Goal: Task Accomplishment & Management: Complete application form

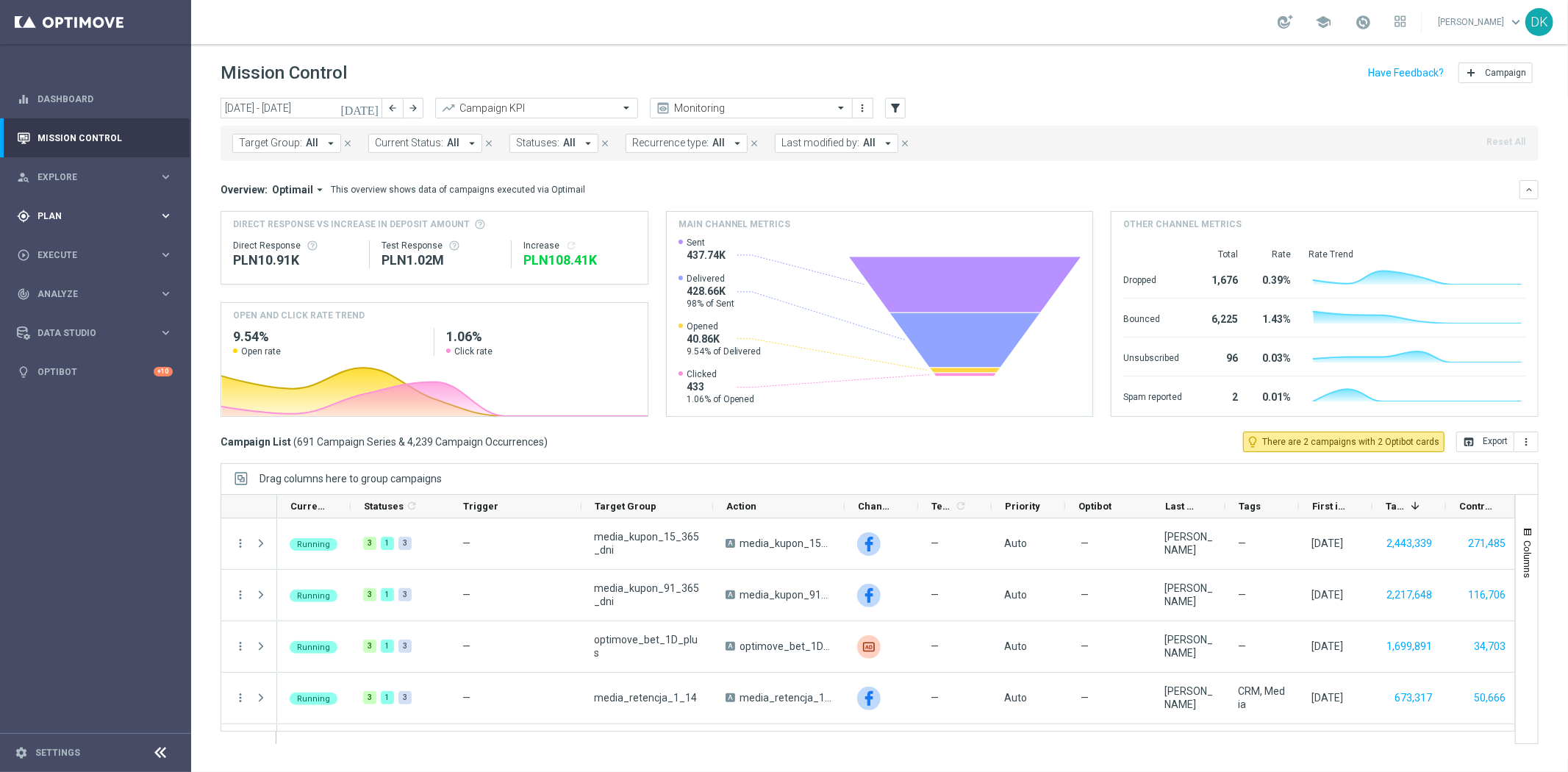
click at [81, 215] on span "Plan" at bounding box center [98, 216] width 121 height 9
drag, startPoint x: 93, startPoint y: 242, endPoint x: 113, endPoint y: 203, distance: 43.8
click at [93, 242] on link "Target Groups" at bounding box center [95, 247] width 115 height 12
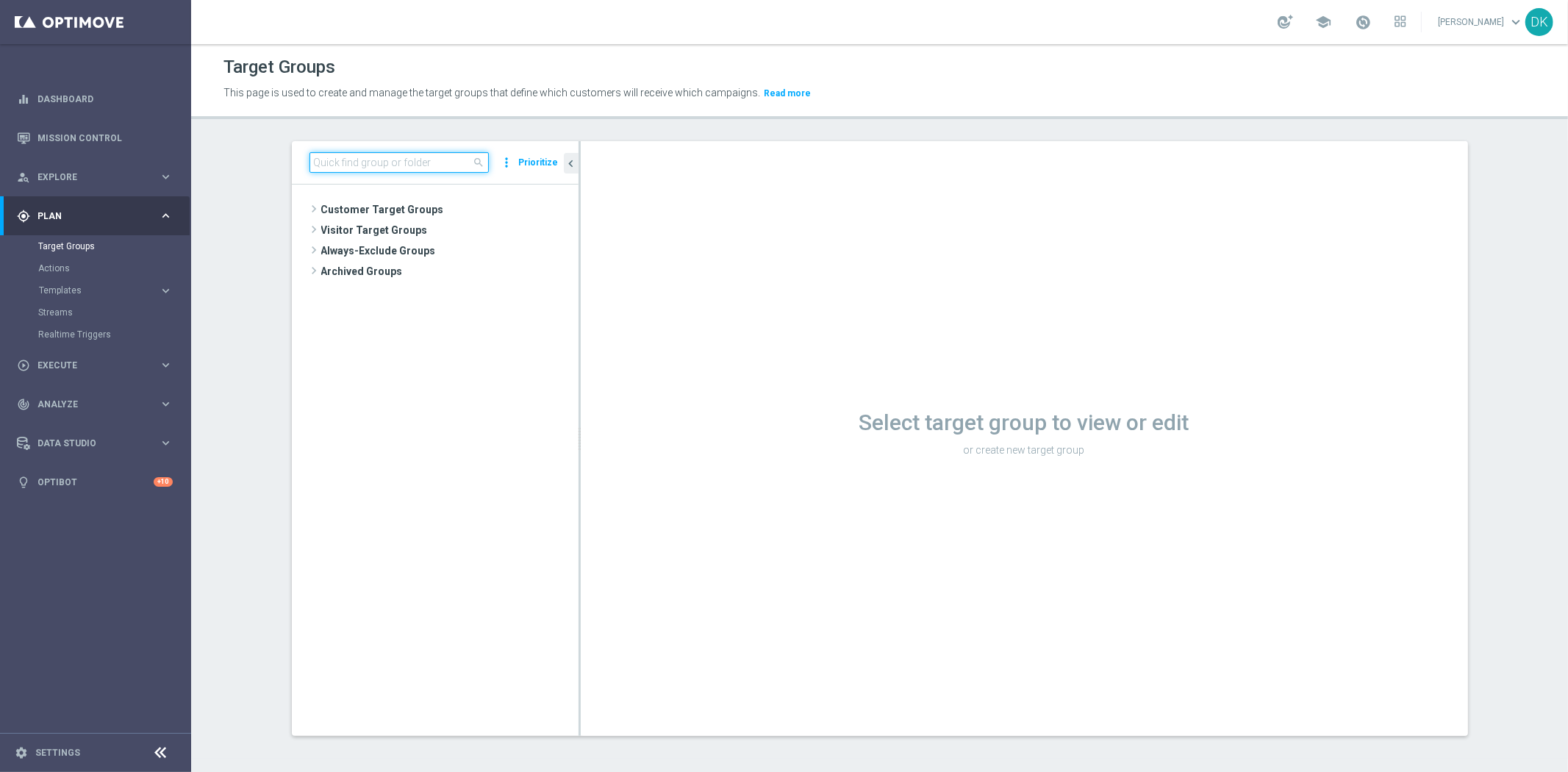
click at [358, 154] on input at bounding box center [399, 162] width 179 height 21
paste input "A_MIN_TARGET_BET_5ZL_POLSKIE_DRUZYNY_LK_011025"
type input "A_MIN_TARGET_BET_5ZL_POLSKIE_DRUZYNY_LK_011025"
click at [513, 252] on icon "library_add" at bounding box center [517, 252] width 12 height 12
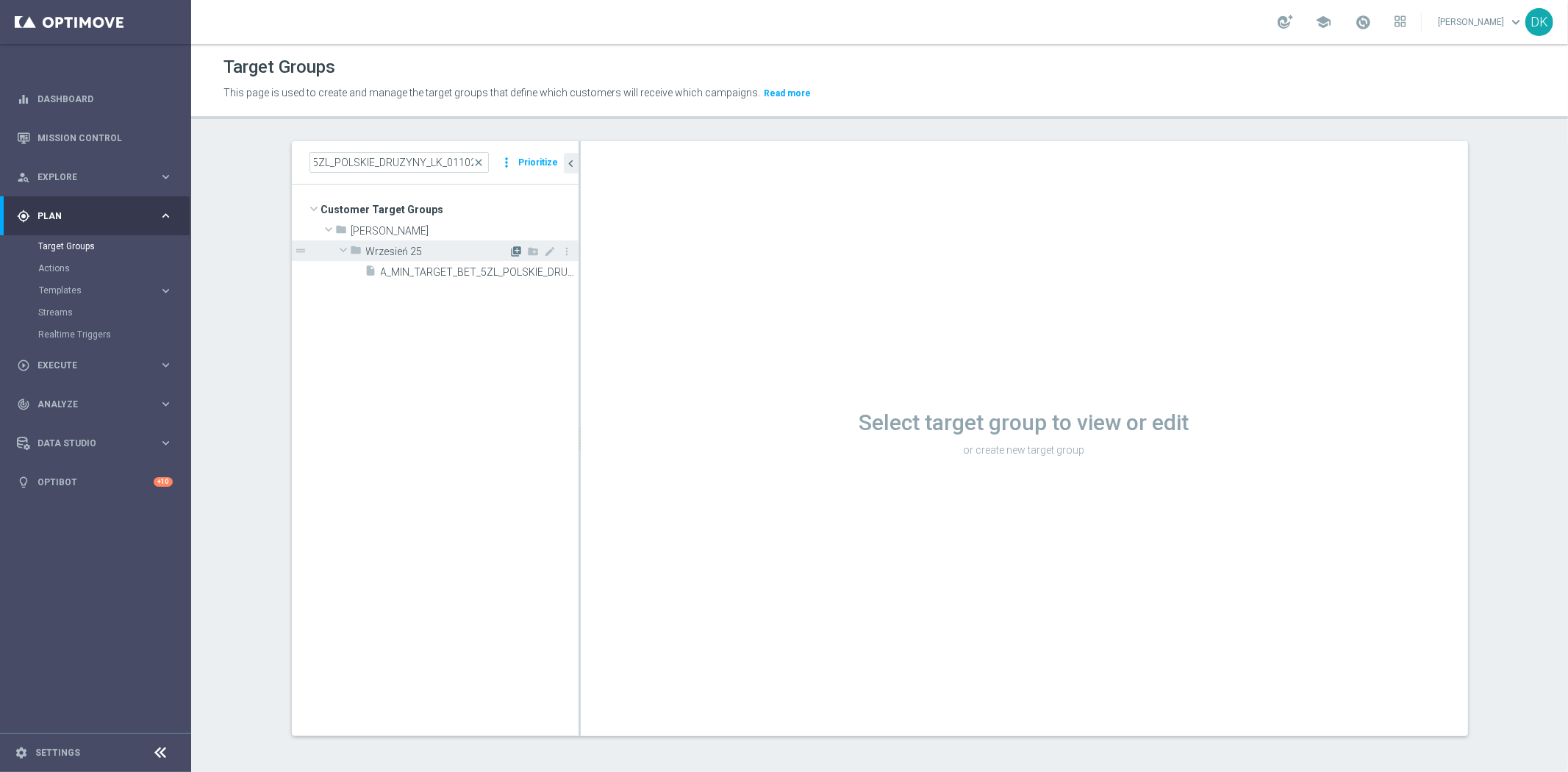
scroll to position [0, 0]
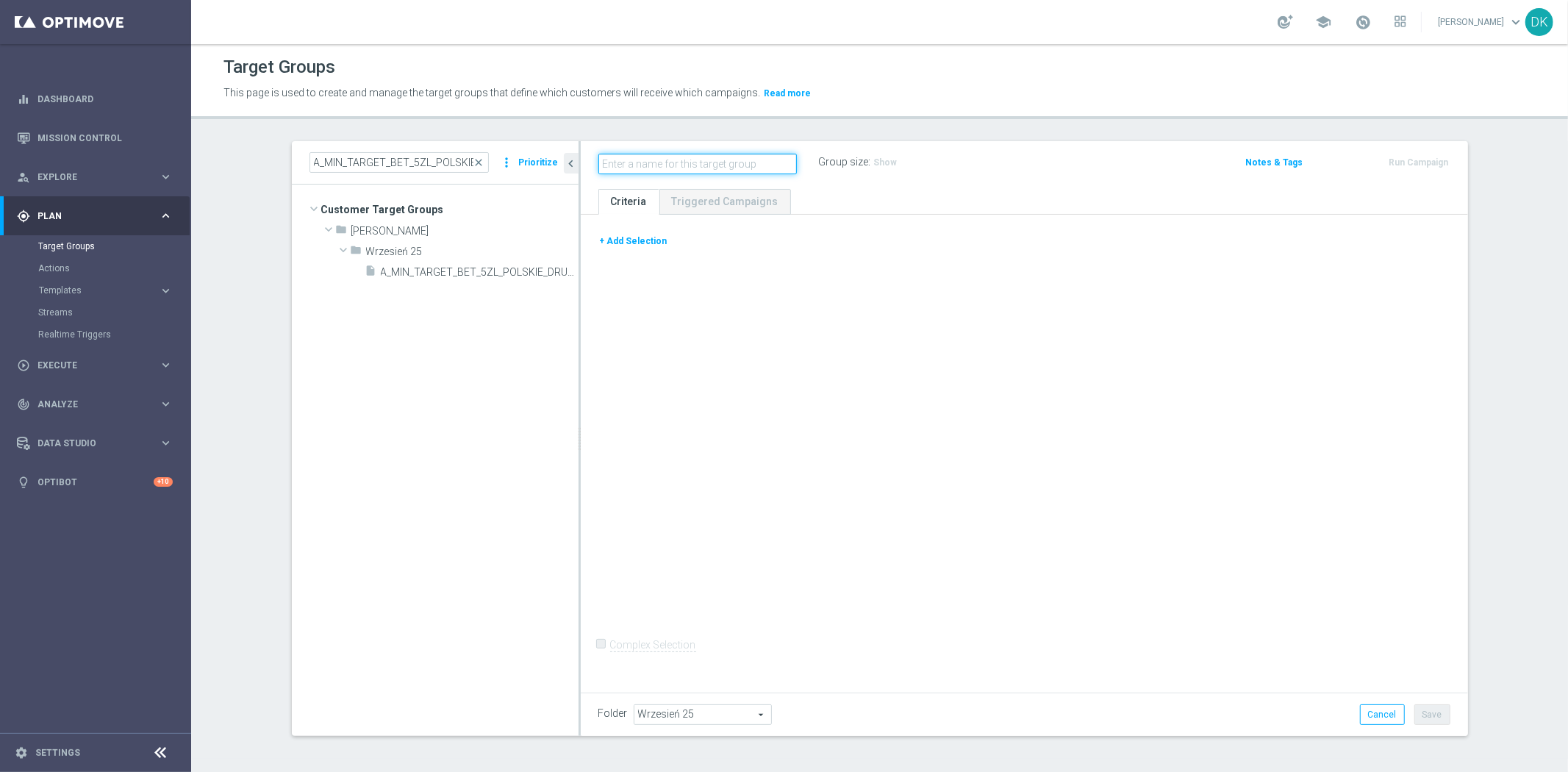
paste input "A_MIN_TARGET_BET_5ZL_POLSKIE_DRUZYNY_LK_011025"
type input "A_MIN_TARGET_BET_5ZL_POLSKIE_DRUZYNY_LK_011025_SMS"
click at [649, 247] on button "+ Add Selection" at bounding box center [633, 241] width 71 height 16
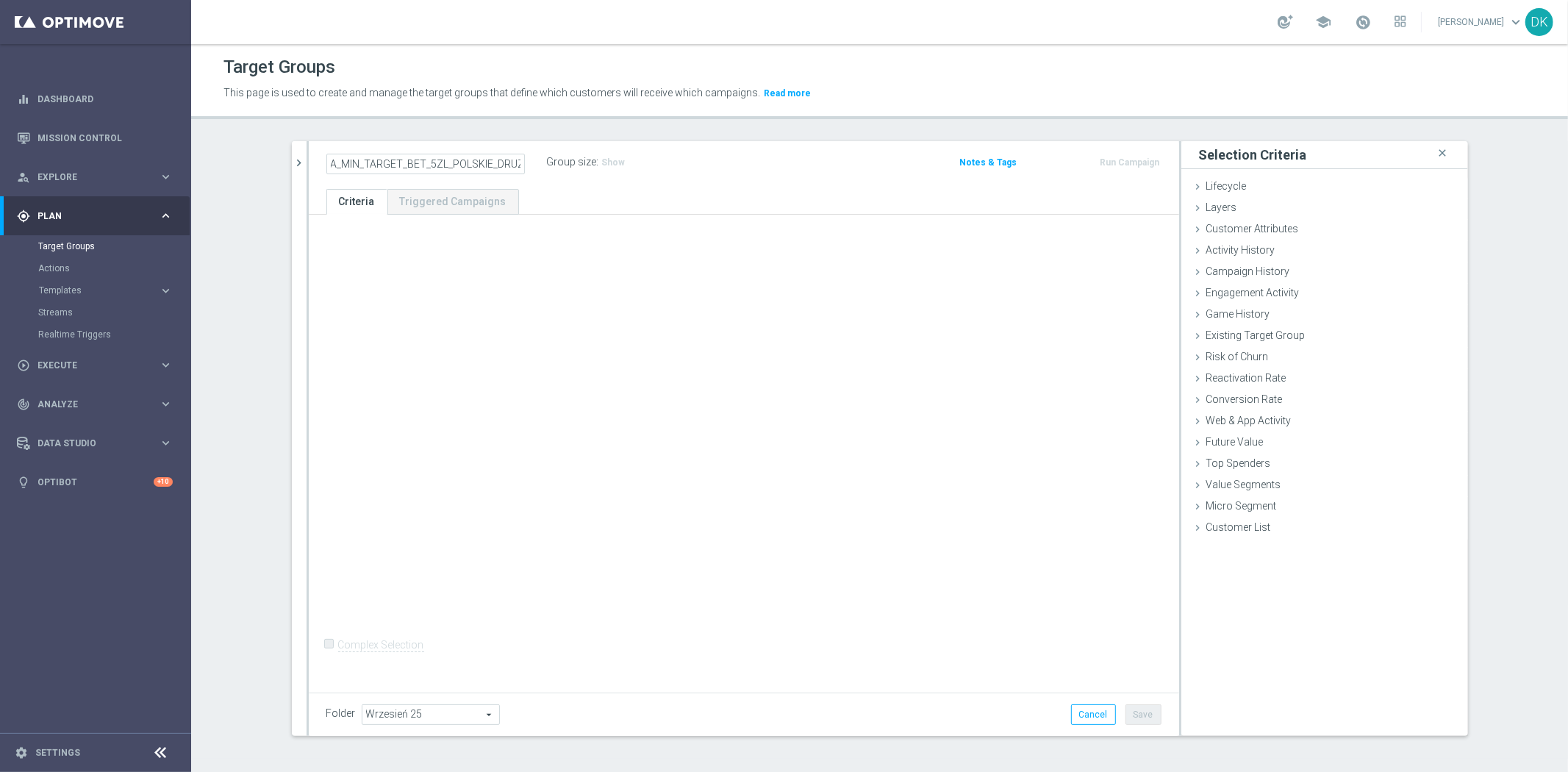
scroll to position [0, 0]
click at [1254, 276] on span "Campaign History" at bounding box center [1248, 271] width 84 height 12
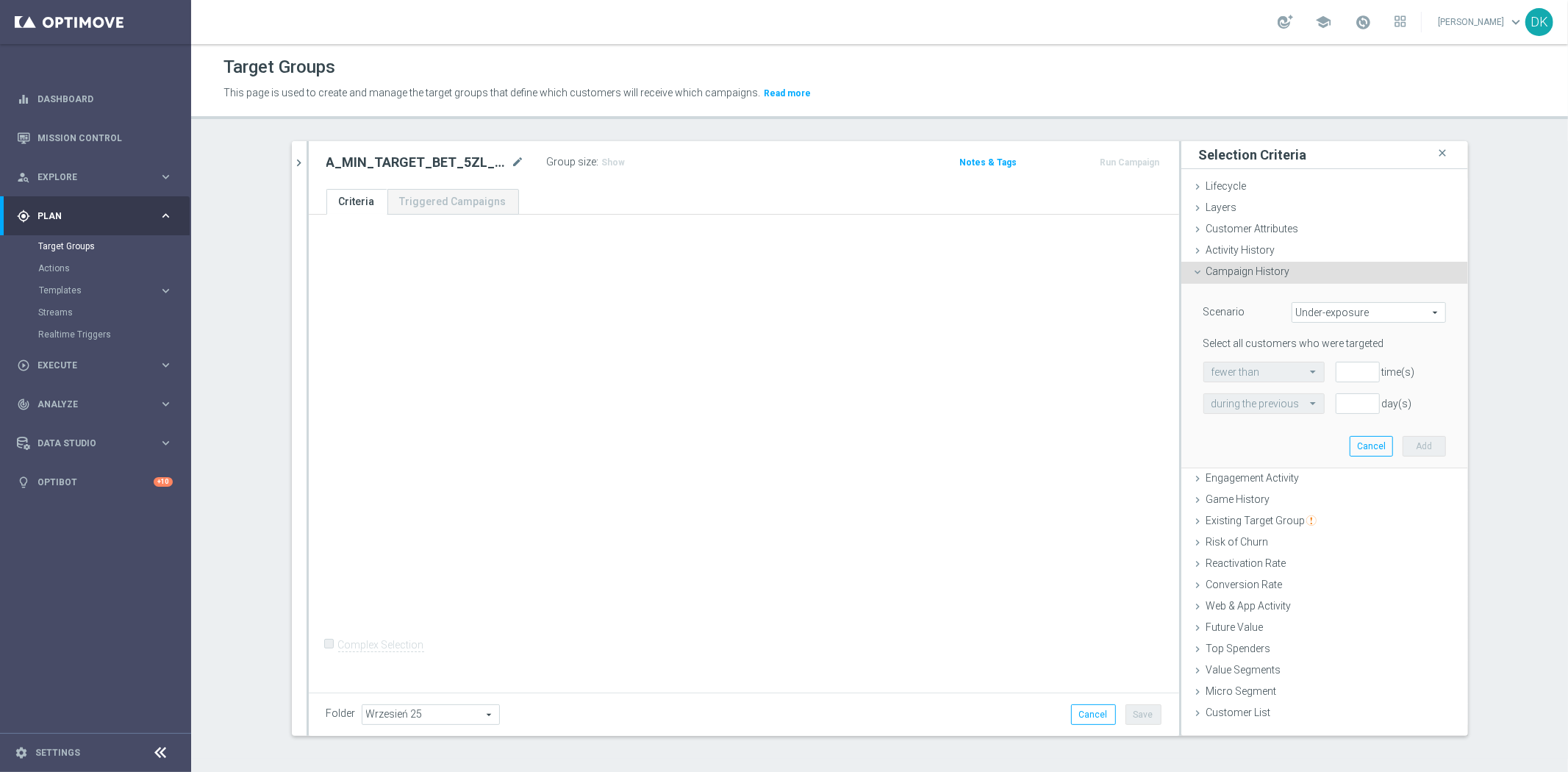
click at [1351, 312] on span "Under-exposure" at bounding box center [1369, 312] width 153 height 19
click at [1326, 404] on span "Custom" at bounding box center [1369, 410] width 139 height 12
type input "Custom"
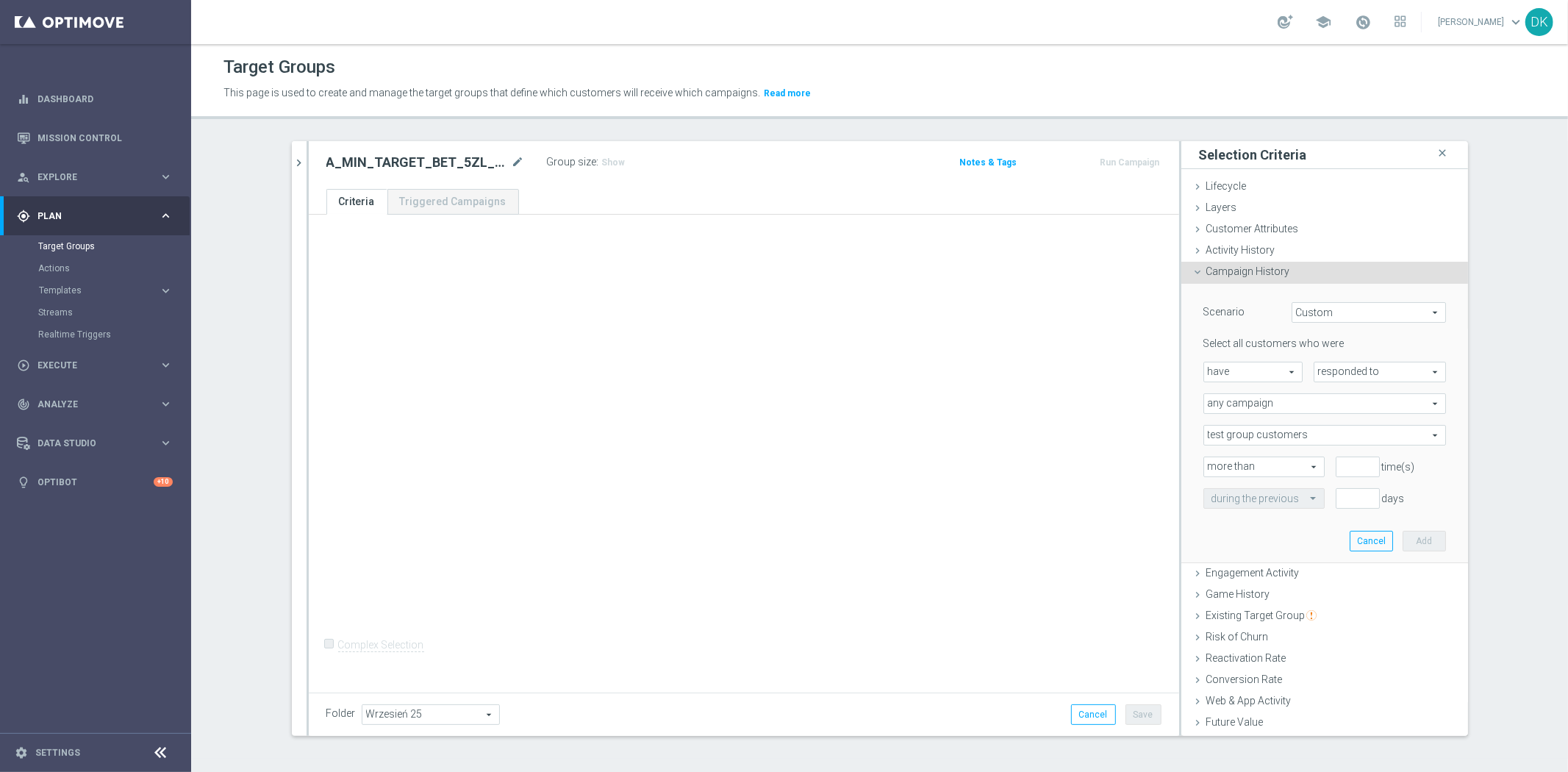
click at [1344, 373] on span "responded to" at bounding box center [1380, 372] width 131 height 19
click at [1332, 408] on span "been targeted with" at bounding box center [1380, 413] width 116 height 12
type input "been targeted with"
click at [1260, 405] on span "any campaign" at bounding box center [1325, 403] width 242 height 19
click at [1255, 460] on span "one or more actions" at bounding box center [1325, 463] width 227 height 12
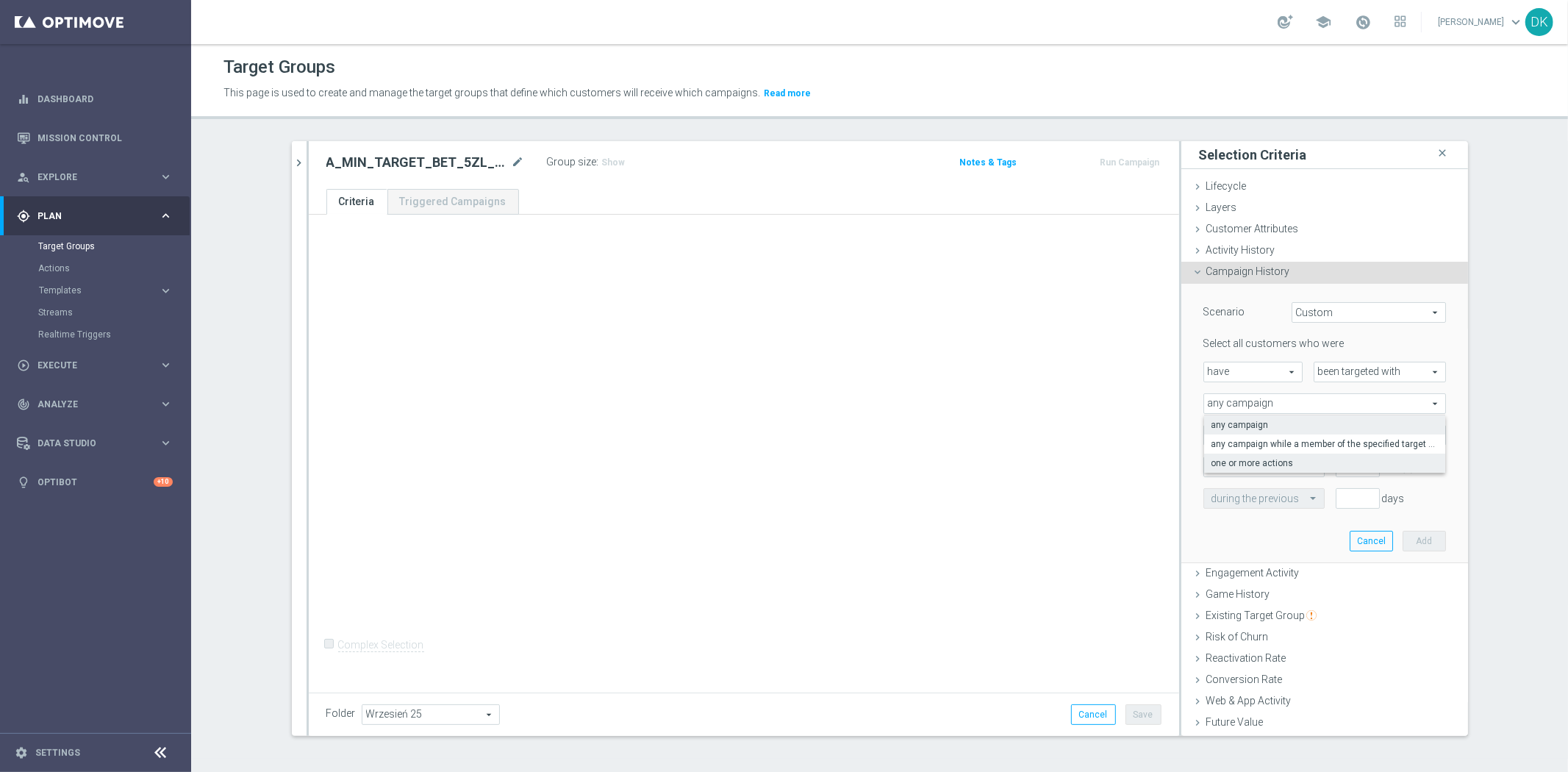
type input "one or more actions"
click at [1268, 437] on span at bounding box center [1325, 435] width 242 height 19
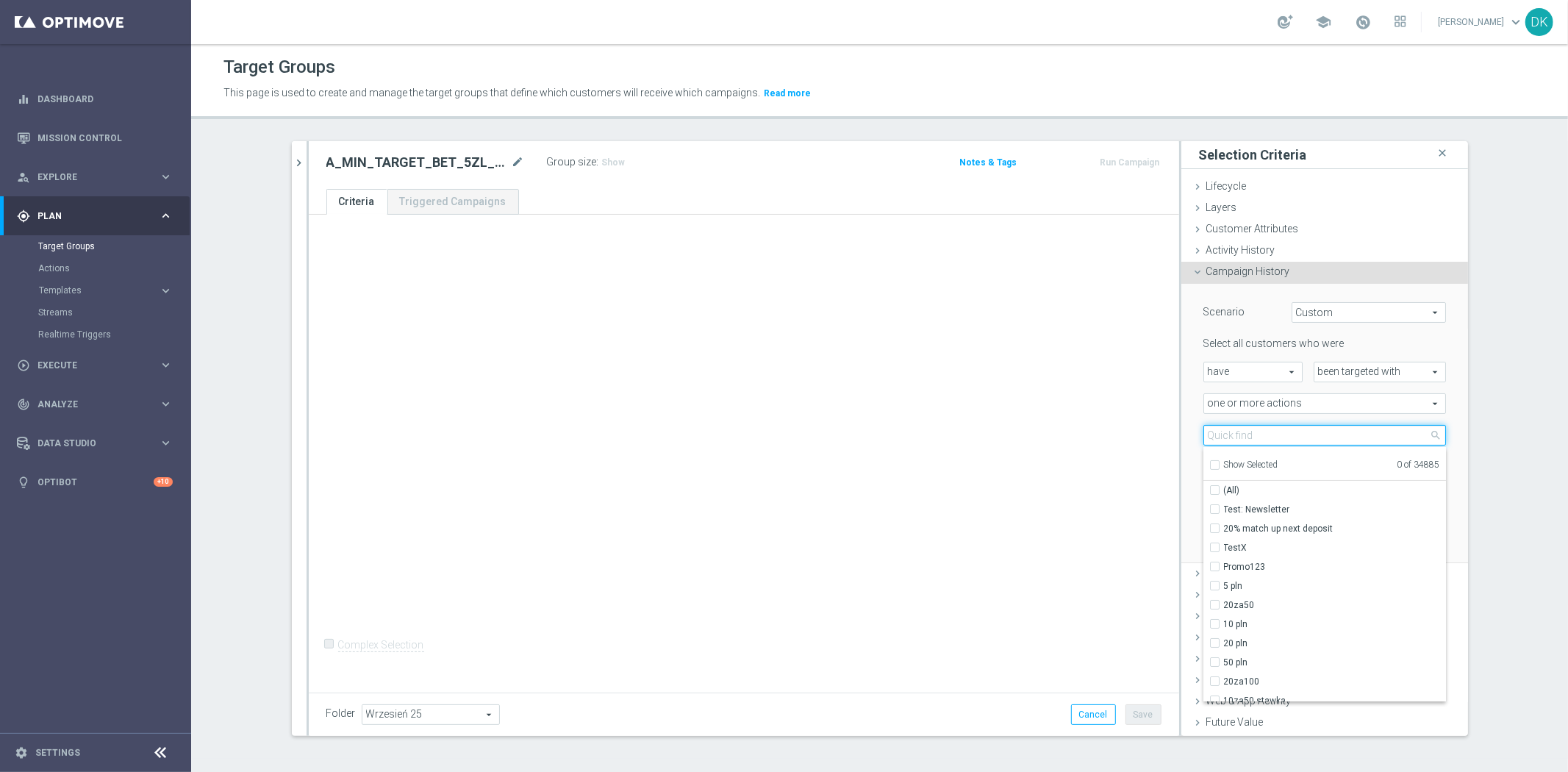
click at [1268, 437] on input "search" at bounding box center [1325, 435] width 242 height 21
paste input "A_MIN_TARGET_BET_5ZL_POLSKIE_DRUZYNY_LK_011025"
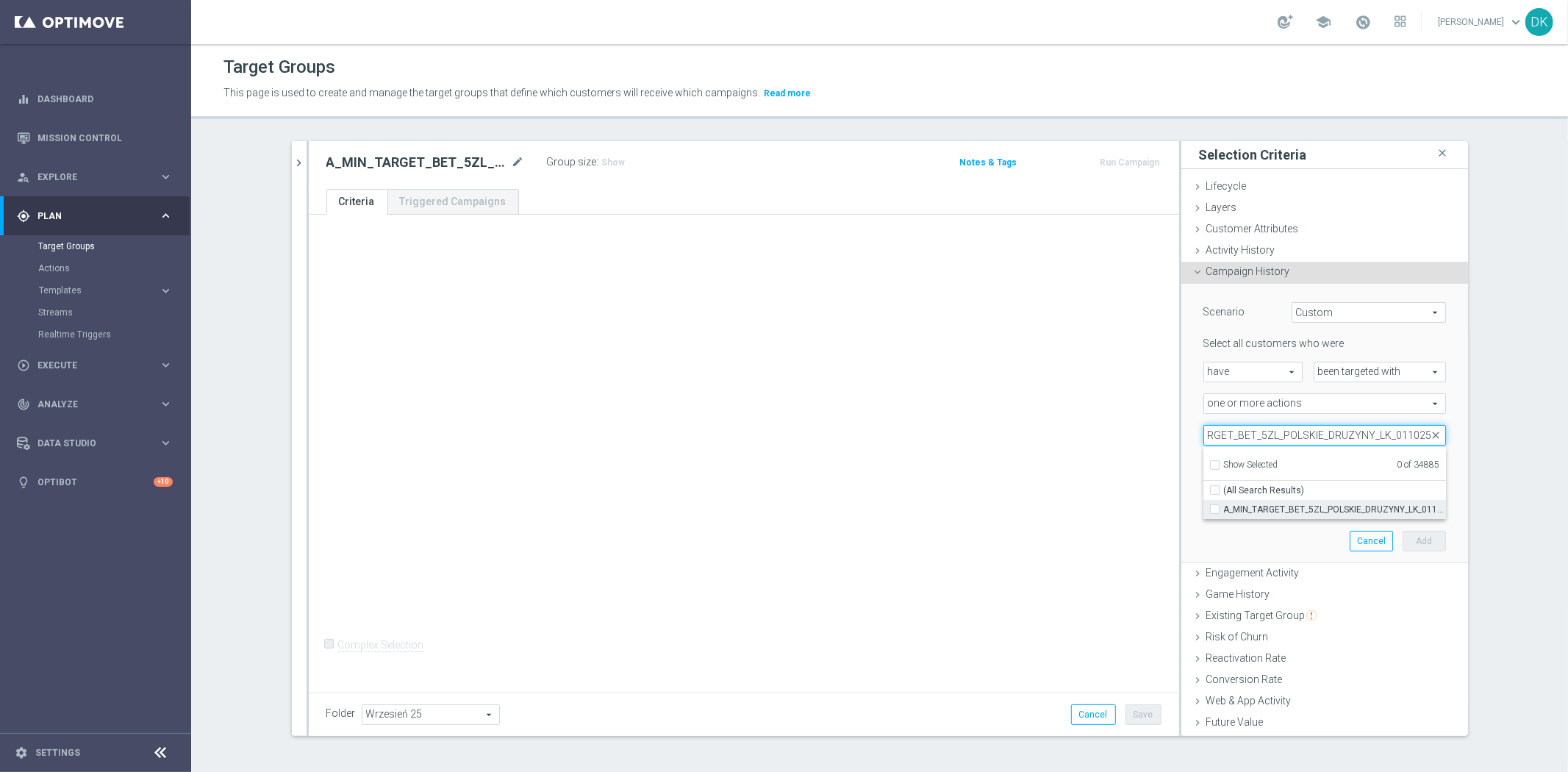
type input "A_MIN_TARGET_BET_5ZL_POLSKIE_DRUZYNY_LK_011025"
click at [1264, 511] on span "A_MIN_TARGET_BET_5ZL_POLSKIE_DRUZYNY_LK_011025" at bounding box center [1335, 510] width 222 height 12
click at [1224, 511] on input "A_MIN_TARGET_BET_5ZL_POLSKIE_DRUZYNY_LK_011025" at bounding box center [1219, 510] width 10 height 10
checkbox input "true"
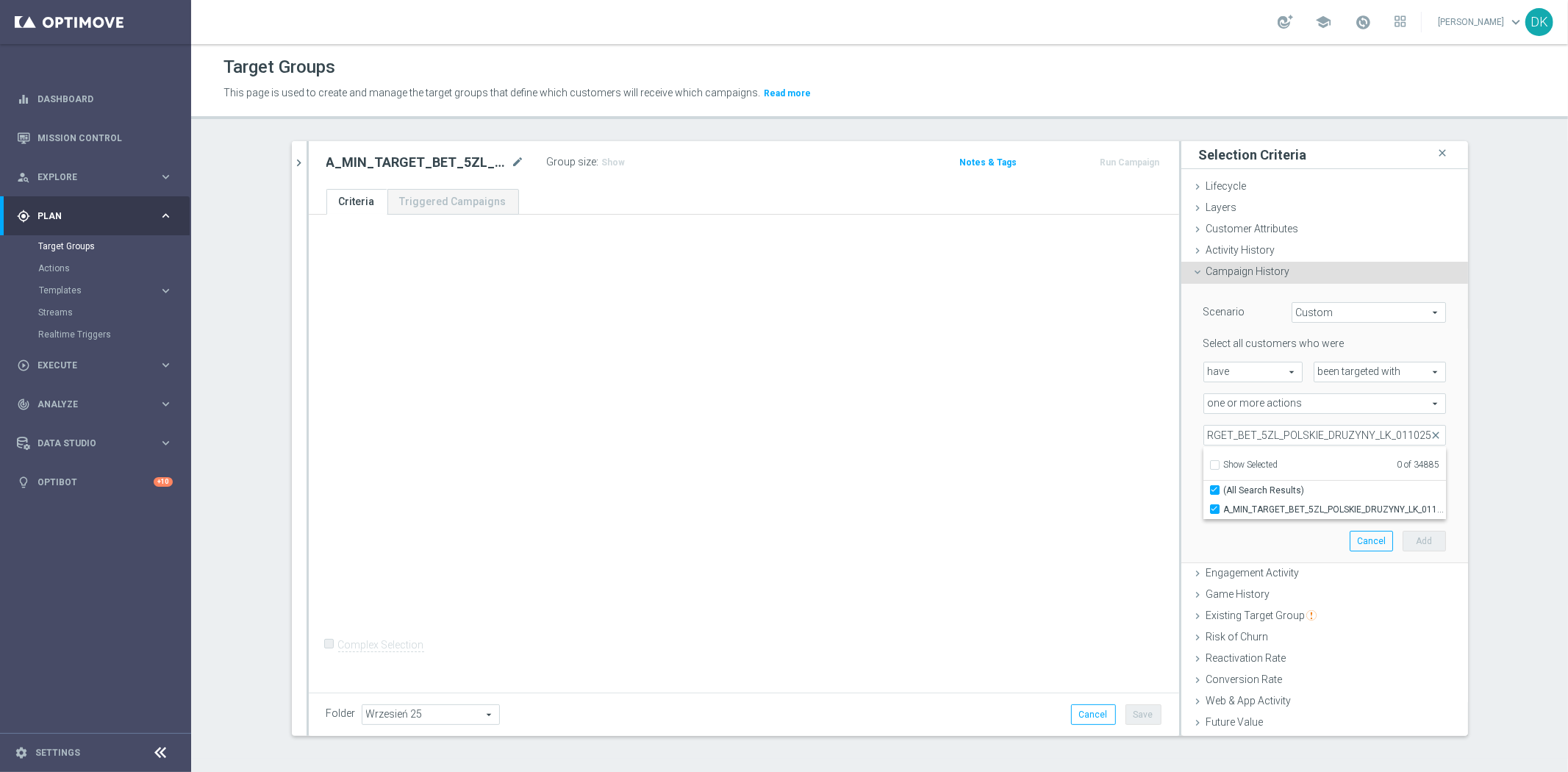
type input "A_MIN_TARGET_BET_5ZL_POLSKIE_DRUZYNY_LK_011025"
checkbox input "true"
click at [1048, 505] on div "+ Add Selection Complex Selection Invalid Expression" at bounding box center [744, 452] width 871 height 473
click at [1336, 467] on input "number" at bounding box center [1357, 467] width 44 height 21
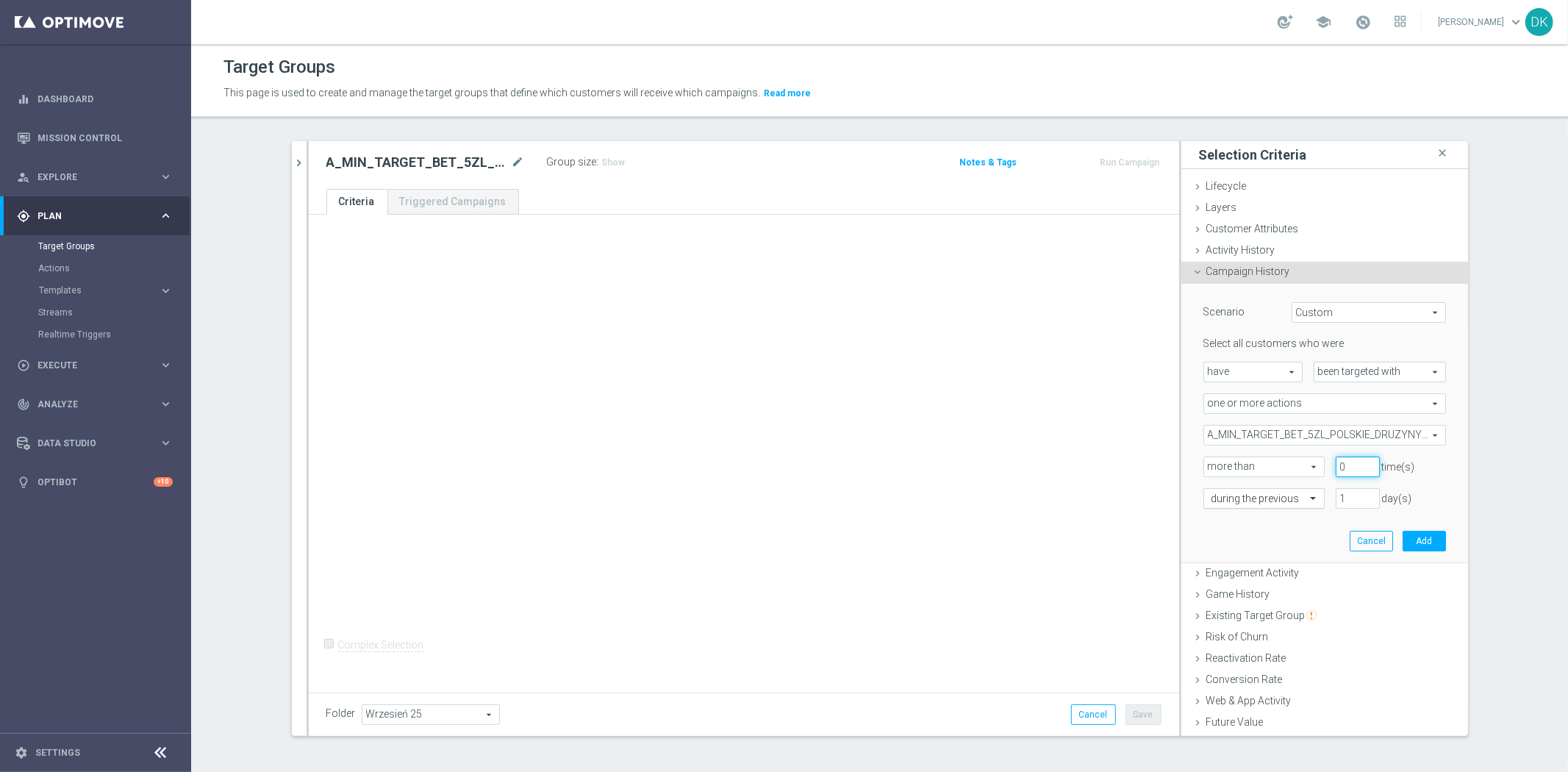
type input "0"
click at [1274, 498] on input "text" at bounding box center [1249, 499] width 76 height 13
click at [1253, 644] on div "in this range" at bounding box center [1264, 647] width 105 height 23
click at [1421, 530] on icon "[DATE]" at bounding box center [1424, 530] width 40 height 13
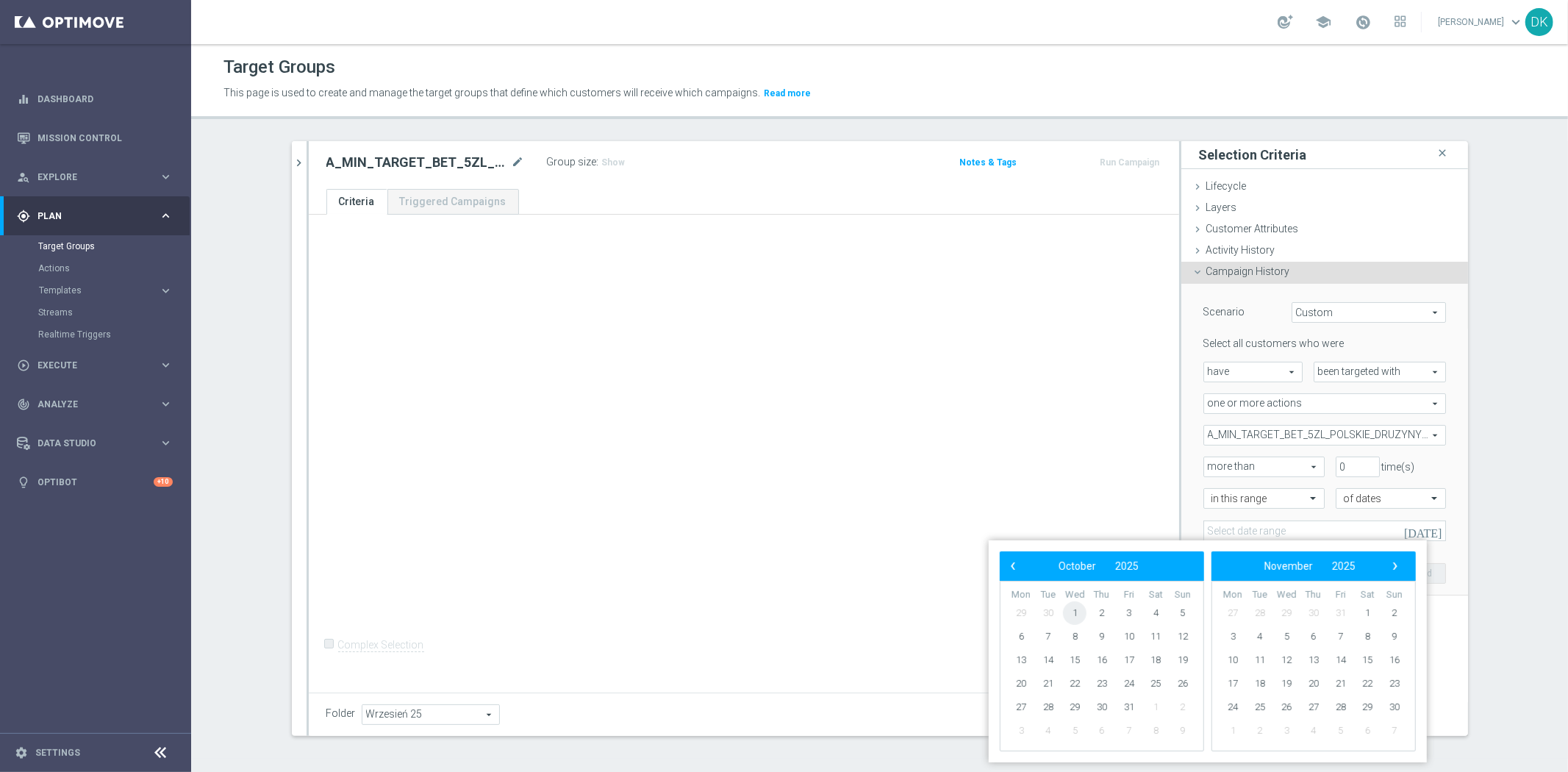
click at [1081, 618] on span "1" at bounding box center [1075, 613] width 23 height 23
click at [1097, 614] on span "2" at bounding box center [1102, 613] width 23 height 23
type input "[DATE] - [DATE]"
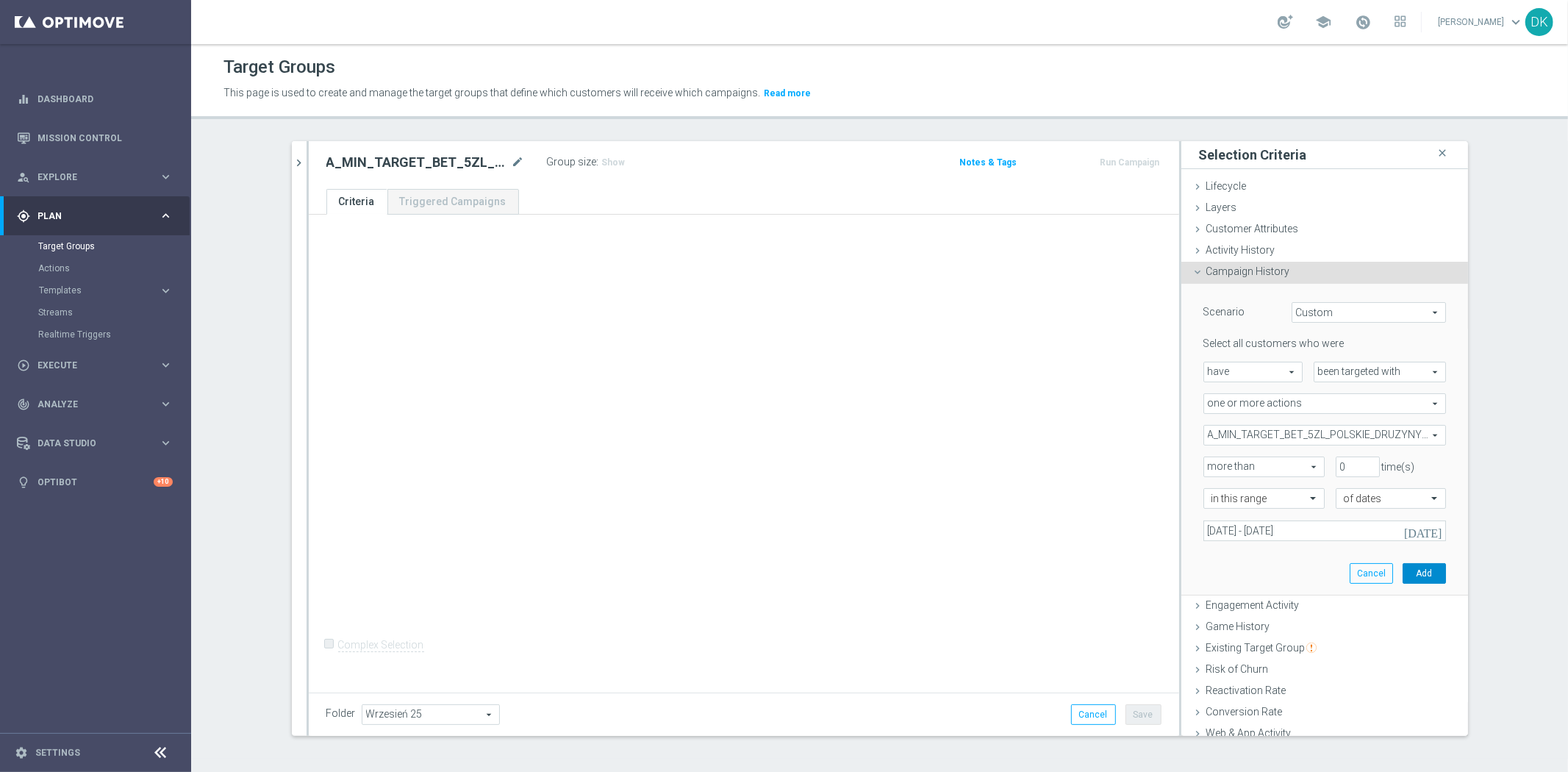
click at [1403, 569] on button "Add" at bounding box center [1424, 573] width 43 height 21
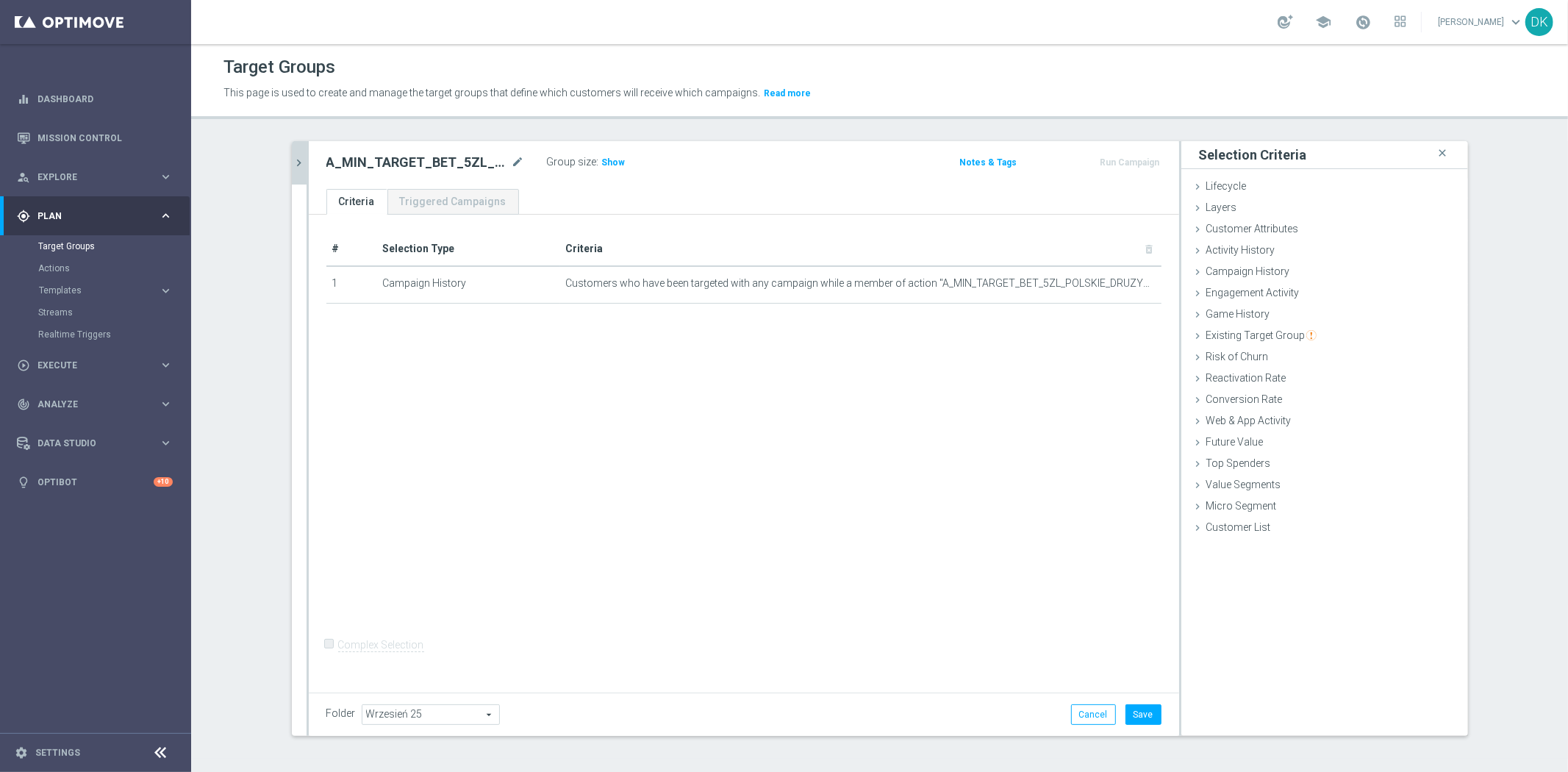
click at [293, 158] on icon "chevron_right" at bounding box center [300, 163] width 14 height 14
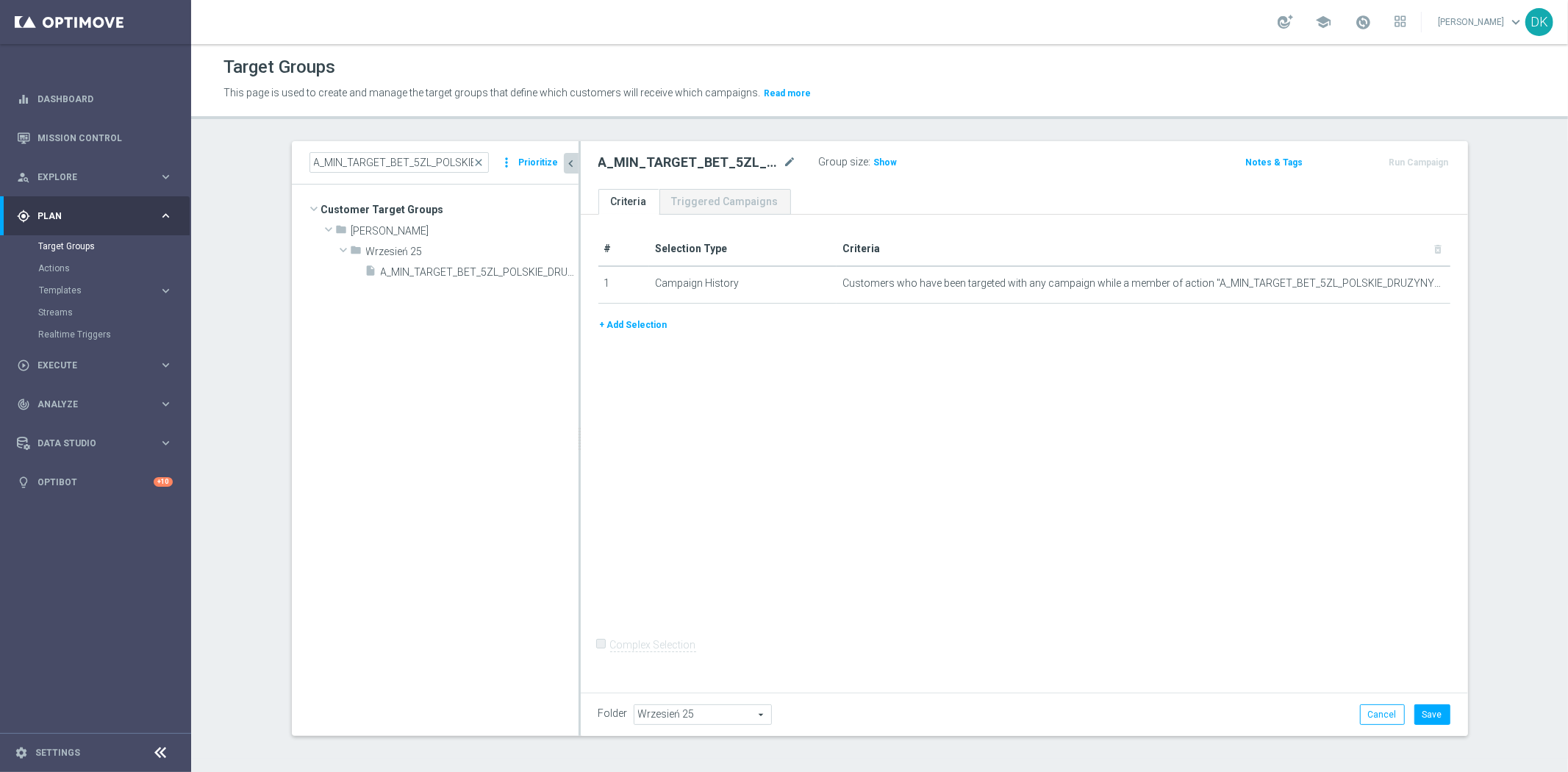
click at [640, 325] on button "+ Add Selection" at bounding box center [633, 325] width 71 height 16
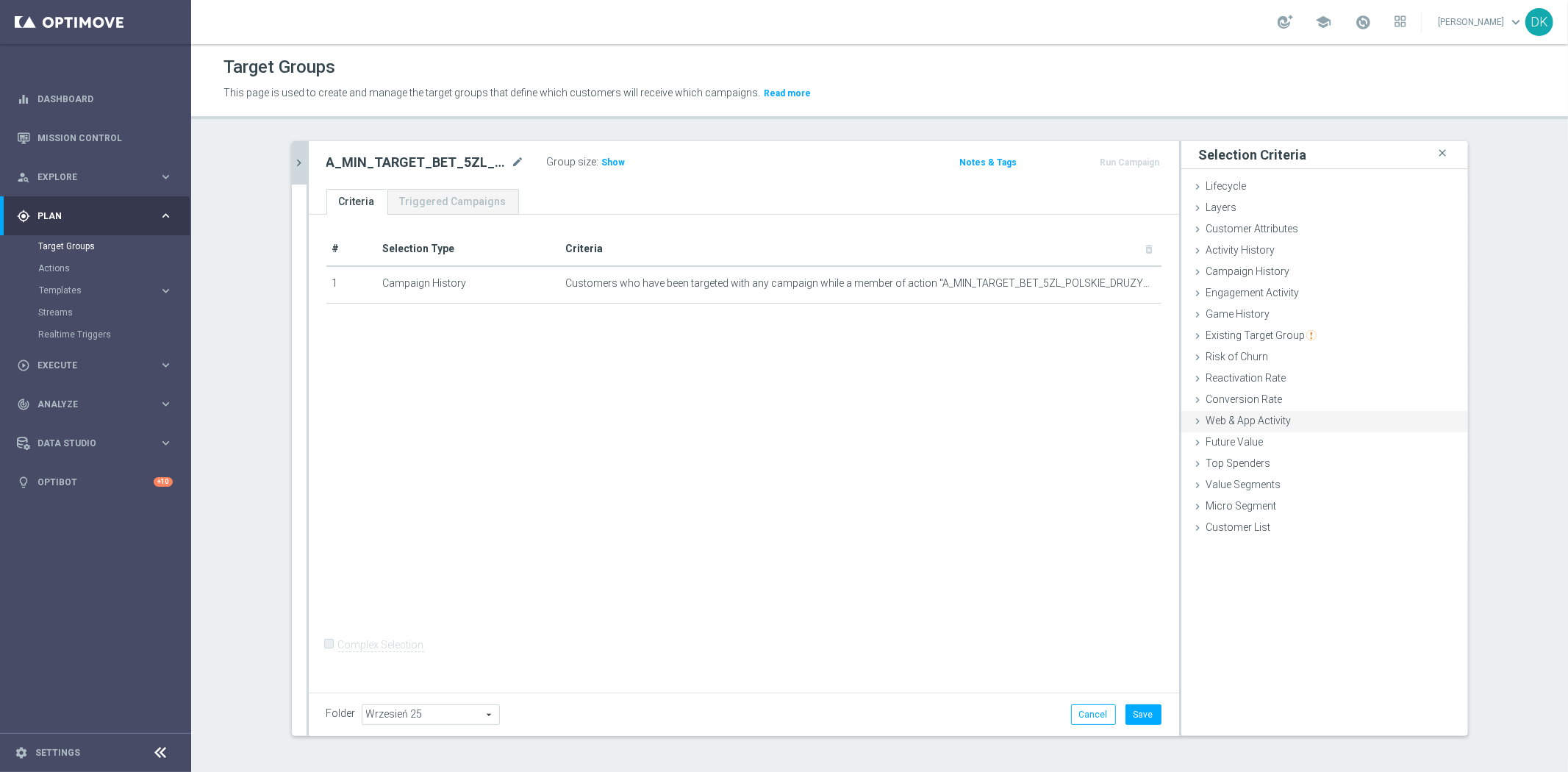
click at [1292, 419] on div "Web & App Activity done" at bounding box center [1324, 422] width 286 height 22
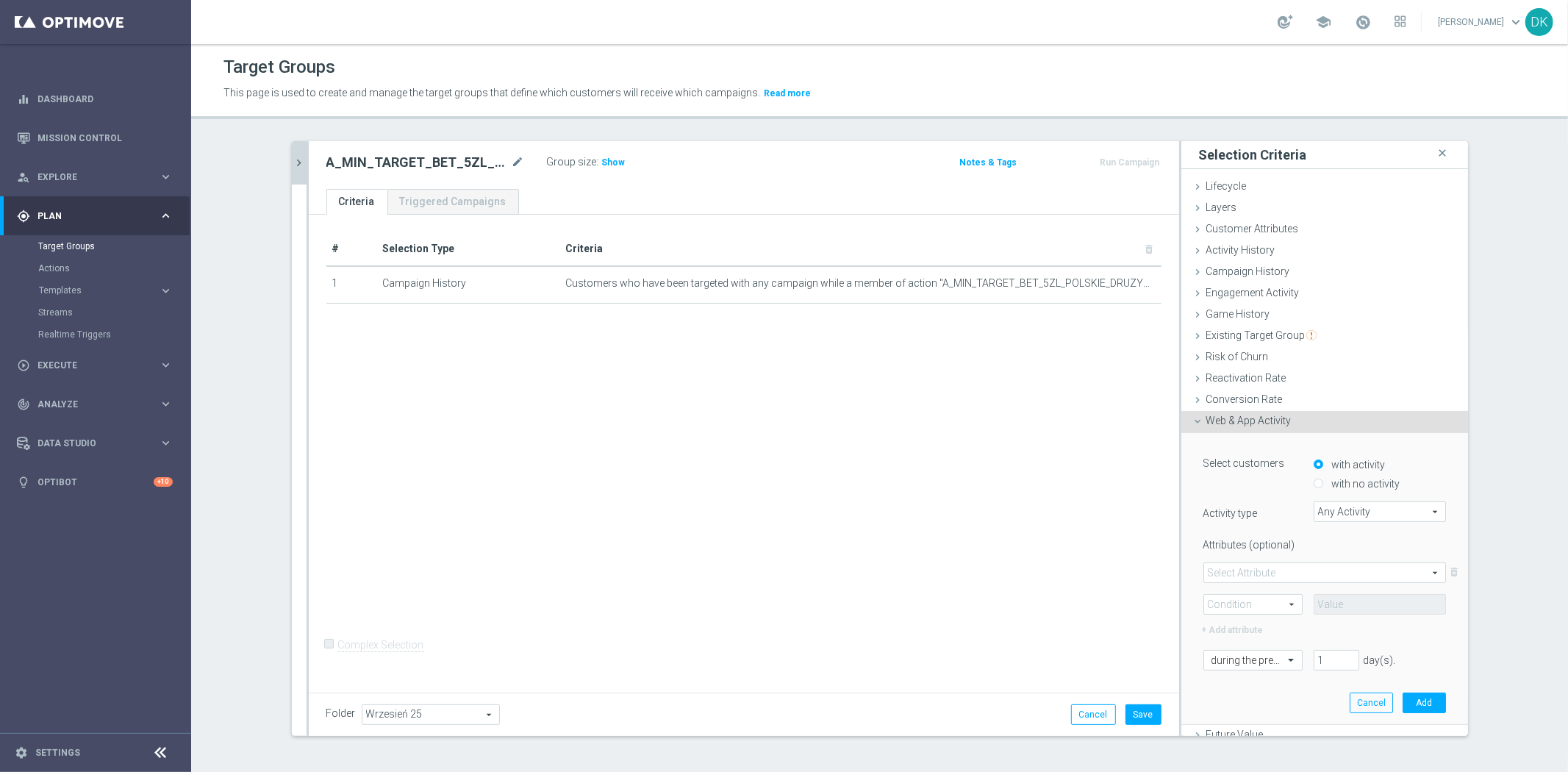
click at [1314, 481] on input "with no activity" at bounding box center [1319, 484] width 10 height 10
radio input "true"
click at [1340, 511] on span "Any Activity" at bounding box center [1380, 511] width 131 height 19
click at [0, 0] on input "search" at bounding box center [0, 0] width 0 height 0
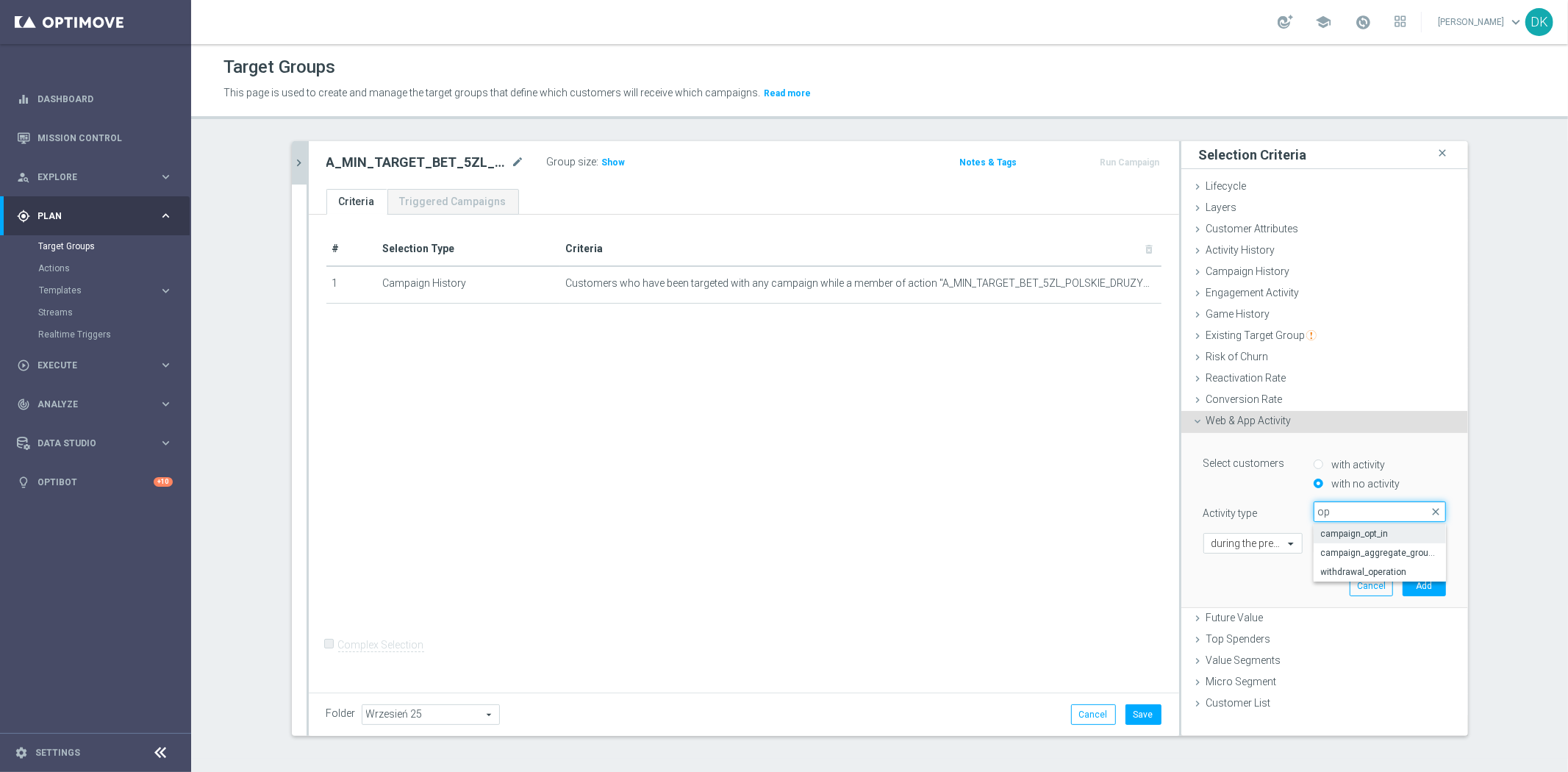
type input "op"
click at [1341, 532] on span "campaign_opt_in" at bounding box center [1380, 534] width 118 height 12
type input "campaign_opt_in"
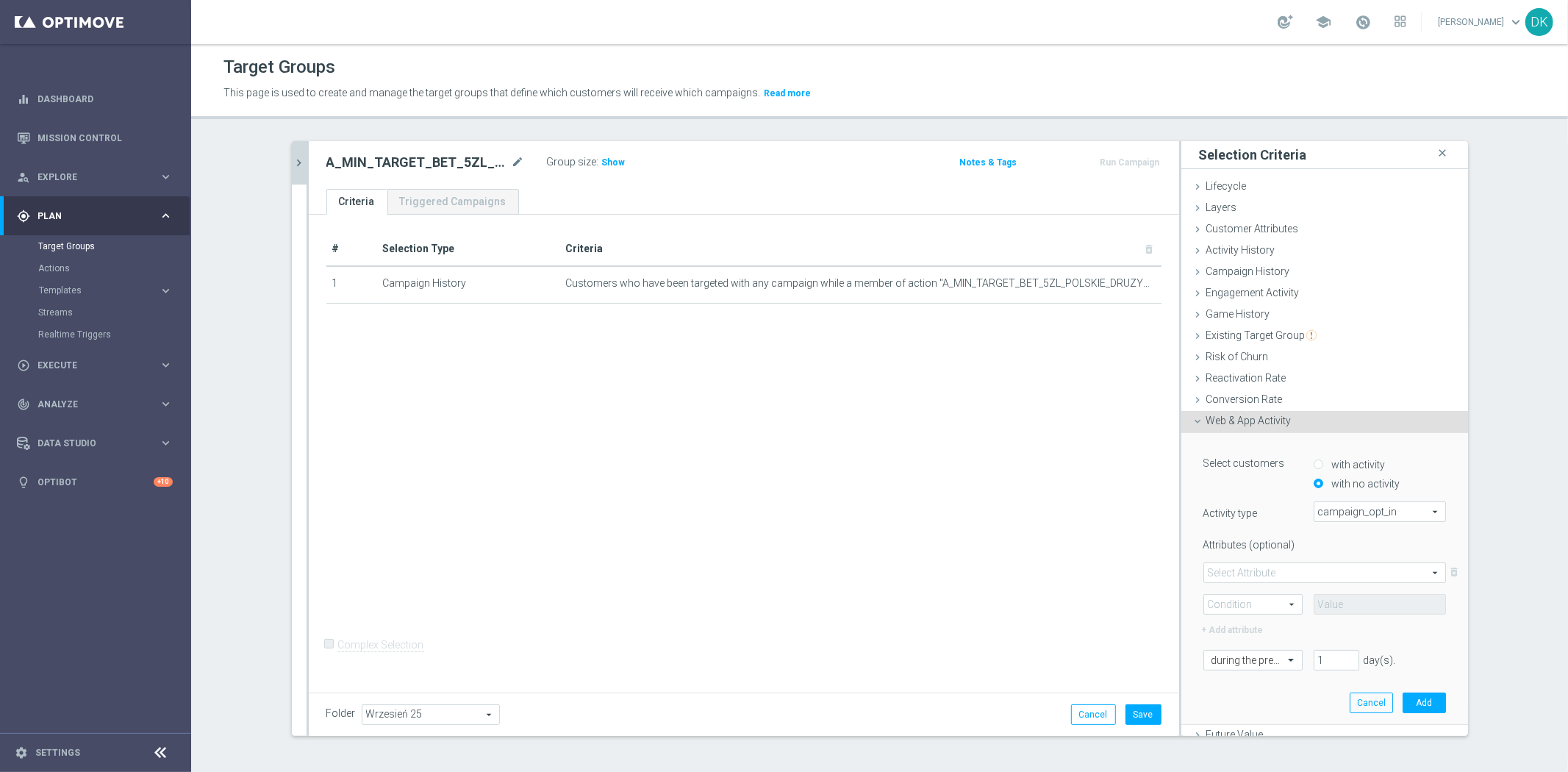
click at [1256, 575] on span at bounding box center [1325, 572] width 242 height 19
click at [1250, 595] on span "campaign_id" at bounding box center [1325, 594] width 227 height 12
type input "campaign_id"
click at [1245, 601] on span at bounding box center [1253, 604] width 98 height 19
click at [1235, 627] on span "=" at bounding box center [1253, 626] width 83 height 12
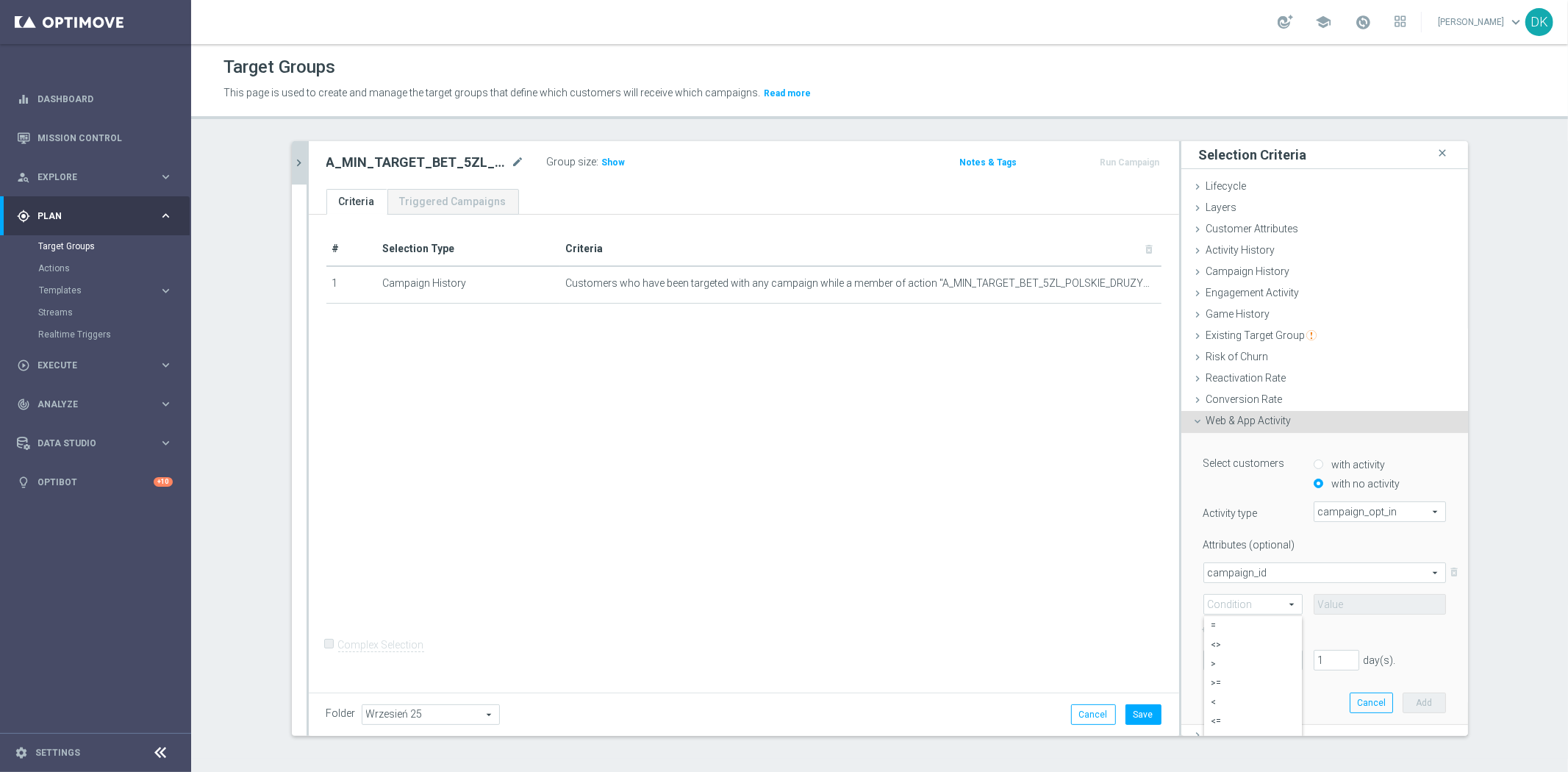
type input "="
click at [1336, 611] on input at bounding box center [1380, 604] width 132 height 21
paste input "185373"
type input "185373"
click at [1006, 582] on div "# Selection Type Criteria delete_forever 1 Campaign History Customers who have …" at bounding box center [744, 452] width 871 height 473
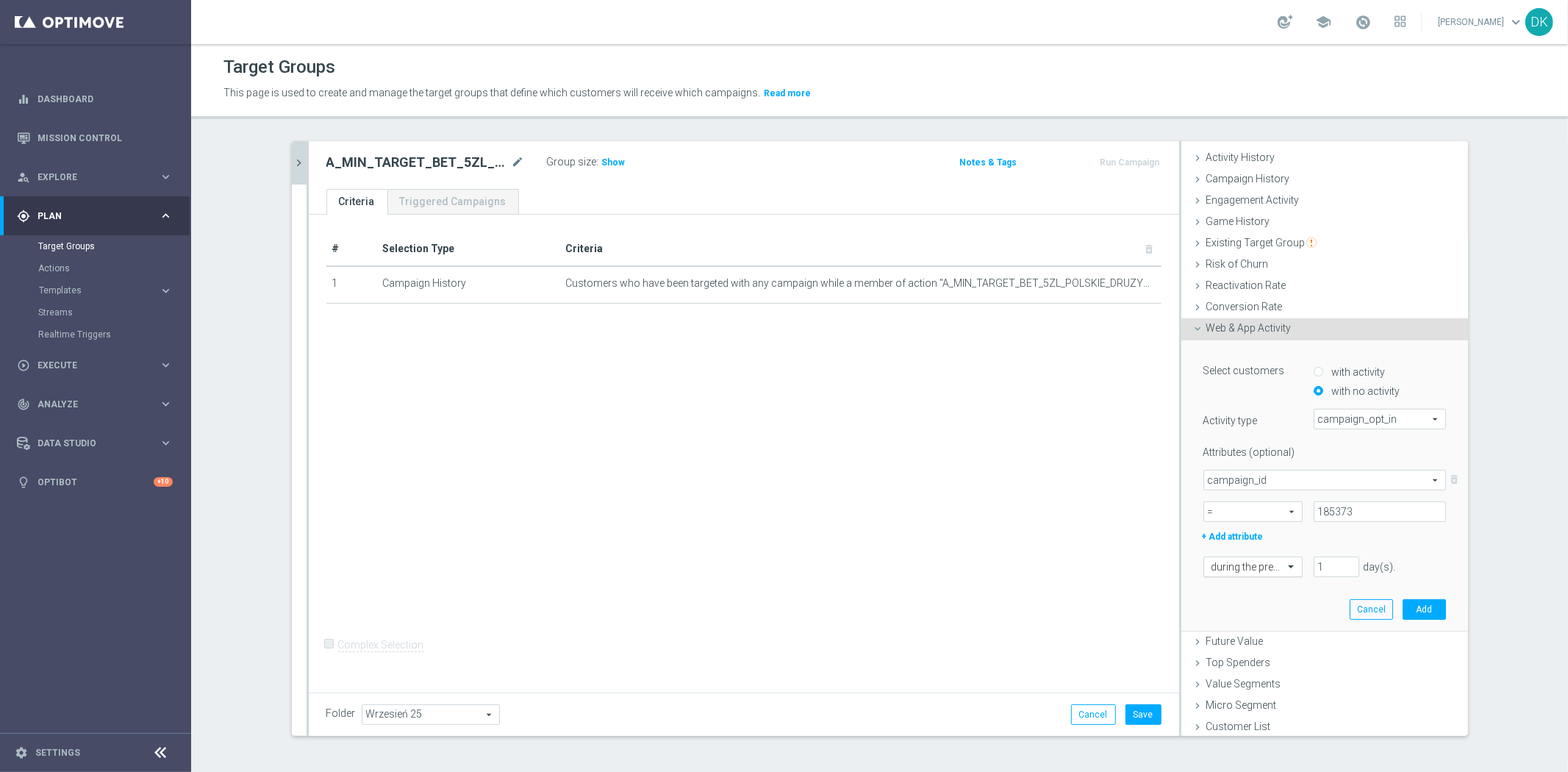
scroll to position [93, 0]
click at [1267, 572] on div "during the previous" at bounding box center [1253, 566] width 100 height 21
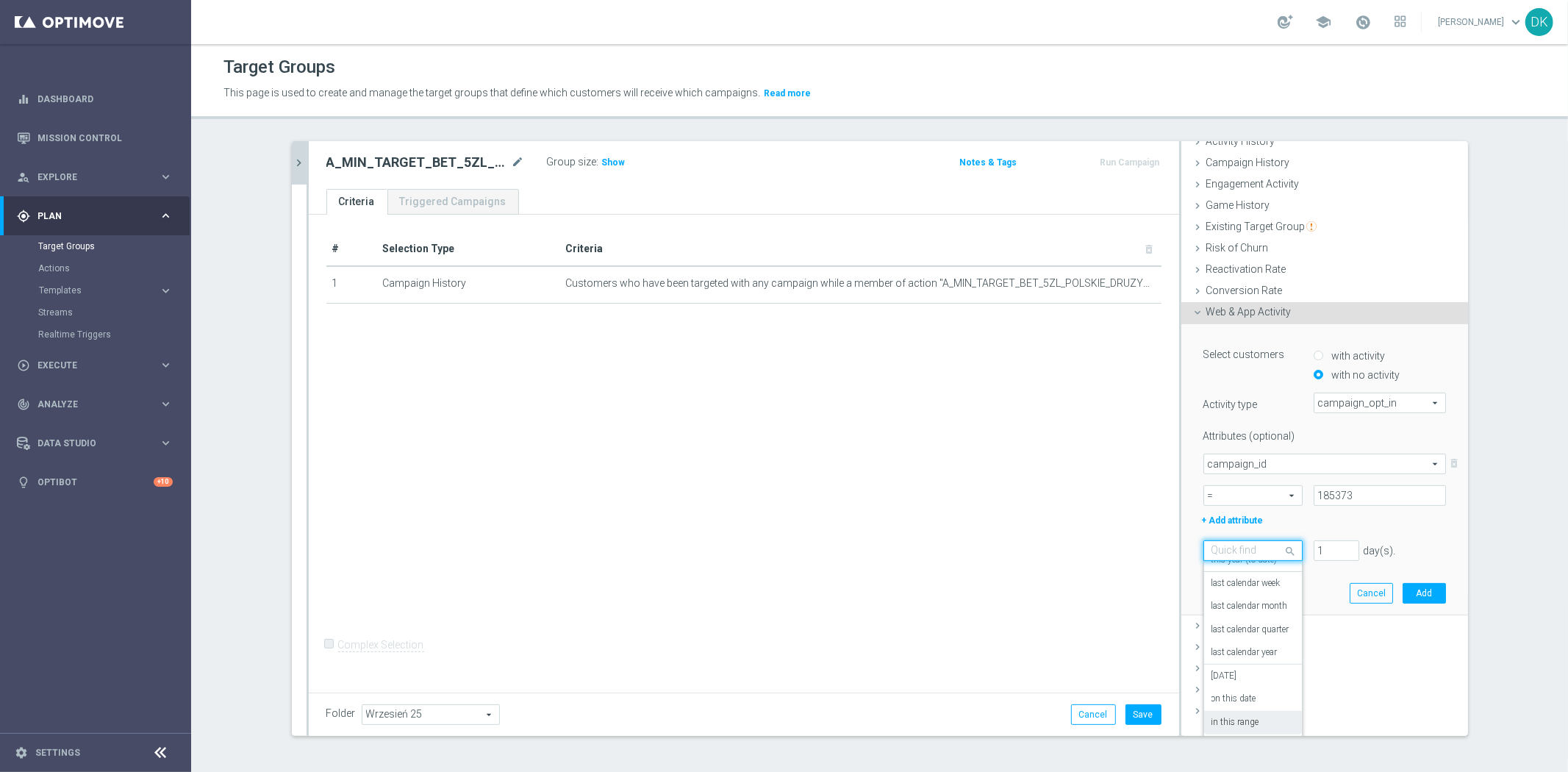
click at [1244, 717] on label "in this range" at bounding box center [1236, 723] width 48 height 12
click at [1420, 581] on icon "[DATE]" at bounding box center [1424, 582] width 40 height 13
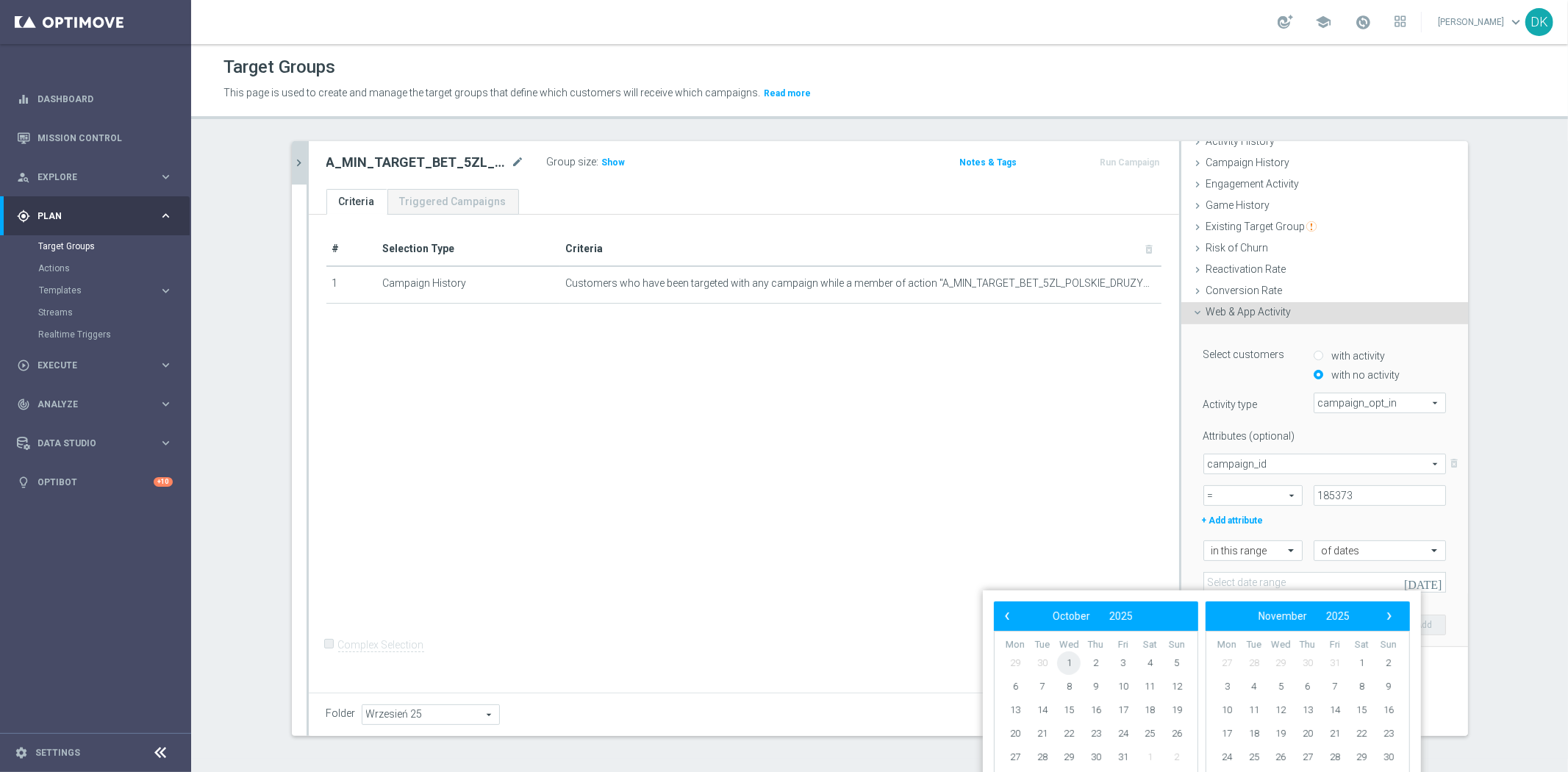
click at [1071, 669] on span "1" at bounding box center [1069, 663] width 23 height 23
click at [1098, 664] on span "2" at bounding box center [1096, 663] width 23 height 23
type input "[DATE] - [DATE]"
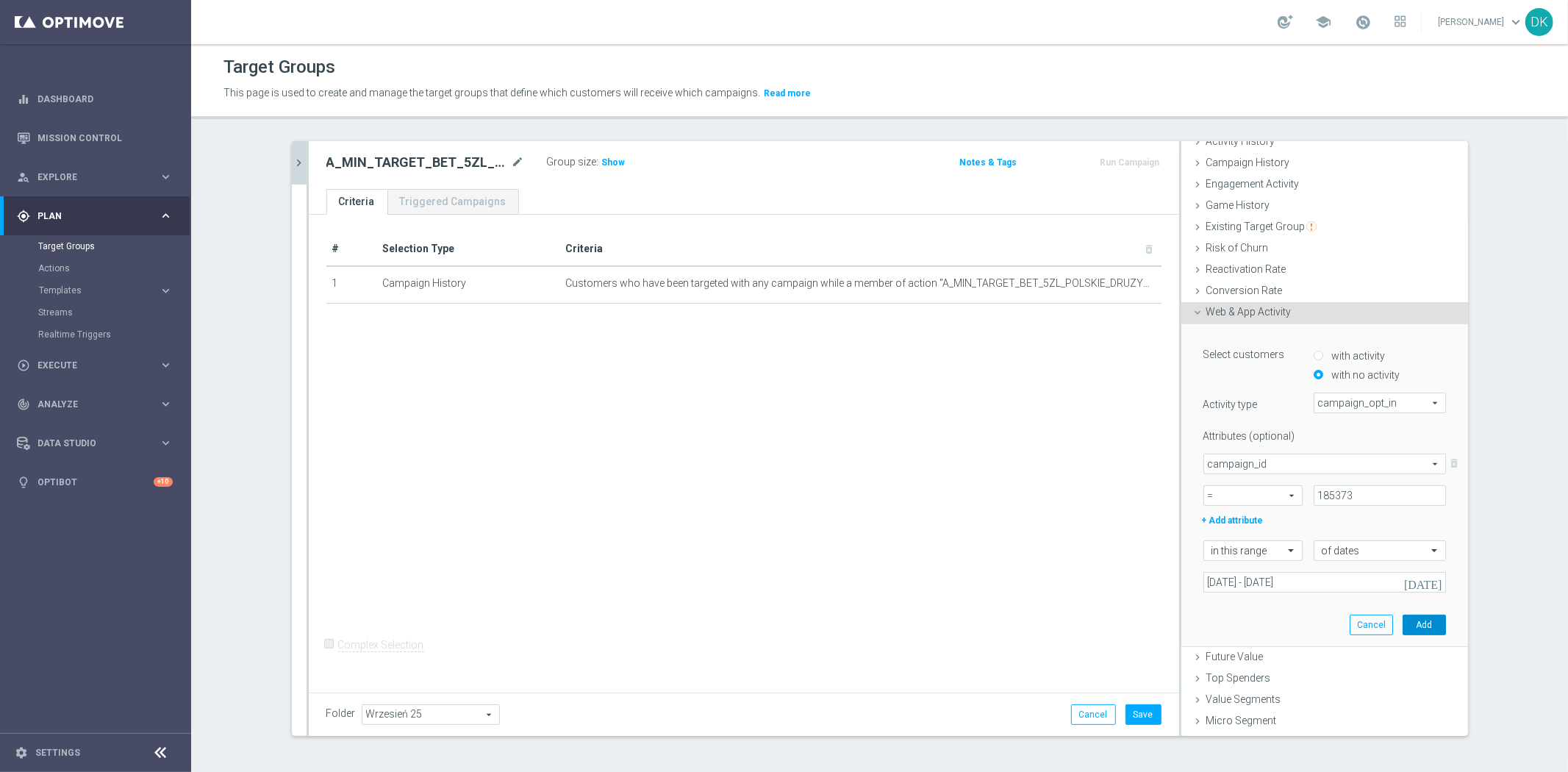
click at [1403, 618] on button "Add" at bounding box center [1424, 624] width 43 height 21
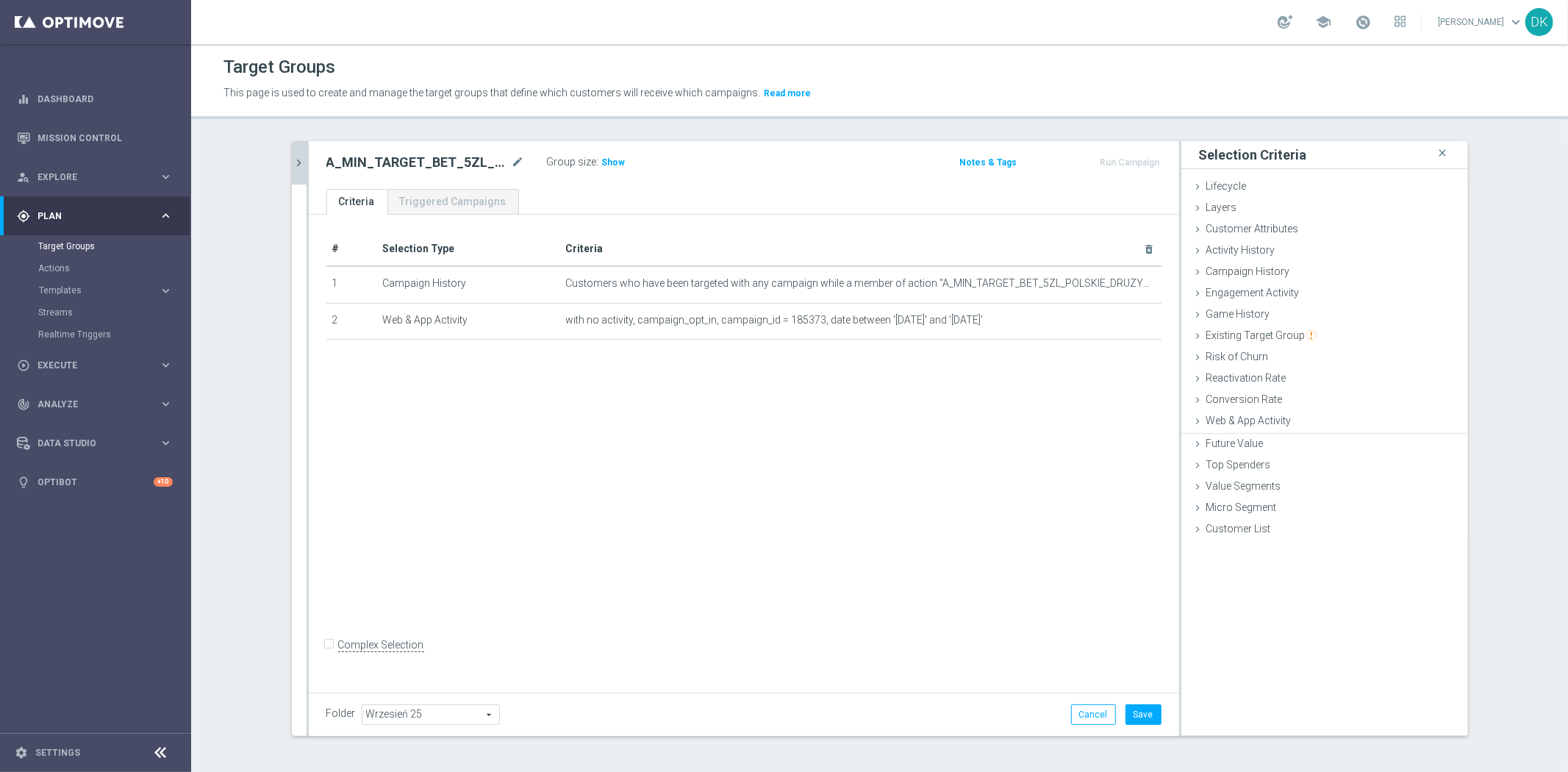
scroll to position [0, 0]
click at [293, 160] on icon "chevron_right" at bounding box center [300, 163] width 14 height 14
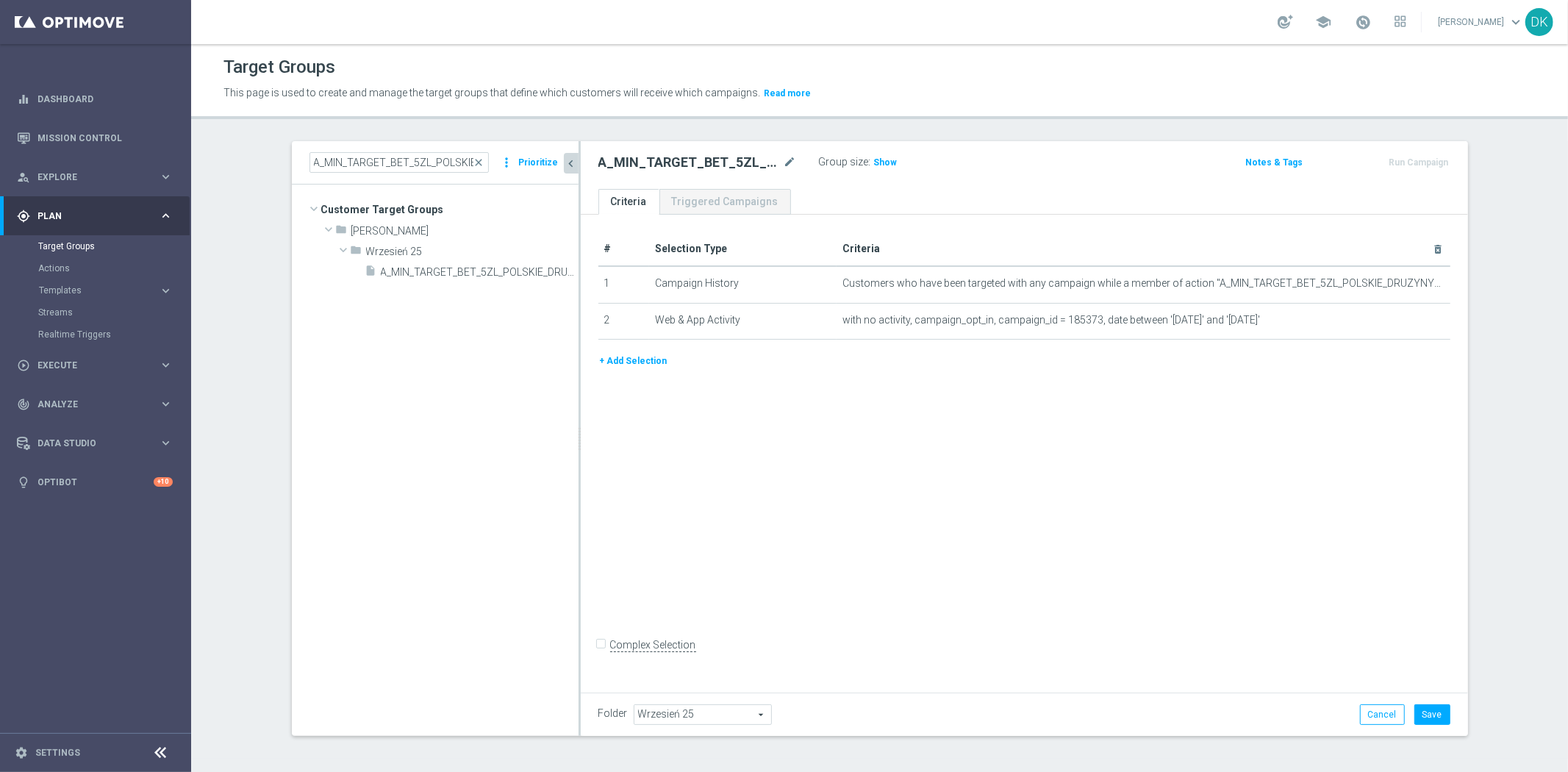
click at [606, 357] on button "+ Add Selection" at bounding box center [633, 360] width 71 height 16
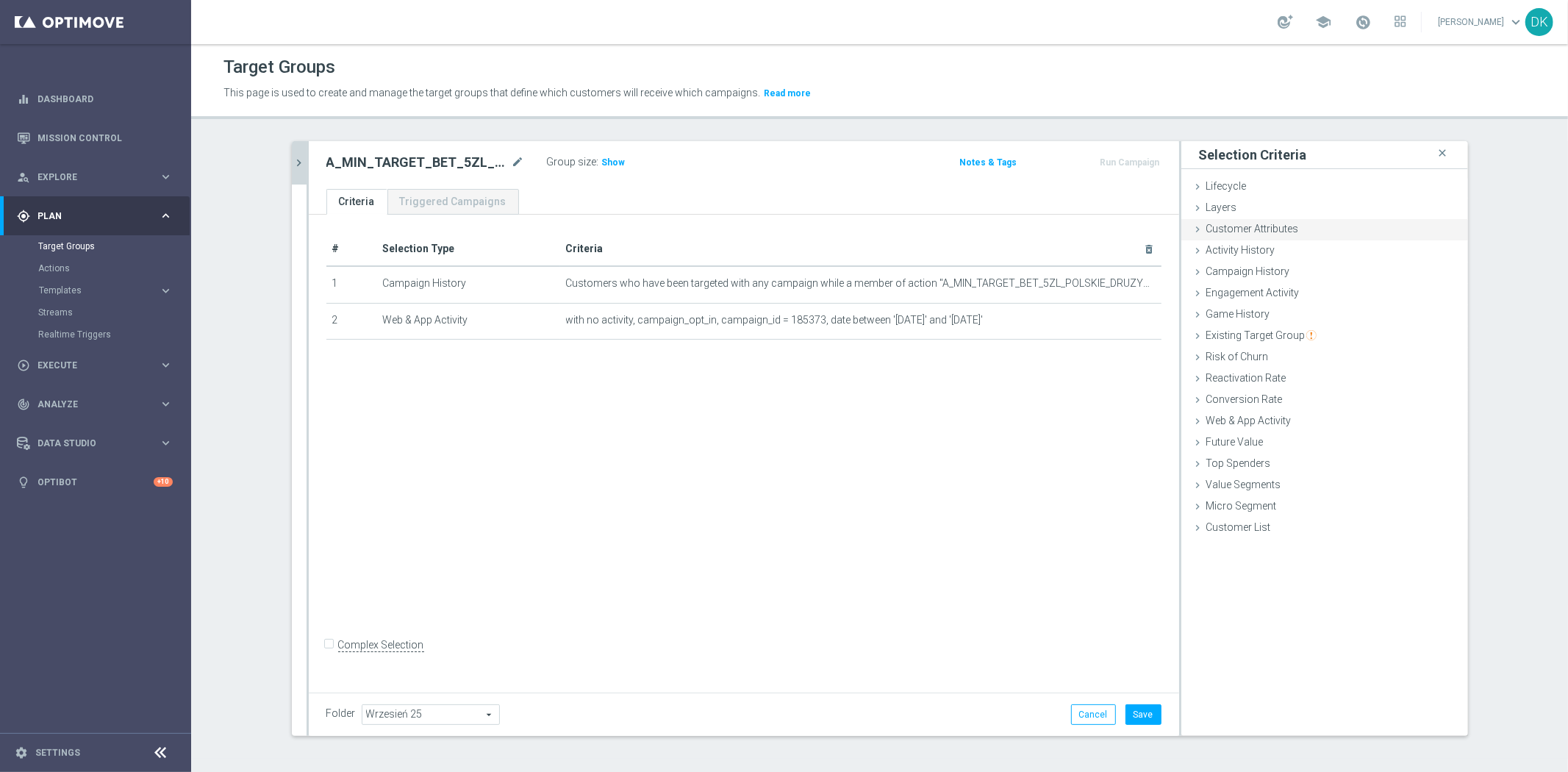
click at [1289, 222] on span "Customer Attributes" at bounding box center [1253, 228] width 93 height 12
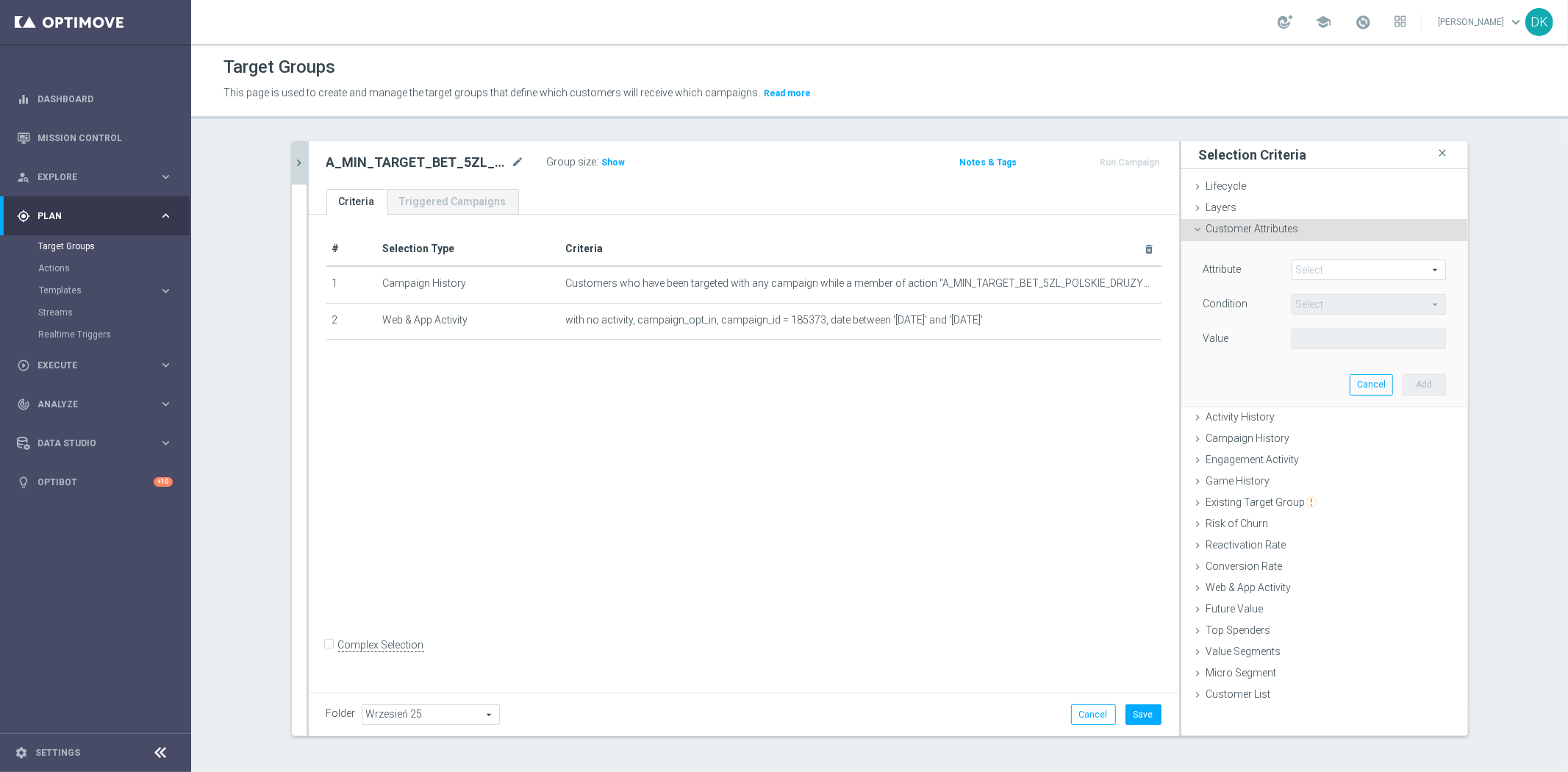
click at [1306, 262] on span at bounding box center [1369, 270] width 153 height 19
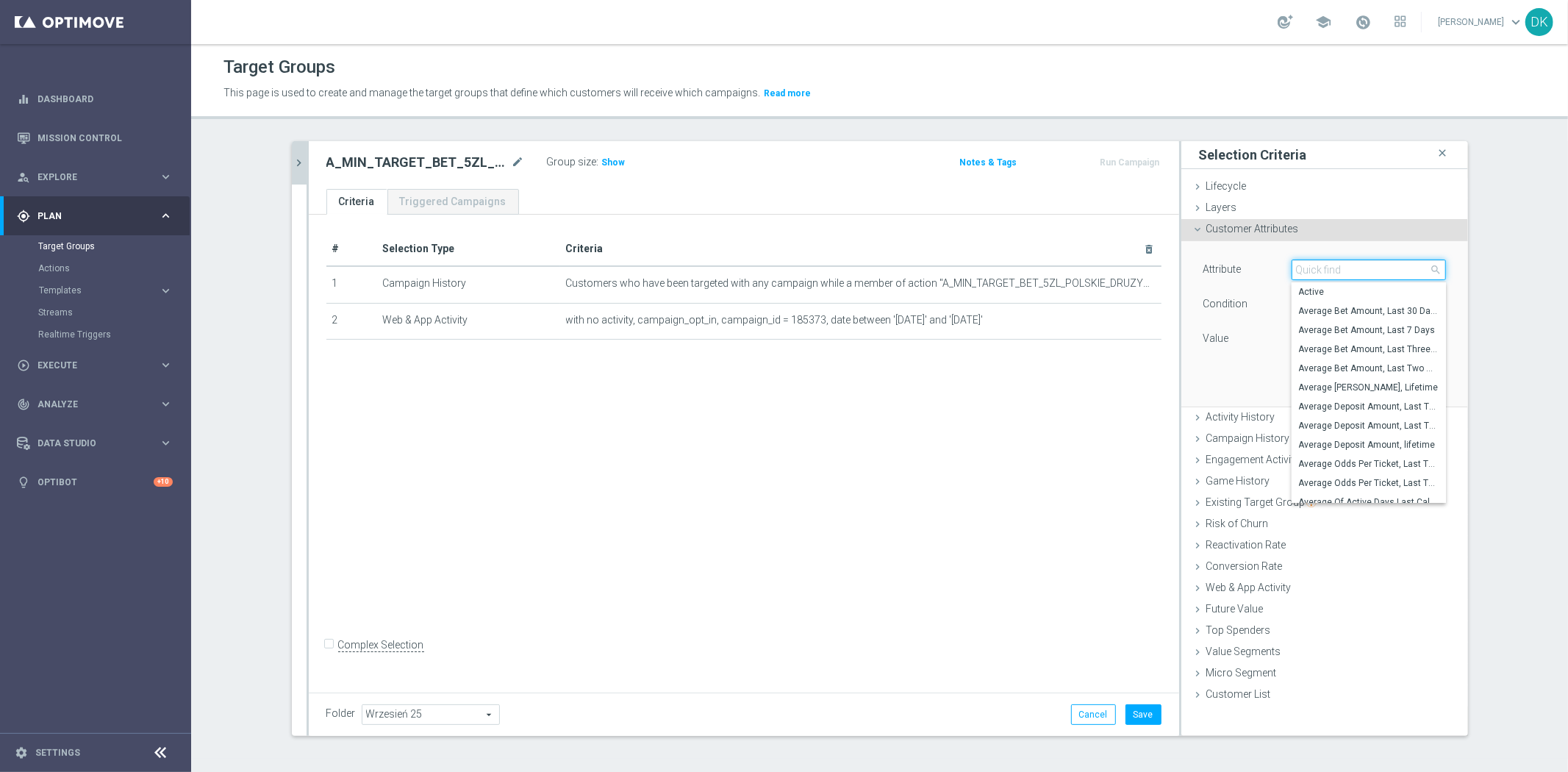
click at [1306, 262] on input "search" at bounding box center [1369, 270] width 154 height 21
type input "mar"
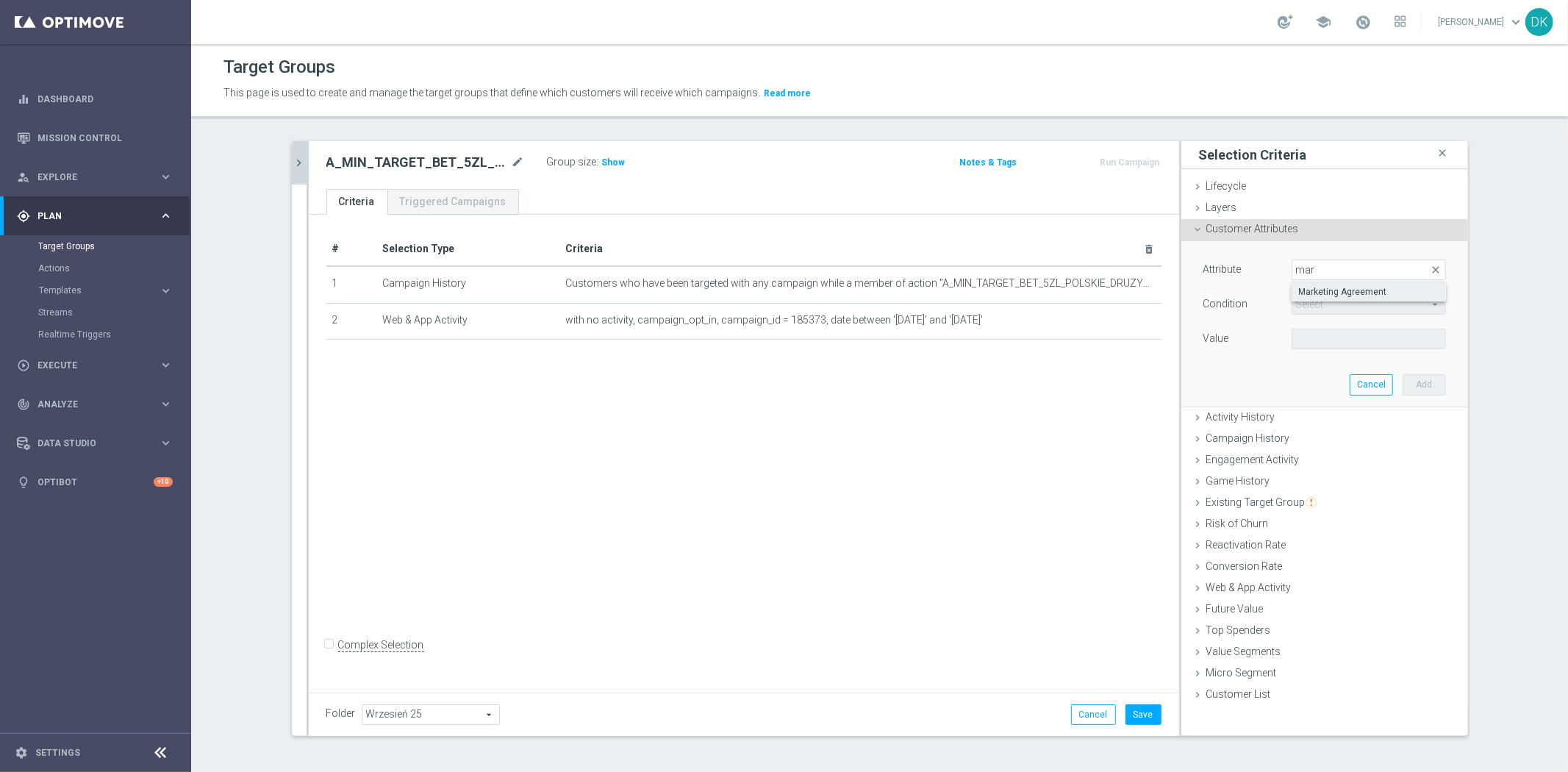
click at [1320, 291] on span "Marketing Agreement" at bounding box center [1369, 292] width 139 height 12
type input "Marketing Agreement"
type input "Equals"
click at [1318, 340] on span at bounding box center [1369, 339] width 153 height 19
click at [1324, 398] on span "True" at bounding box center [1369, 399] width 139 height 12
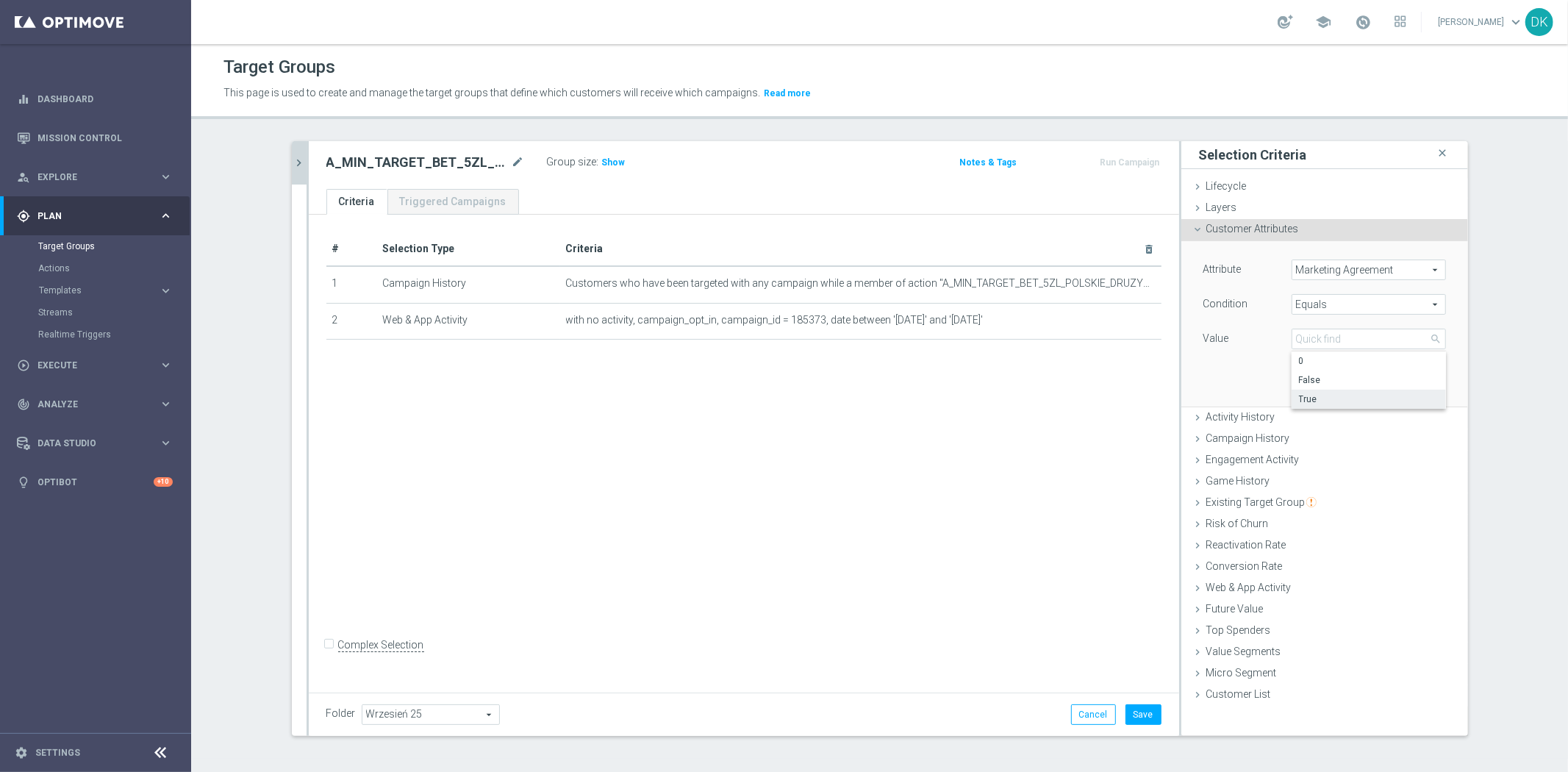
type input "True"
click at [1405, 386] on button "Add" at bounding box center [1424, 384] width 43 height 21
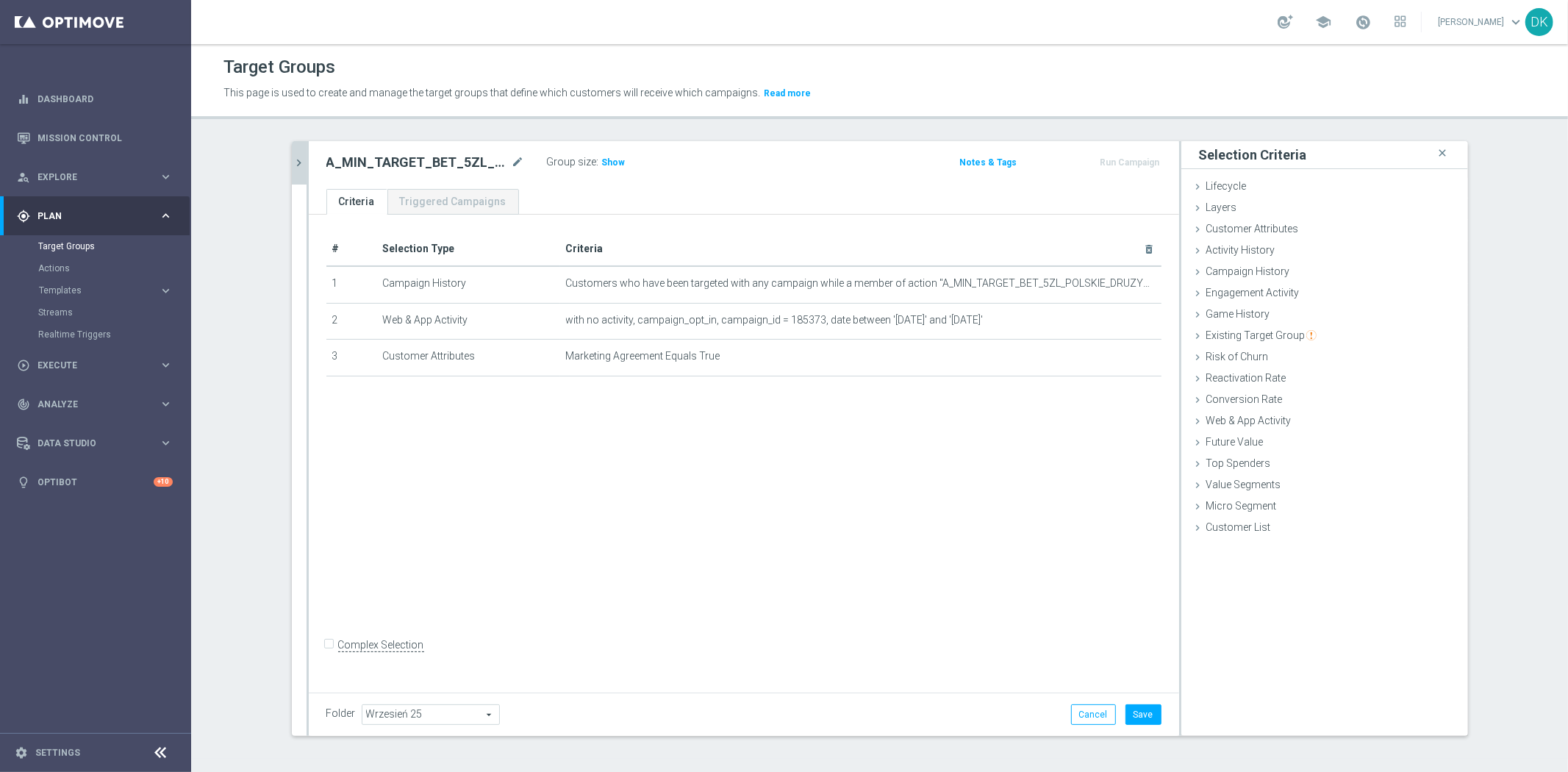
click at [293, 158] on icon "chevron_right" at bounding box center [300, 163] width 14 height 14
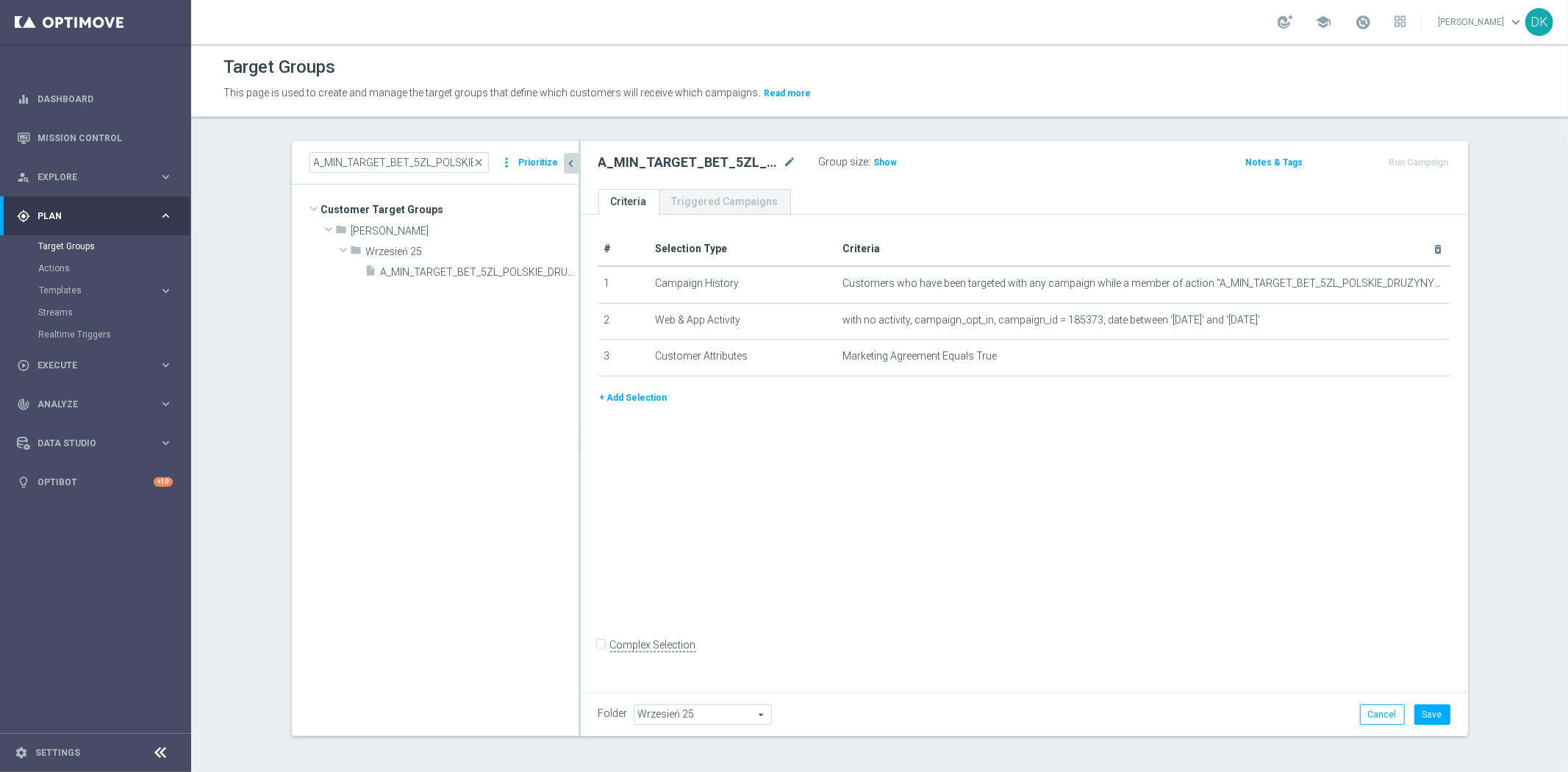
click at [633, 398] on button "+ Add Selection" at bounding box center [633, 397] width 71 height 16
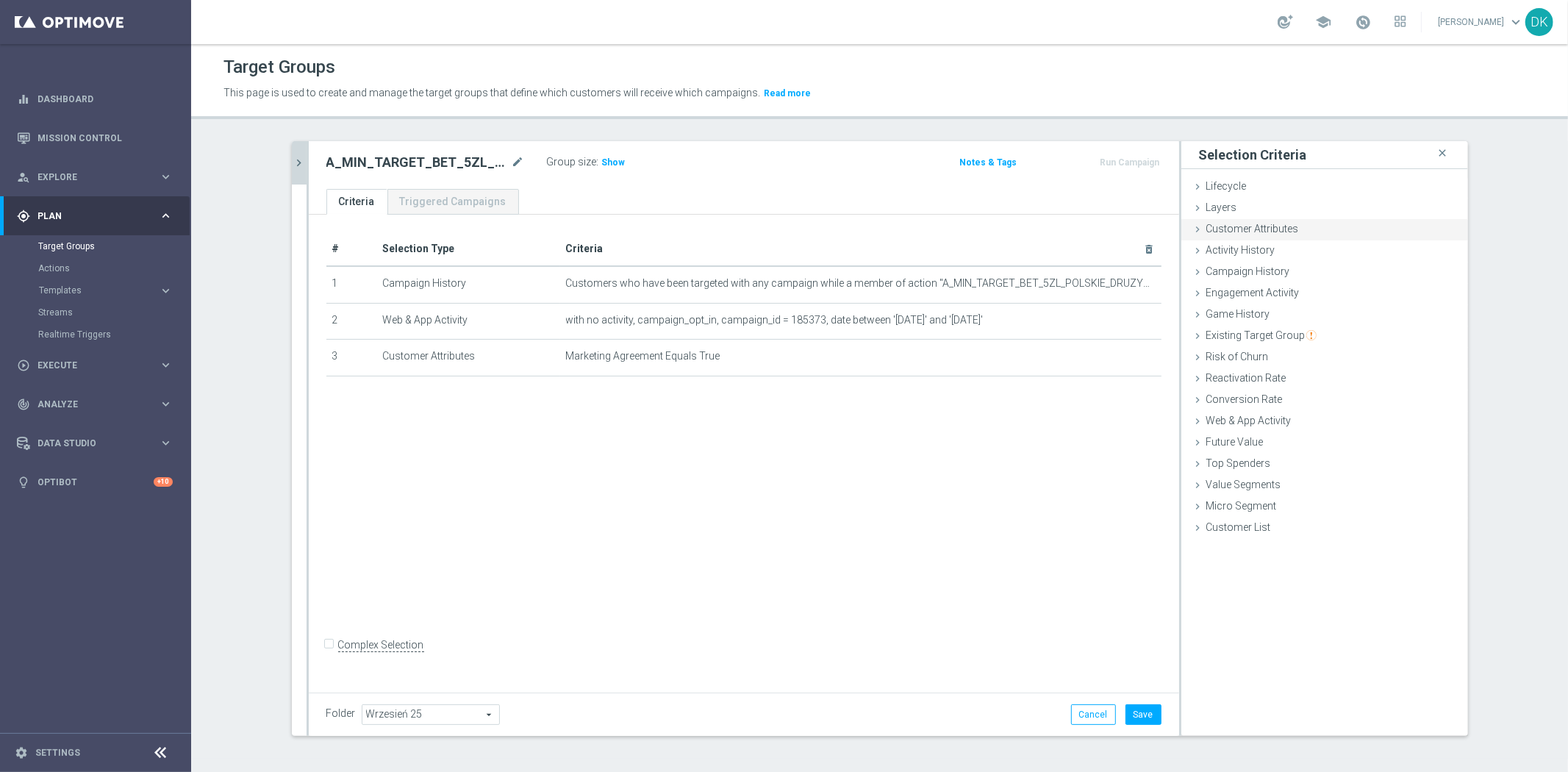
click at [1282, 231] on span "Customer Attributes" at bounding box center [1253, 228] width 93 height 12
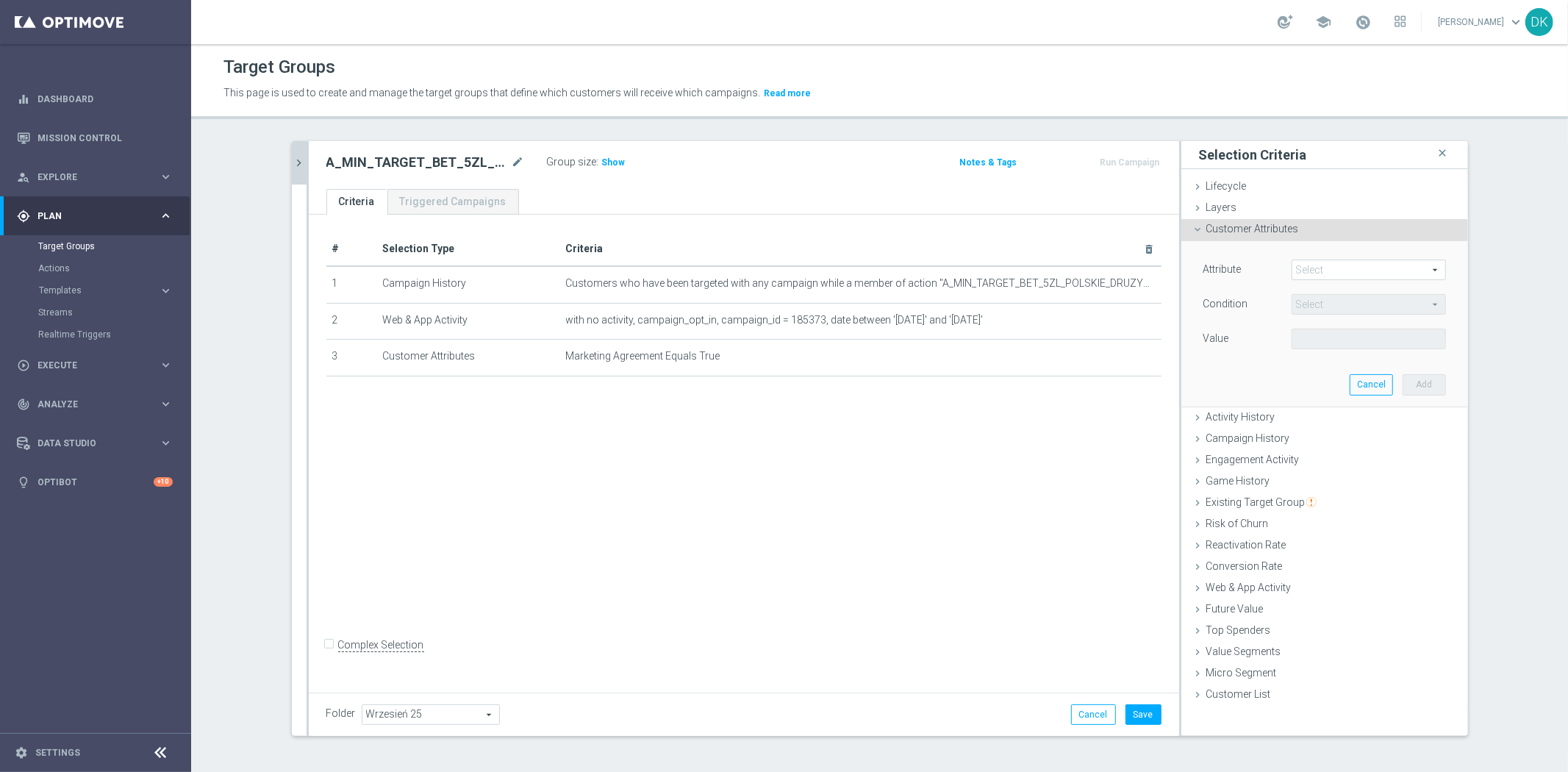
click at [1327, 277] on span at bounding box center [1369, 270] width 153 height 19
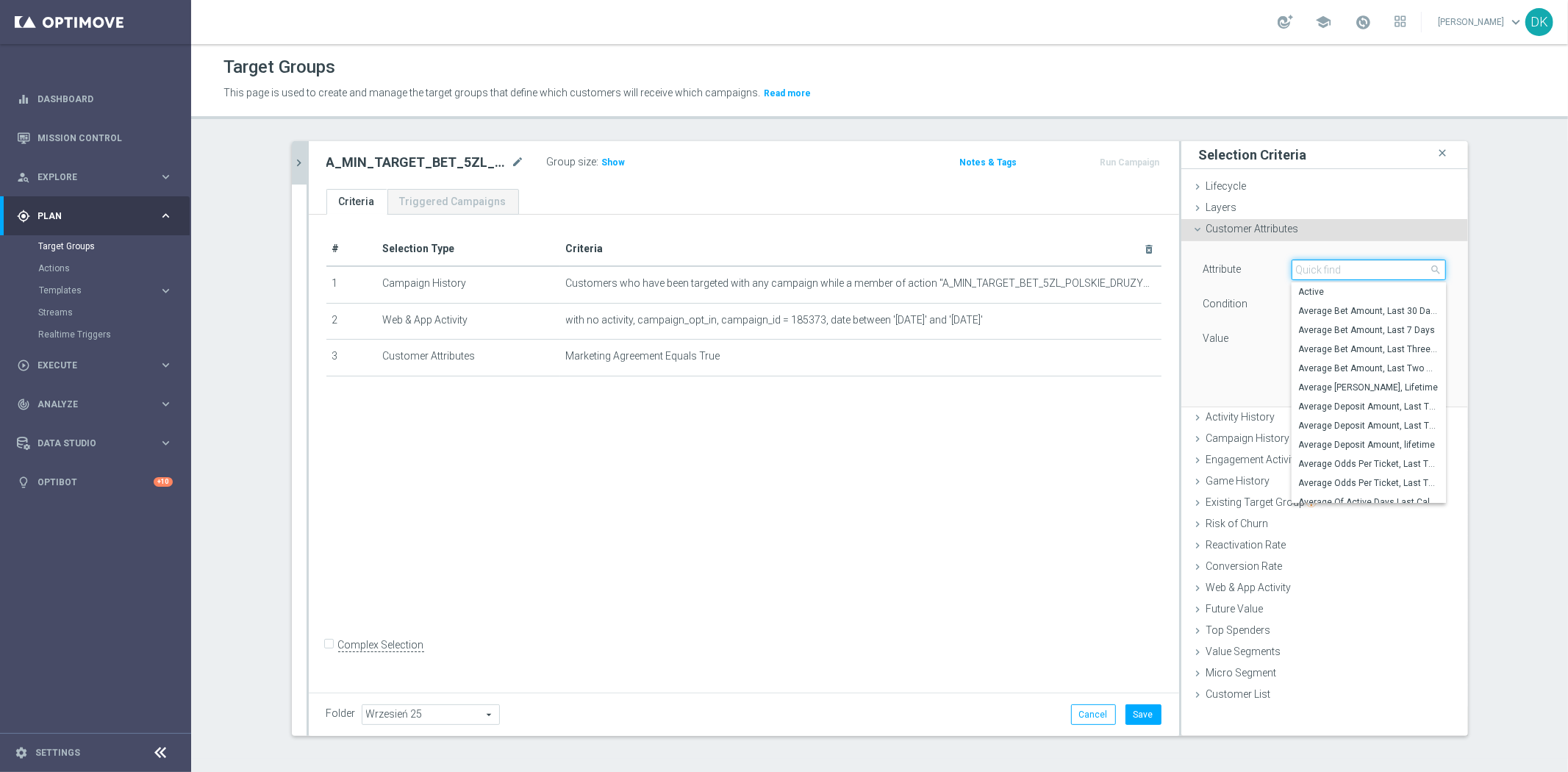
click at [1327, 277] on input "search" at bounding box center [1369, 270] width 154 height 21
click at [1321, 276] on input "search" at bounding box center [1369, 270] width 154 height 21
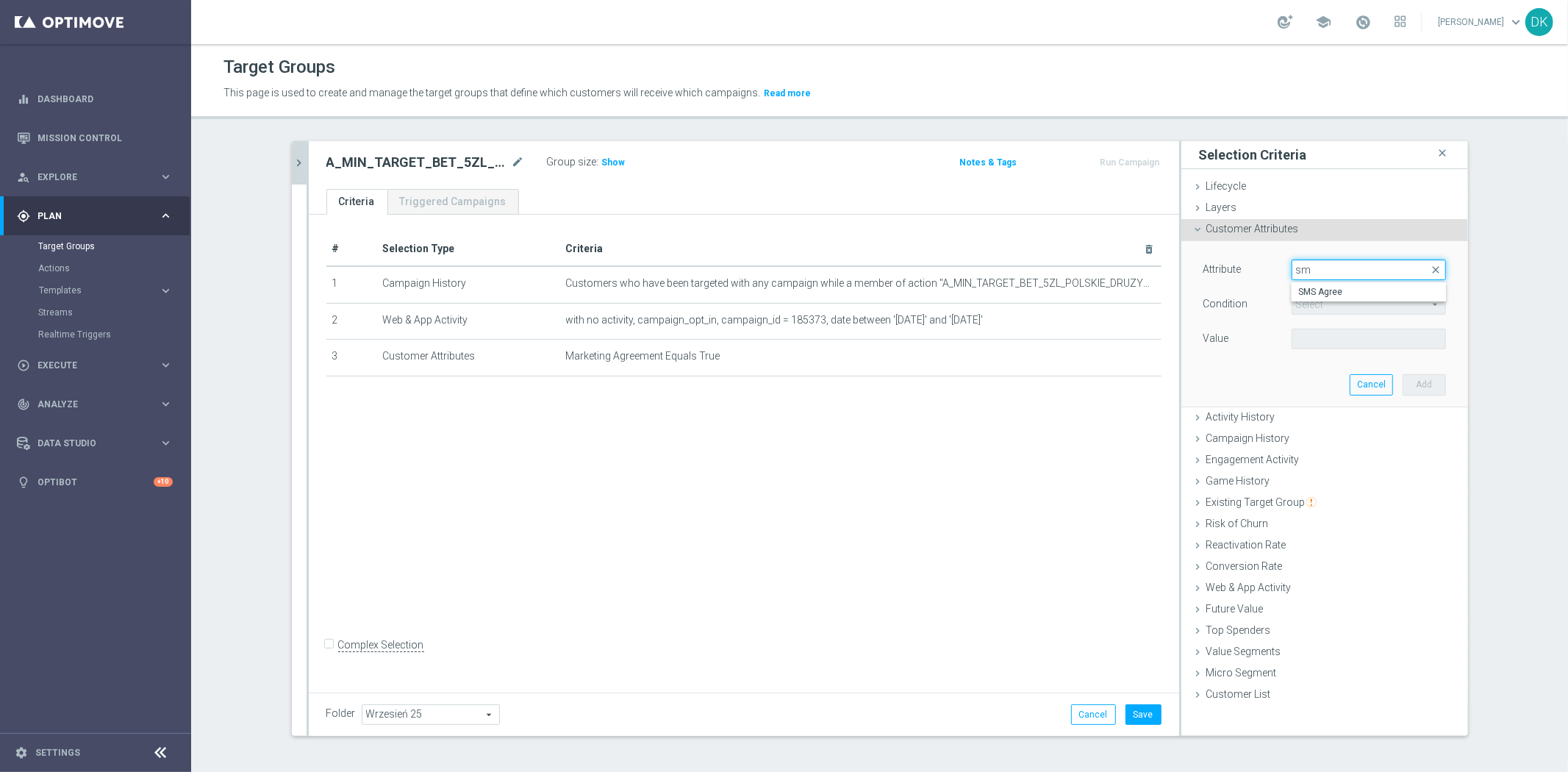
type input "sms"
click at [1323, 285] on label "SMS Agree" at bounding box center [1369, 291] width 154 height 19
type input "SMS Agree"
type input "Equals"
click at [1332, 341] on span at bounding box center [1369, 339] width 153 height 19
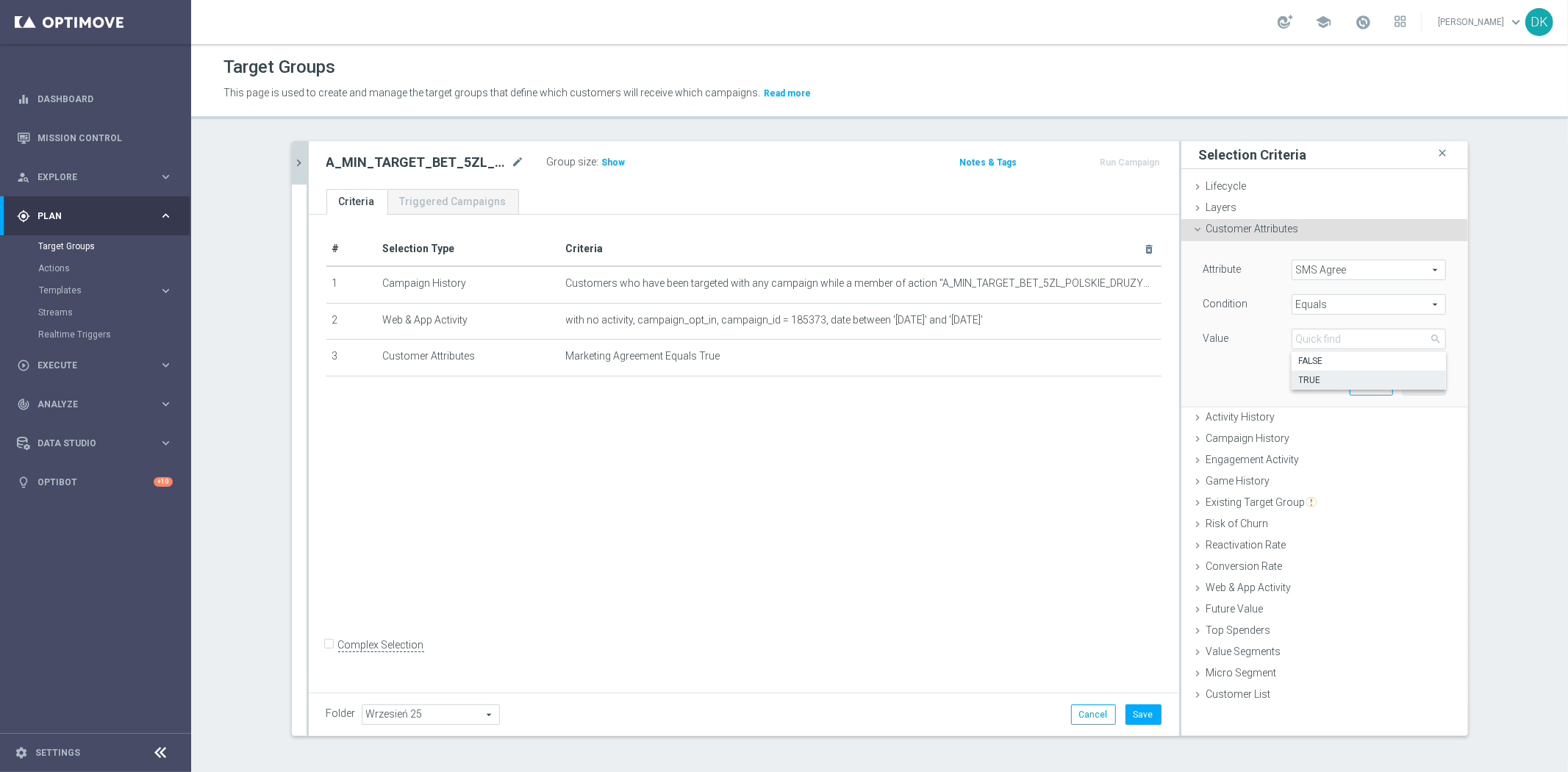
click at [1319, 378] on span "TRUE" at bounding box center [1369, 380] width 139 height 12
type input "TRUE"
click at [1426, 384] on button "Add" at bounding box center [1424, 384] width 43 height 21
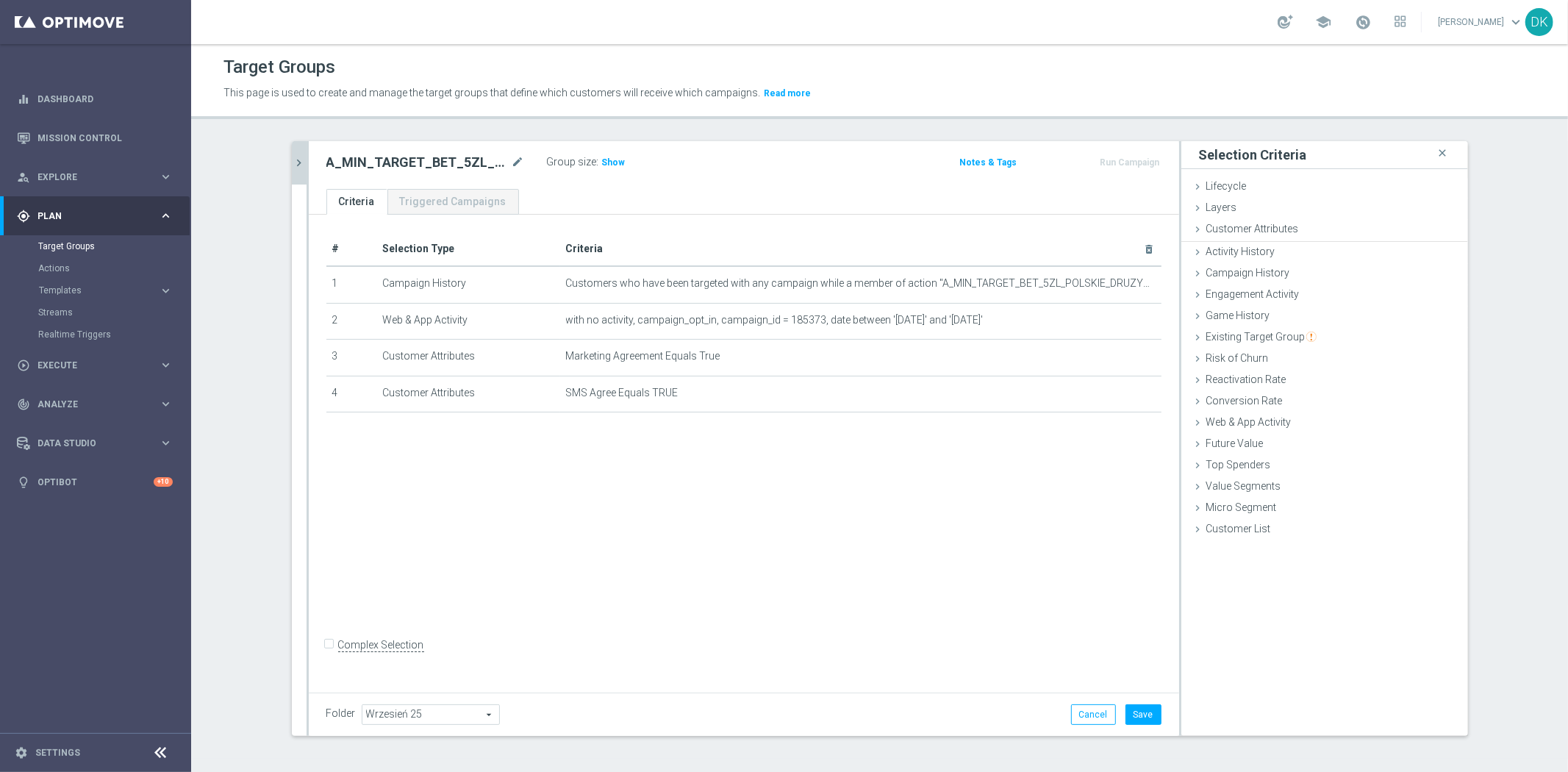
click at [773, 557] on div "# Selection Type Criteria delete_forever 1 Campaign History Customers who have …" at bounding box center [744, 452] width 871 height 473
click at [1136, 711] on button "Save" at bounding box center [1143, 714] width 36 height 21
click at [296, 164] on icon "chevron_right" at bounding box center [300, 163] width 14 height 14
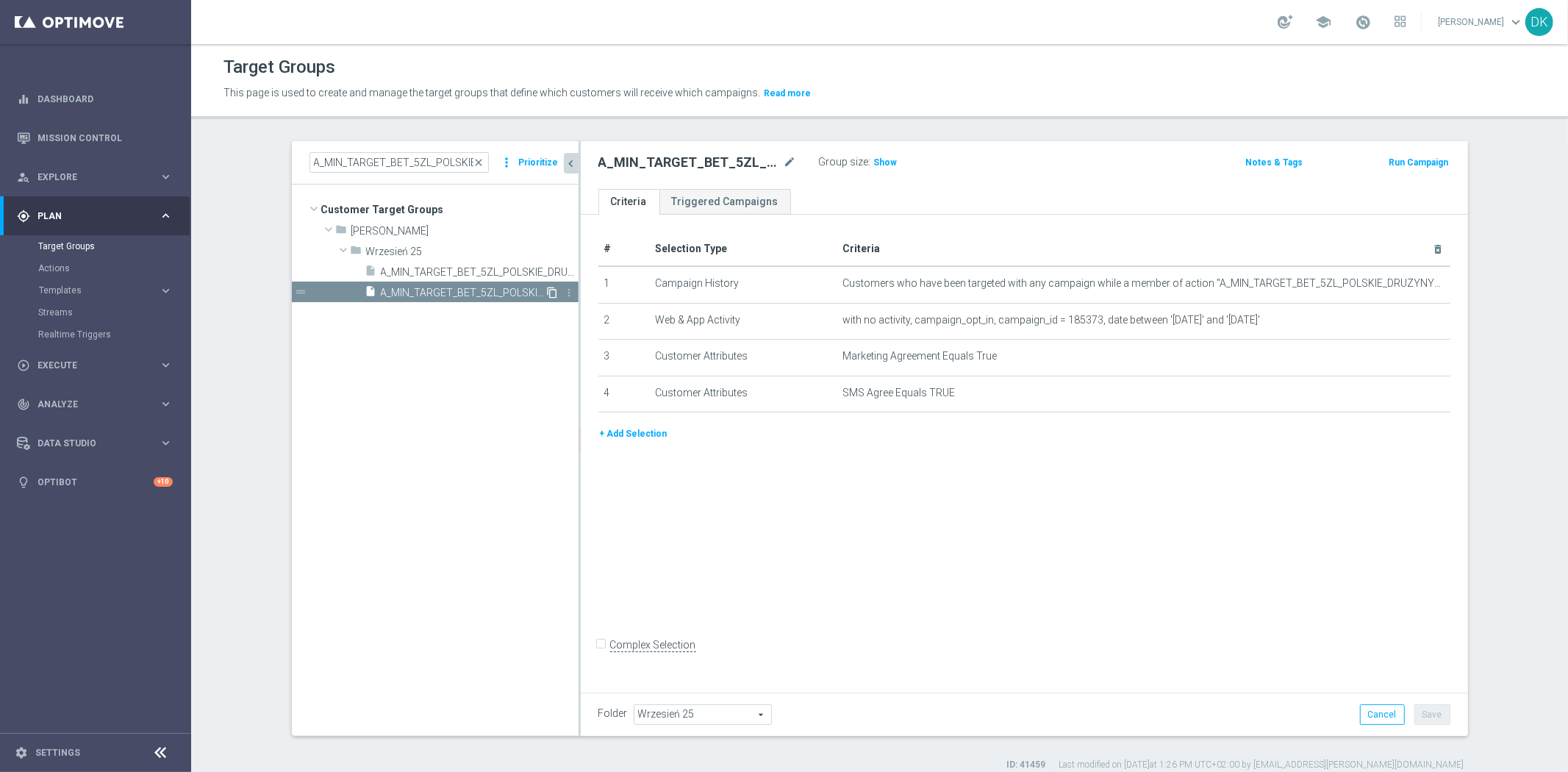
click at [547, 296] on icon "content_copy" at bounding box center [553, 292] width 12 height 12
click at [784, 164] on icon "mode_edit" at bounding box center [790, 162] width 13 height 17
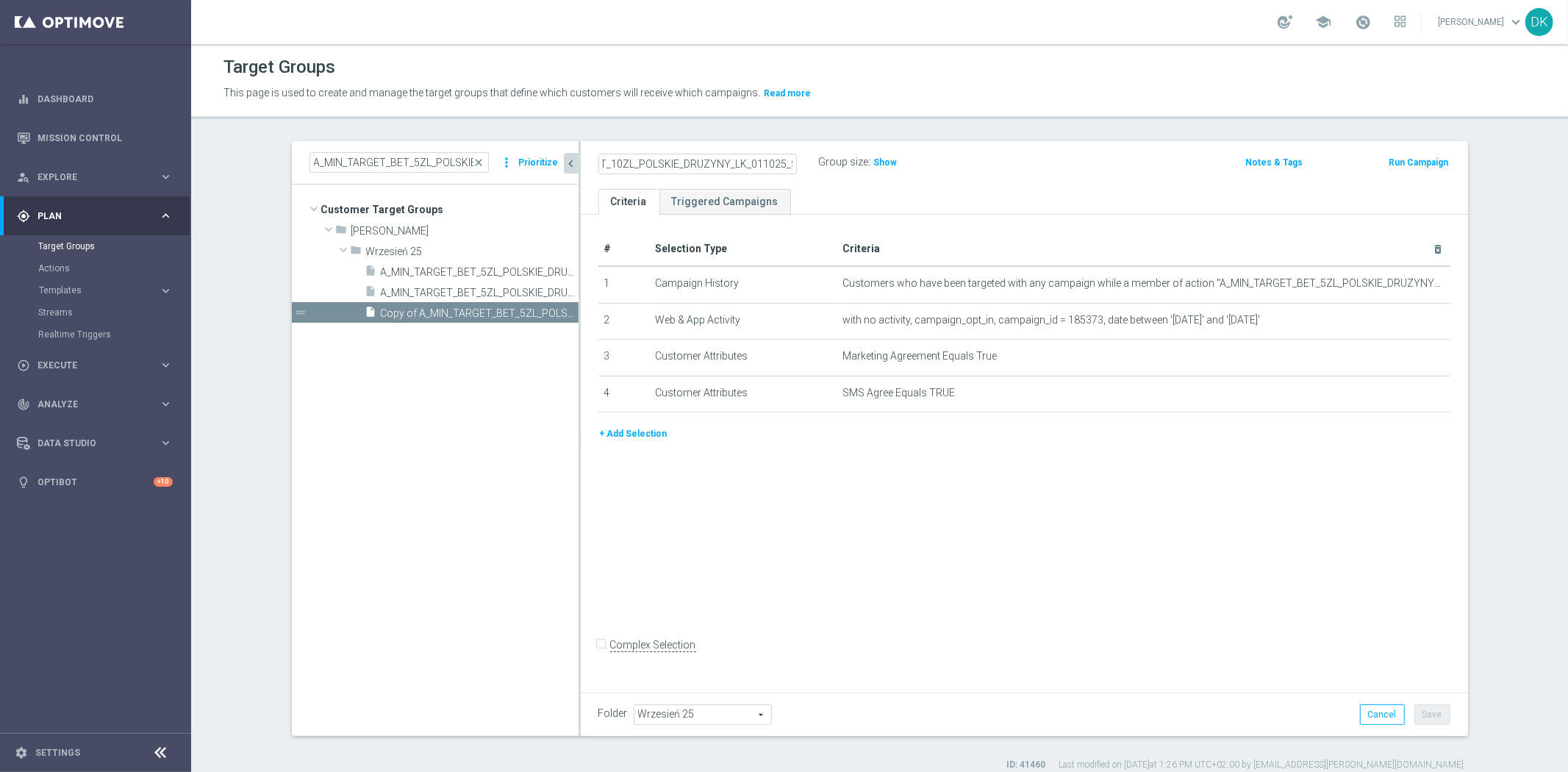
scroll to position [0, 110]
type input "A_LOW_TARGET_BET_10ZL_POLSKIE_DRUZYNY_LK_011025_SMS"
click at [1225, 627] on div "# Selection Type Criteria delete_forever 1 Campaign History Customers who have …" at bounding box center [1024, 452] width 887 height 473
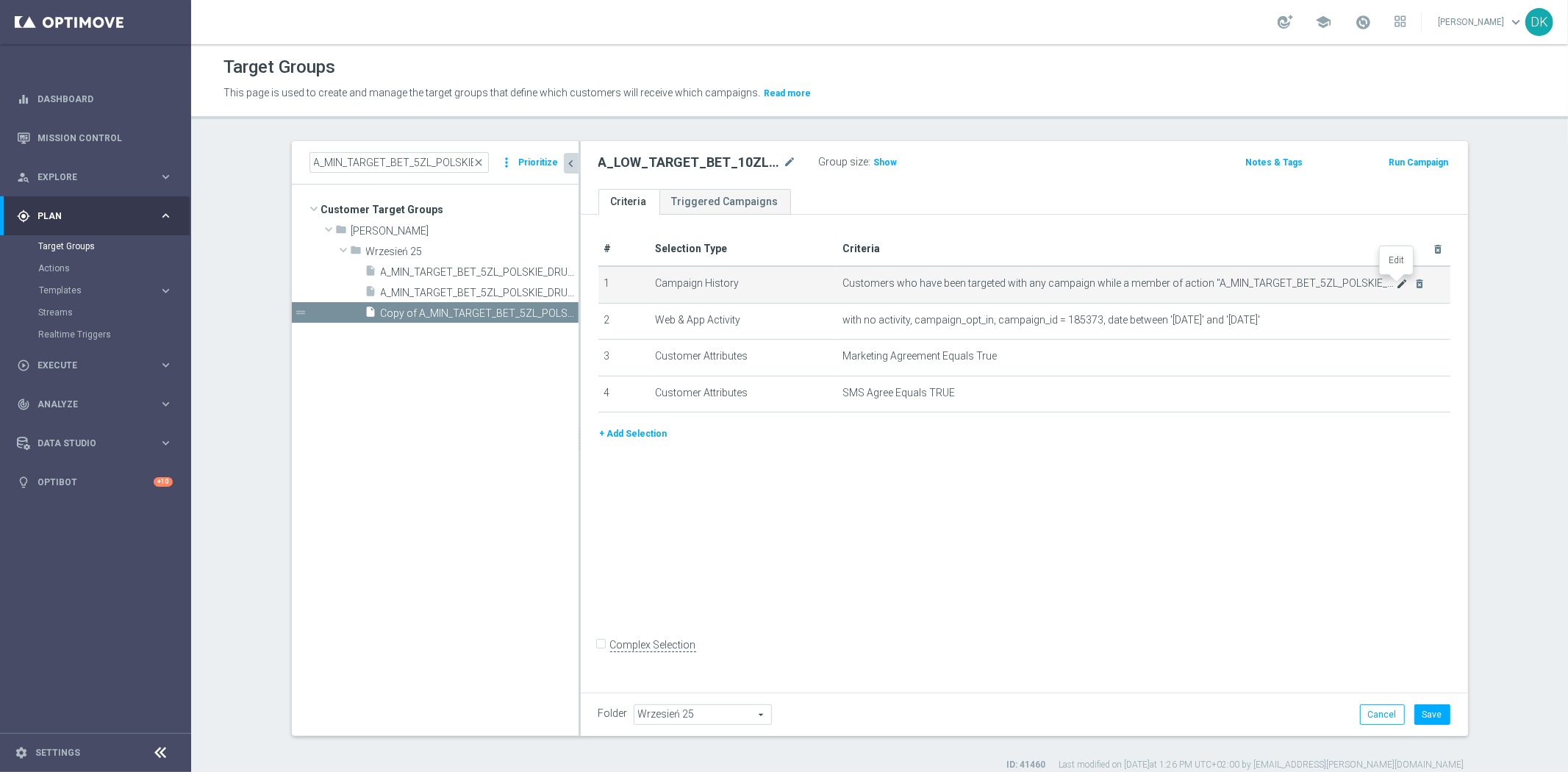
click at [1396, 283] on icon "mode_edit" at bounding box center [1402, 284] width 12 height 12
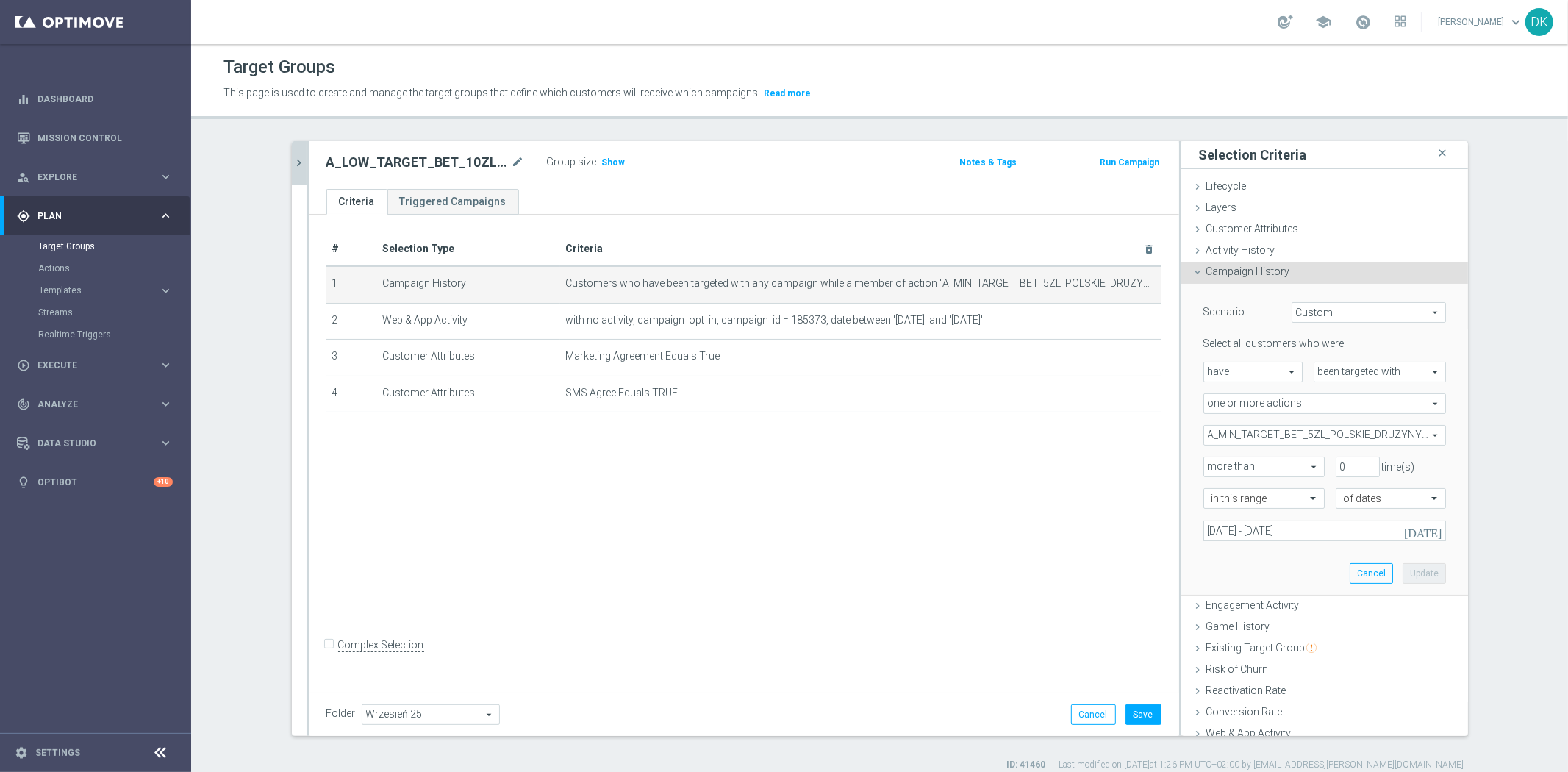
click at [1253, 436] on span "A_MIN_TARGET_BET_5ZL_POLSKIE_DRUZYNY_LK_011025" at bounding box center [1325, 435] width 242 height 19
click at [1209, 467] on input "Show Selected" at bounding box center [1214, 467] width 10 height 10
checkbox input "true"
click at [1224, 511] on label "A_MIN_TARGET_BET_5ZL_POLSKIE_DRUZYNY_LK_011025" at bounding box center [1335, 509] width 222 height 19
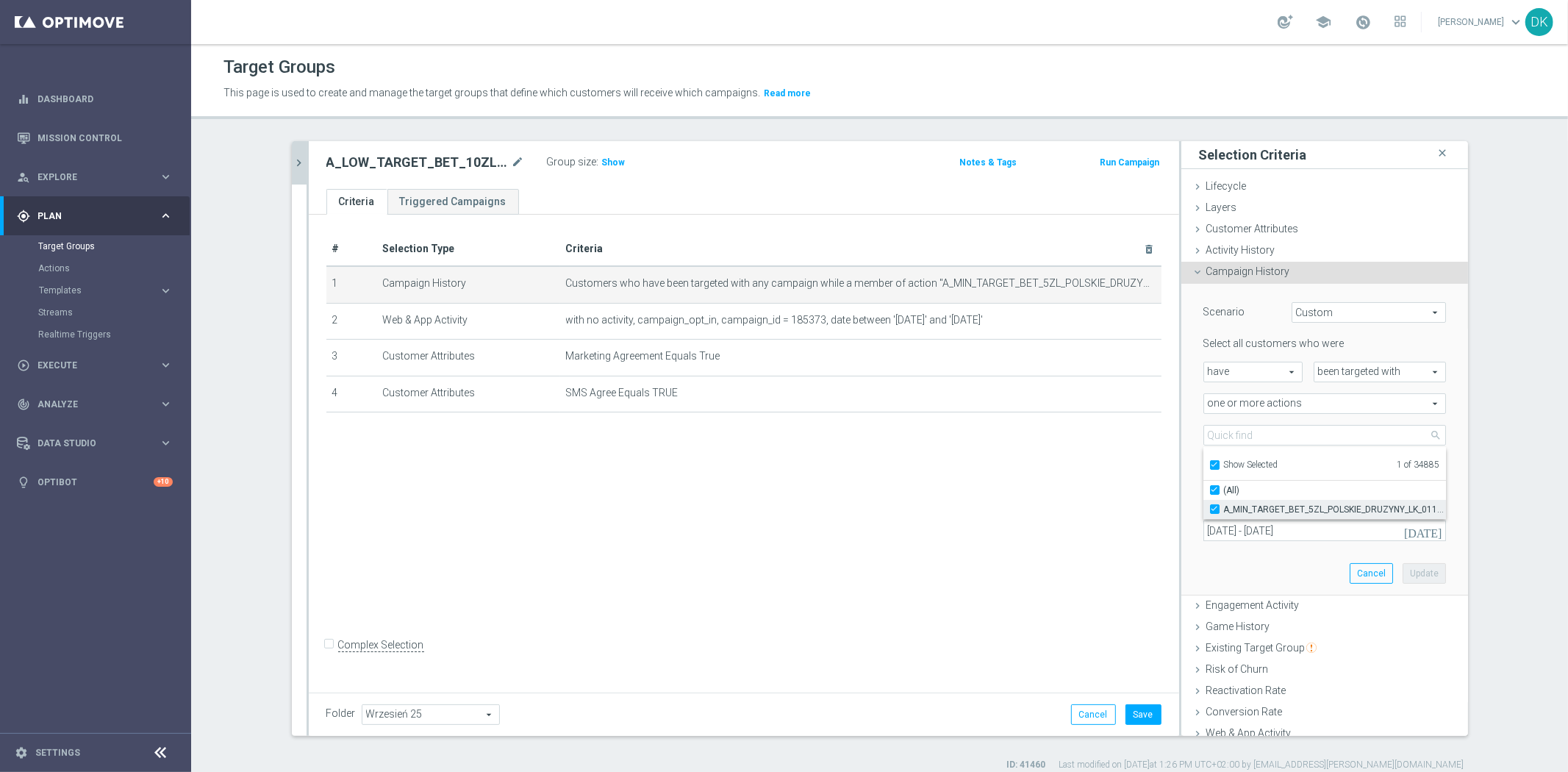
click at [1214, 511] on input "A_MIN_TARGET_BET_5ZL_POLSKIE_DRUZYNY_LK_011025" at bounding box center [1219, 510] width 10 height 10
checkbox input "false"
type input "Select Action"
checkbox input "false"
click at [1209, 467] on input "Show Selected" at bounding box center [1214, 467] width 10 height 10
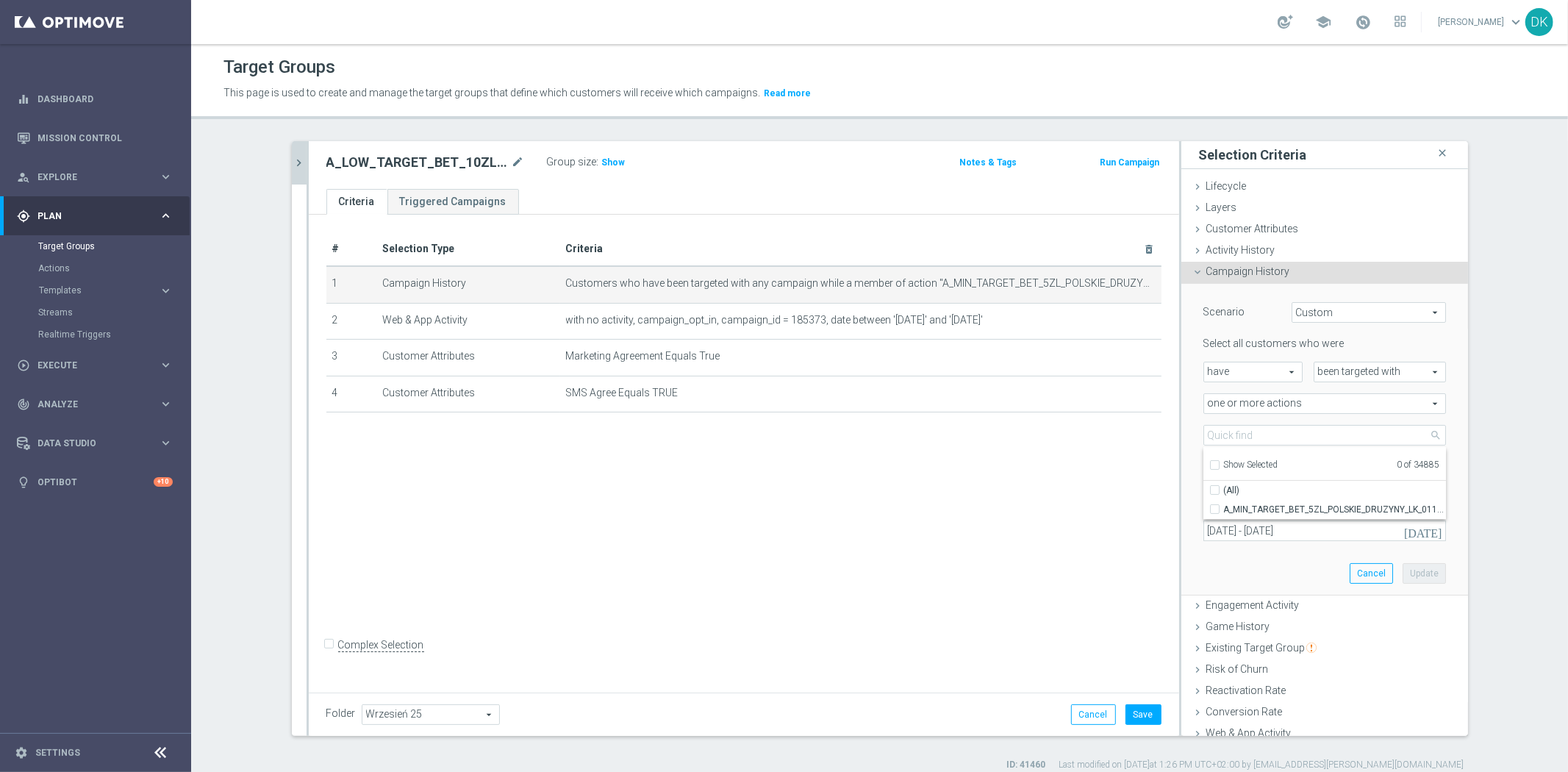
checkbox input "false"
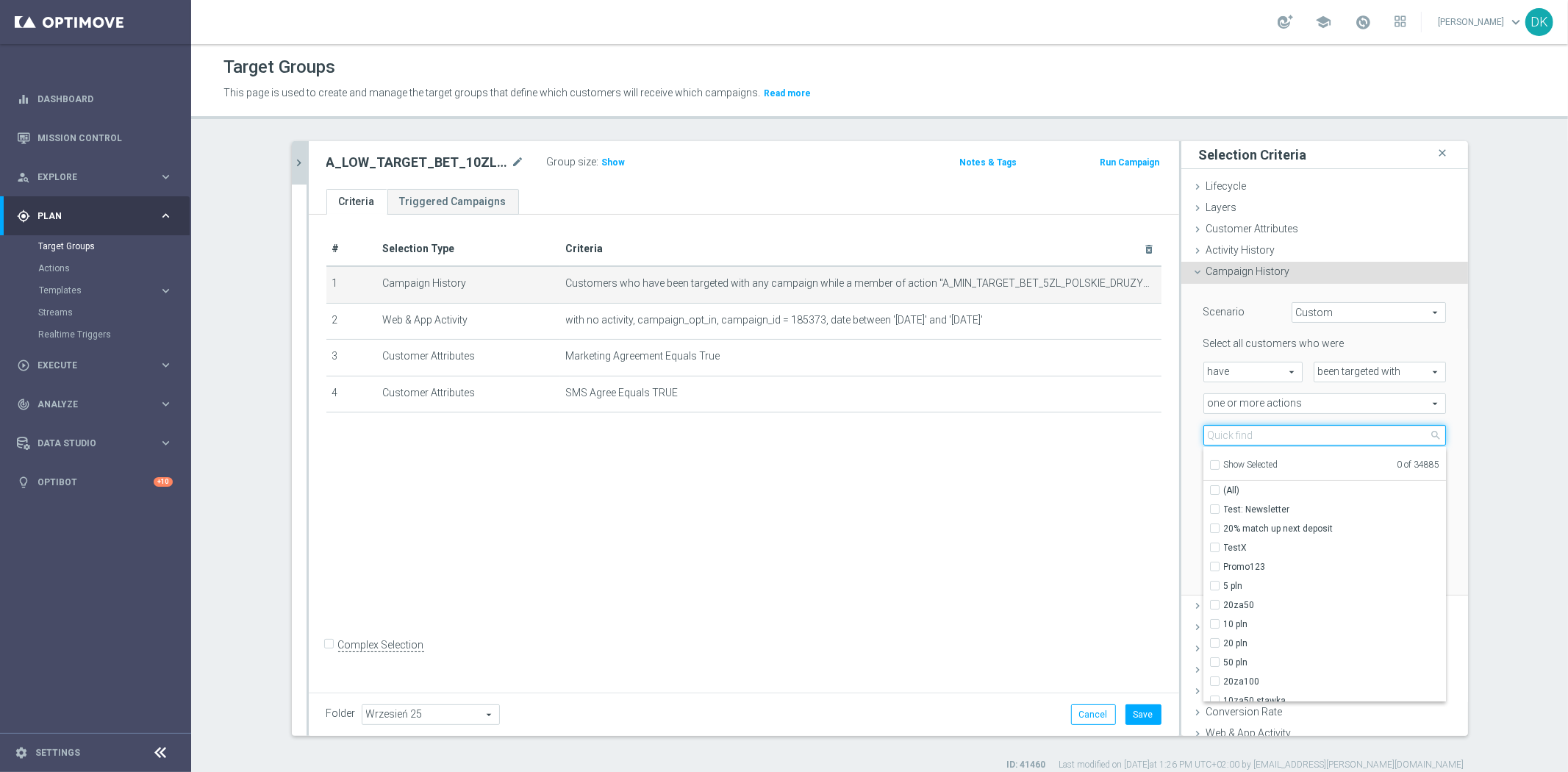
click at [1245, 429] on input "search" at bounding box center [1325, 435] width 242 height 21
paste input "A_LOW_TARGET_BET_10ZL_POLSKIE_DRUZYNY_LK_011025"
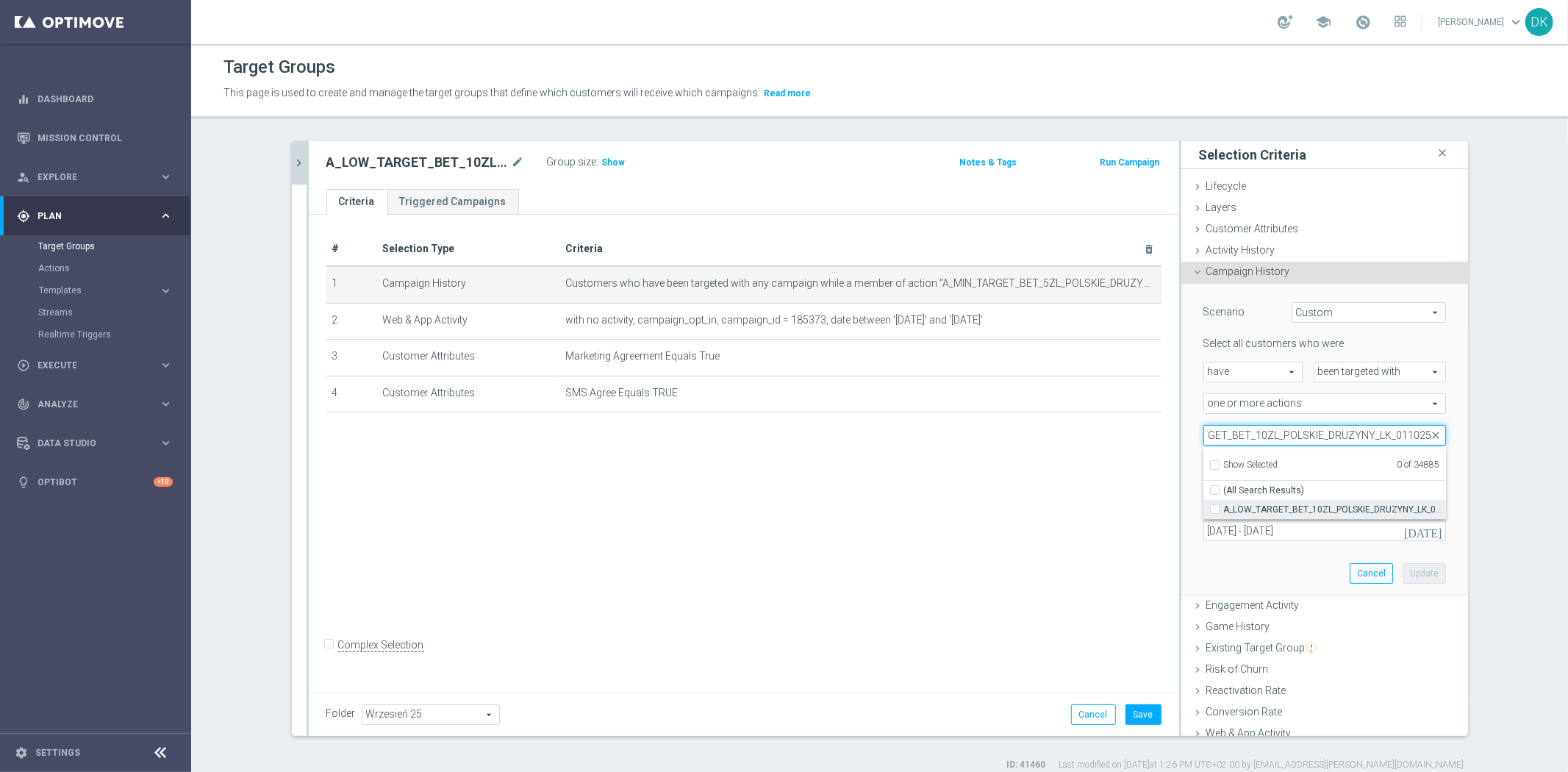
type input "A_LOW_TARGET_BET_10ZL_POLSKIE_DRUZYNY_LK_011025"
click at [1224, 509] on label "A_LOW_TARGET_BET_10ZL_POLSKIE_DRUZYNY_LK_011025" at bounding box center [1335, 509] width 222 height 19
click at [1214, 509] on input "A_LOW_TARGET_BET_10ZL_POLSKIE_DRUZYNY_LK_011025" at bounding box center [1219, 510] width 10 height 10
checkbox input "true"
type input "A_LOW_TARGET_BET_10ZL_POLSKIE_DRUZYNY_LK_011025"
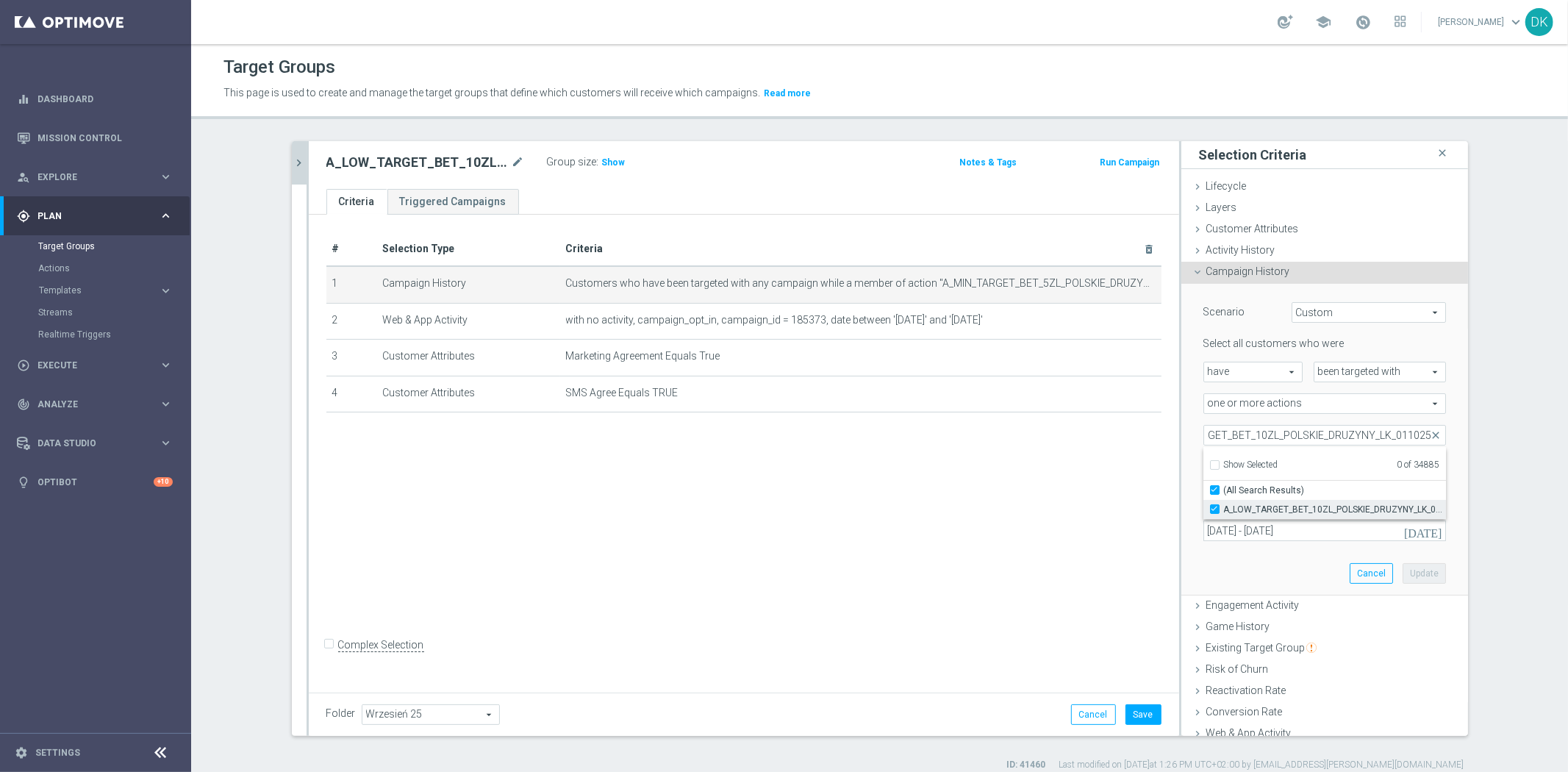
checkbox input "true"
click at [1044, 515] on div "# Selection Type Criteria delete_forever 1 Campaign History Customers who have …" at bounding box center [744, 452] width 871 height 473
click at [1409, 568] on button "Update" at bounding box center [1424, 573] width 43 height 21
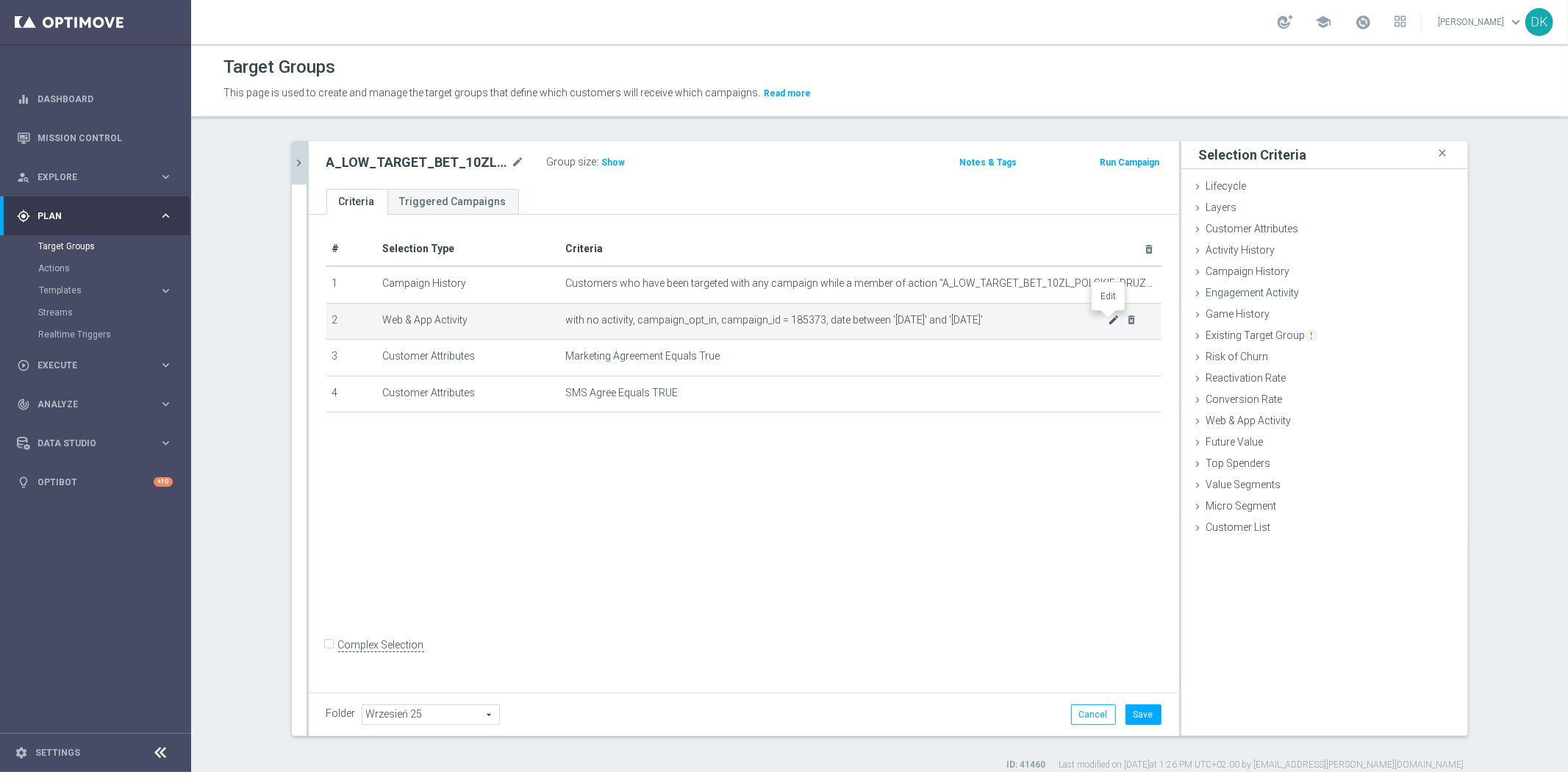
click at [1108, 319] on icon "mode_edit" at bounding box center [1114, 320] width 12 height 12
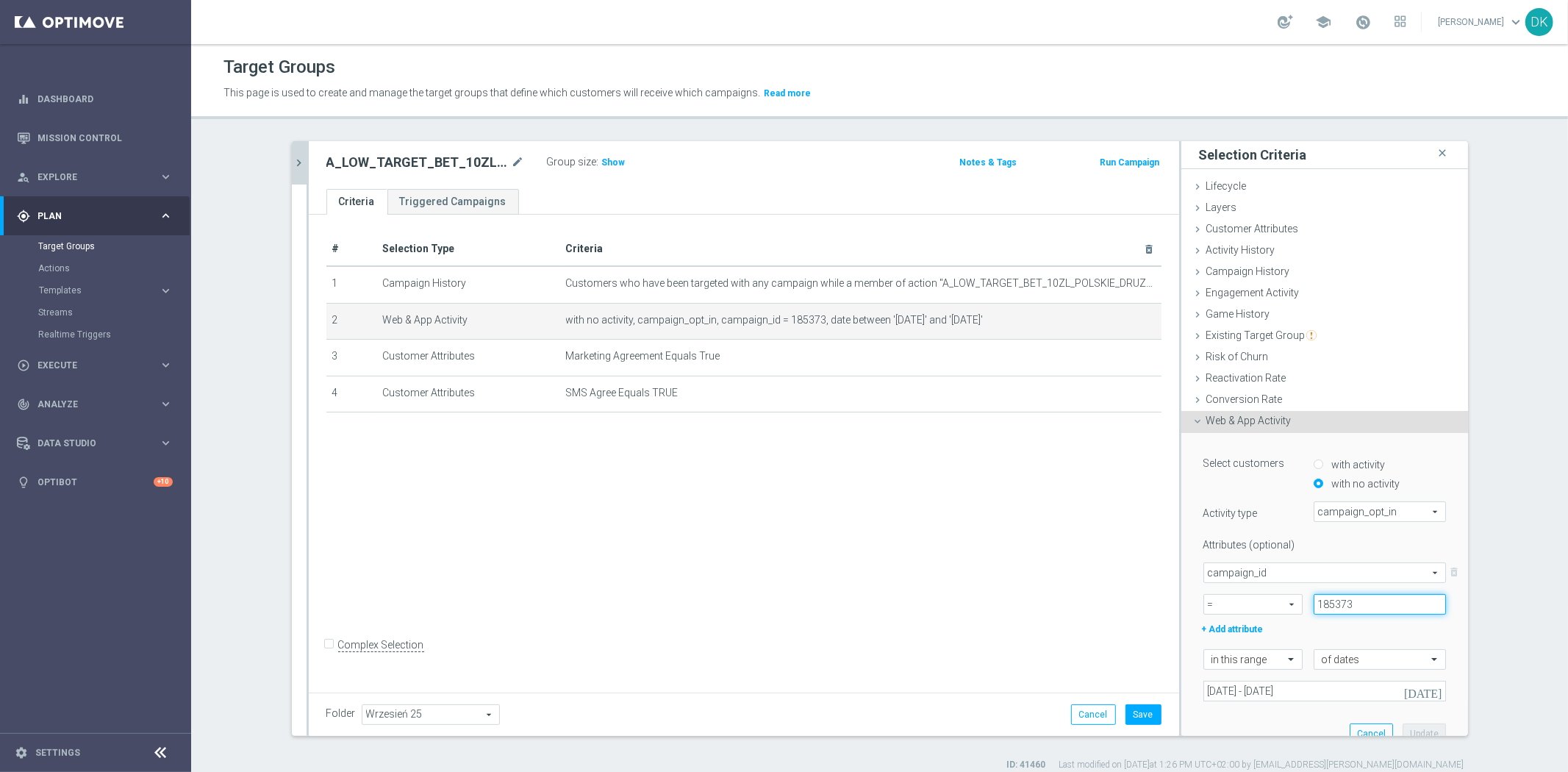
click at [1380, 604] on input "185373" at bounding box center [1380, 604] width 132 height 21
paste input "4"
type input "185374"
click at [1403, 726] on button "Update" at bounding box center [1424, 734] width 43 height 21
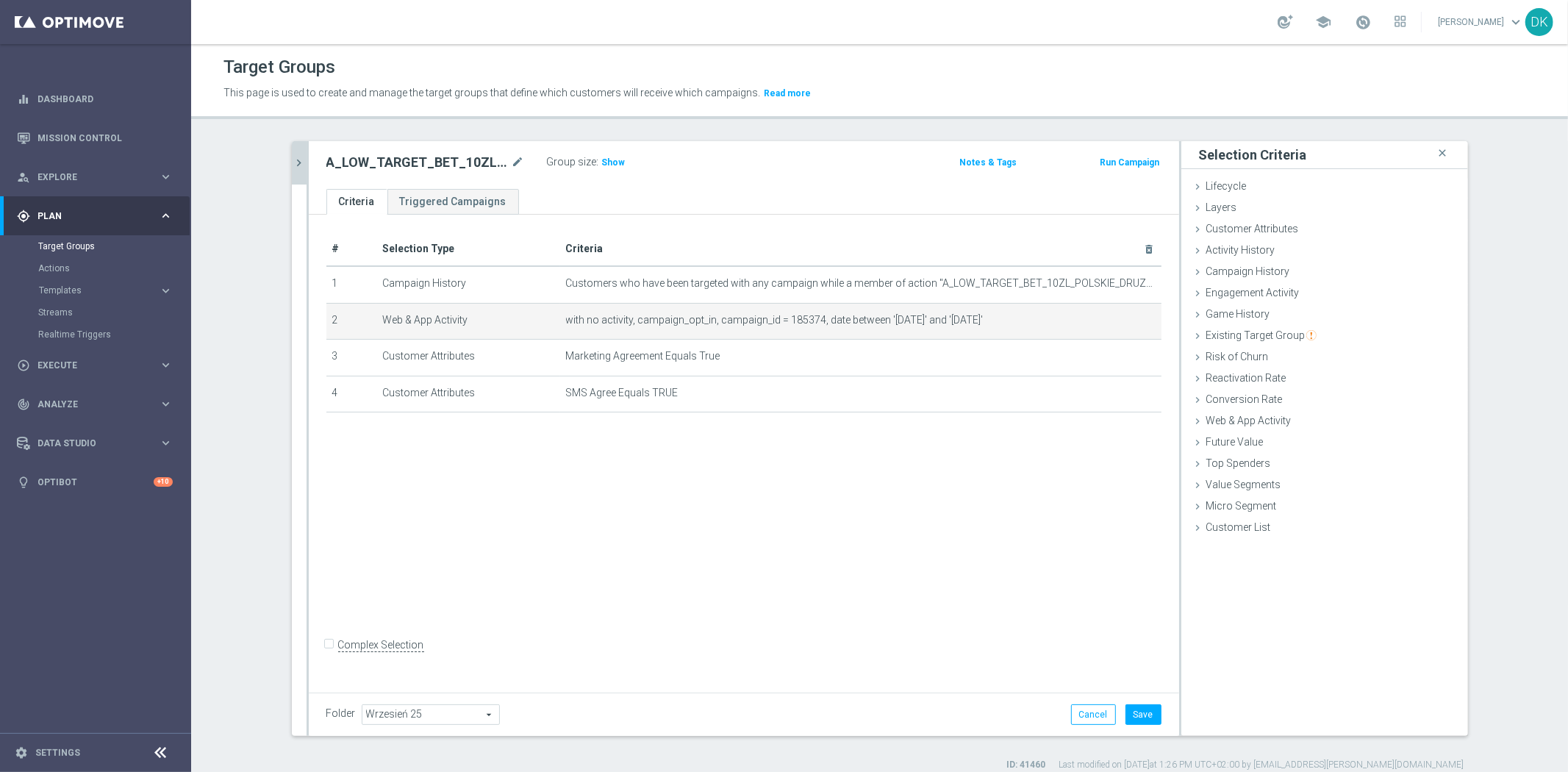
click at [875, 539] on div "# Selection Type Criteria delete_forever 1 Campaign History Customers who have …" at bounding box center [744, 452] width 871 height 473
click at [1138, 708] on button "Save" at bounding box center [1143, 714] width 36 height 21
click at [100, 363] on span "Execute" at bounding box center [98, 365] width 121 height 9
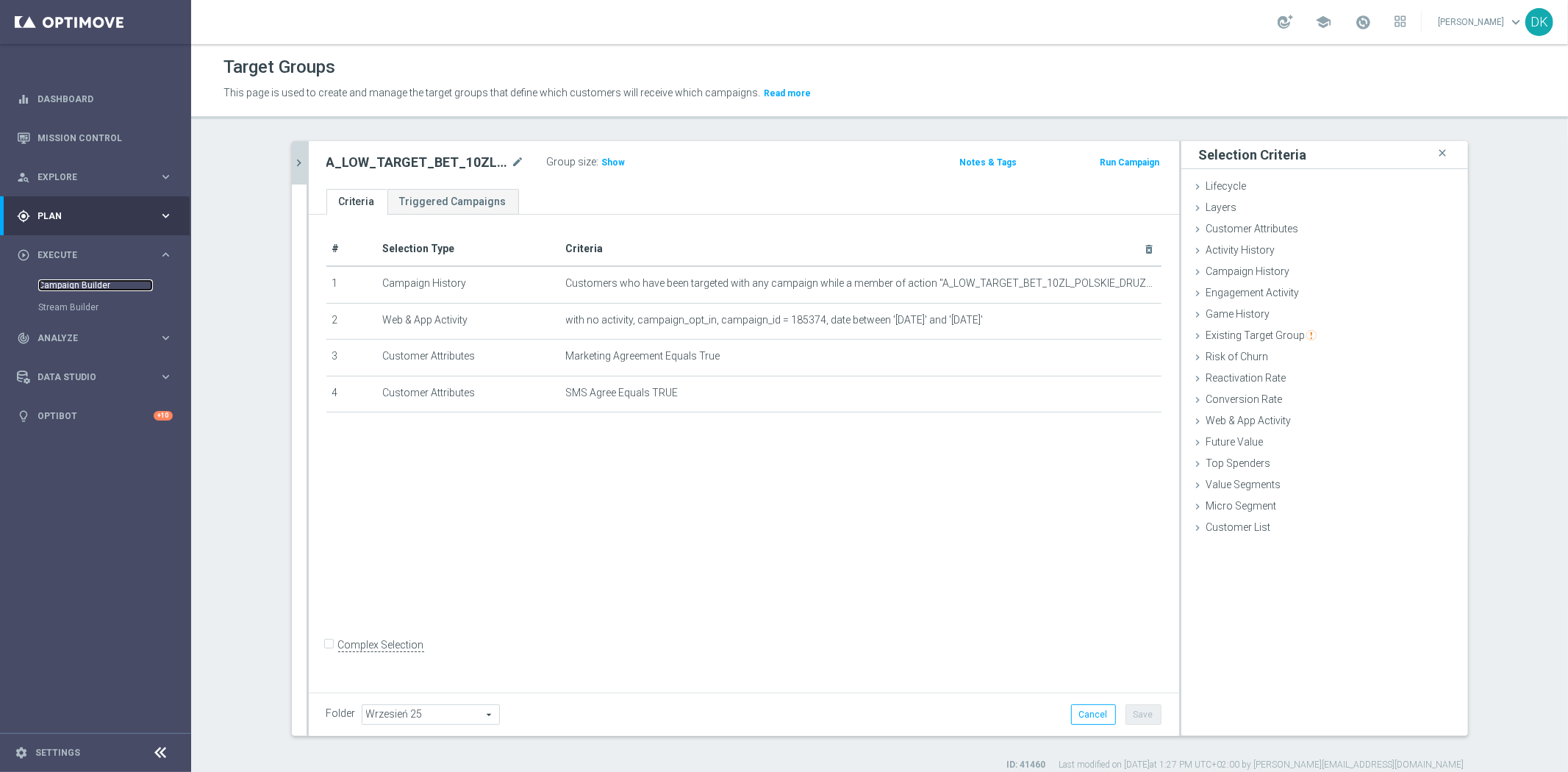
click at [71, 286] on link "Campaign Builder" at bounding box center [95, 286] width 115 height 12
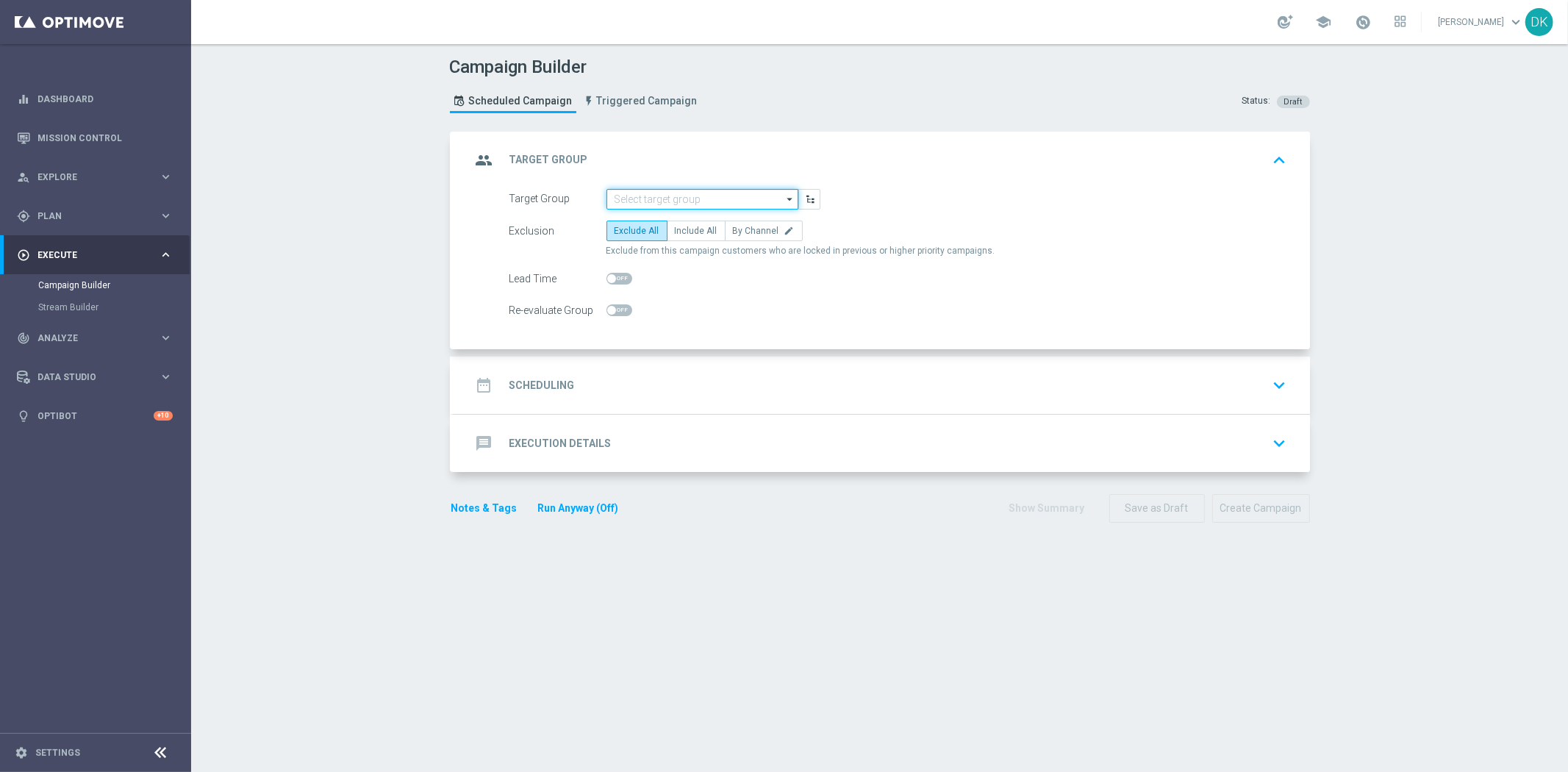
click at [701, 203] on input at bounding box center [702, 199] width 192 height 21
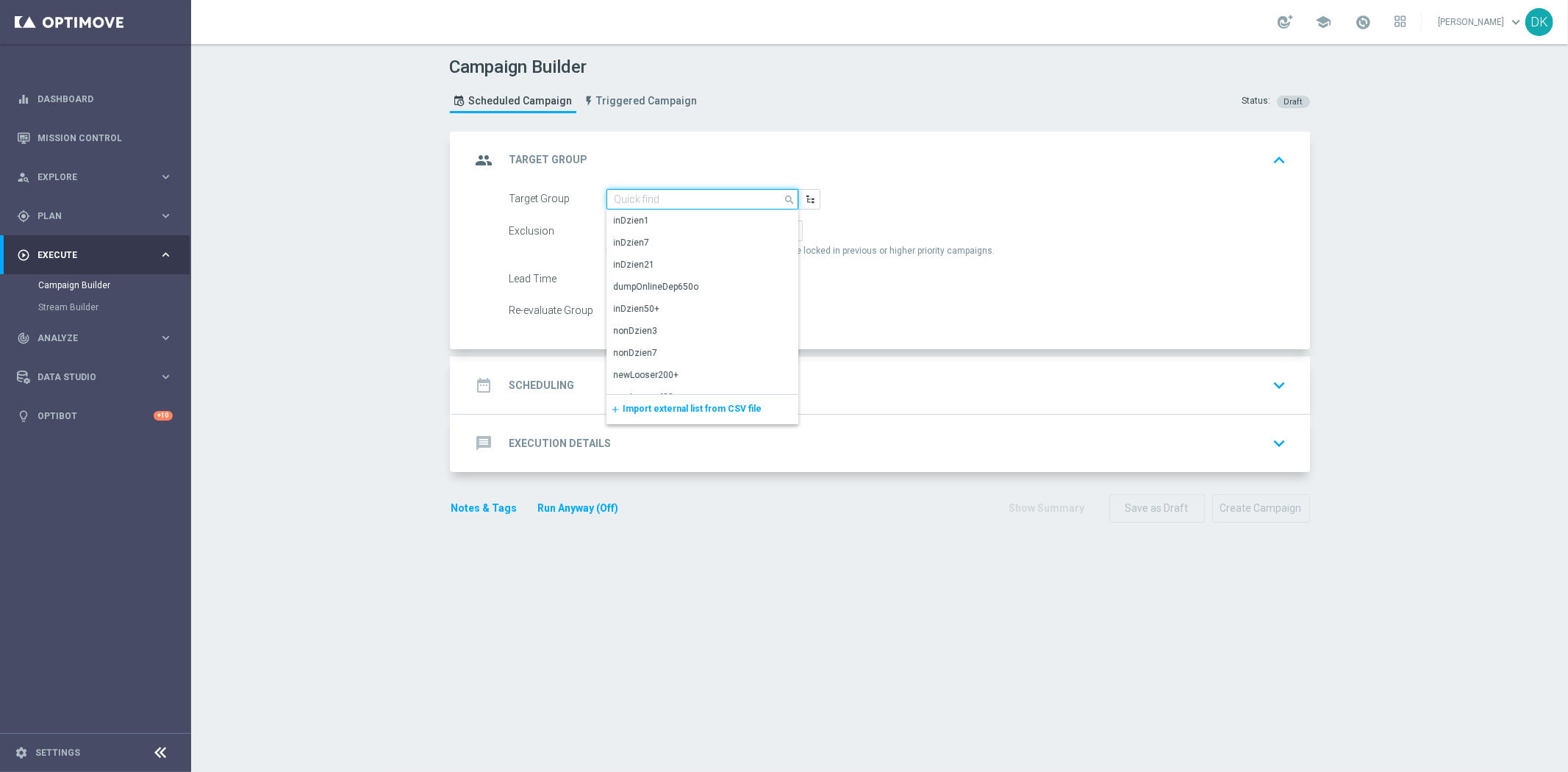
paste input "A_MIN_TARGET_BET_5ZL_POLSKIE_DRUZYNY_LK_011025_SMS"
click at [691, 227] on div "A_MIN_TARGET_BET_5ZL_POLSKIE_DRUZYNY_LK_011025_SMS" at bounding box center [703, 227] width 178 height 27
type input "A_MIN_TARGET_BET_5ZL_POLSKIE_DRUZYNY_LK_011025_SMS"
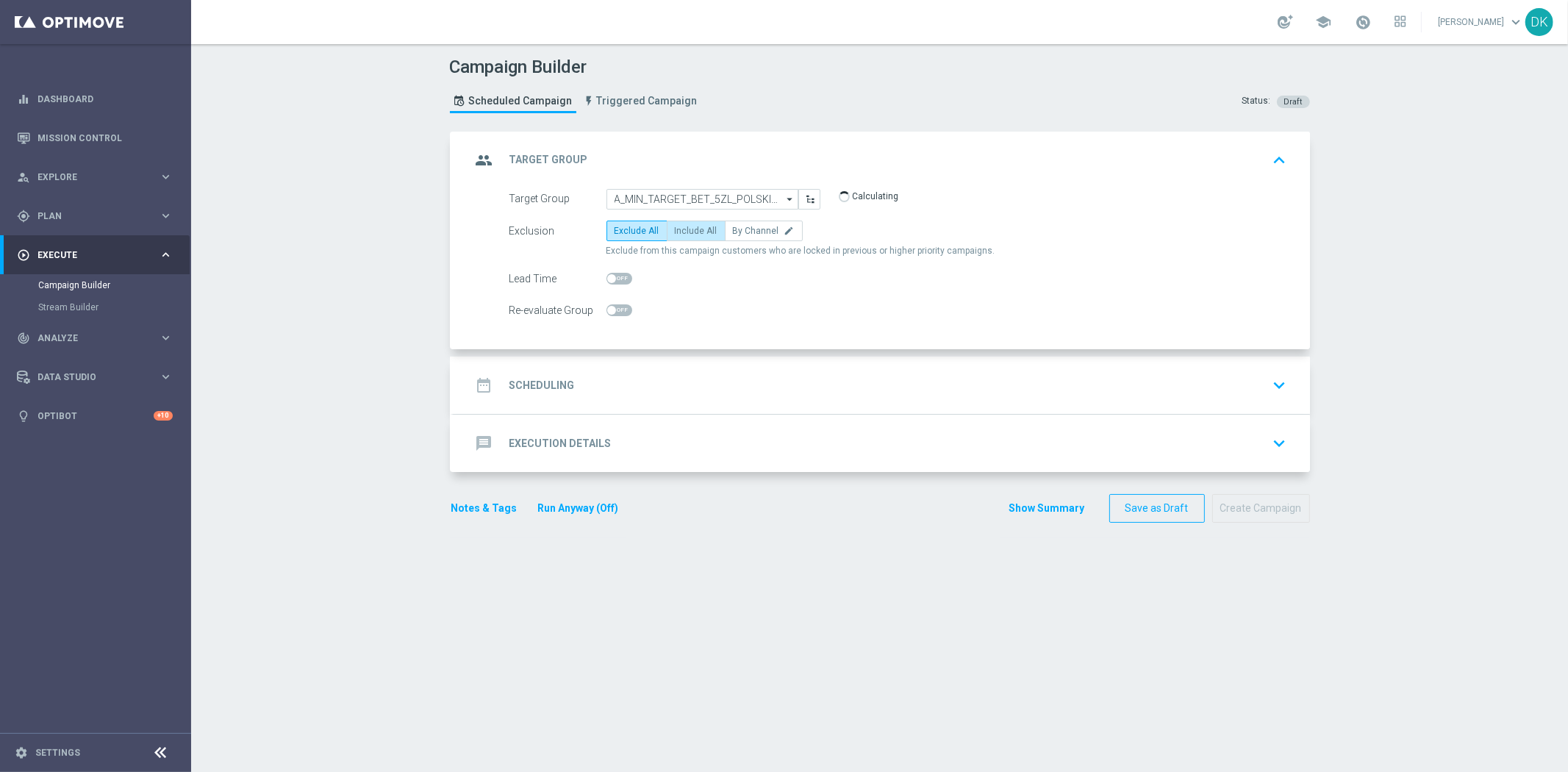
click at [690, 228] on span "Include All" at bounding box center [696, 231] width 42 height 10
click at [685, 228] on input "Include All" at bounding box center [680, 233] width 10 height 10
radio input "true"
click at [614, 312] on span at bounding box center [619, 310] width 26 height 12
click at [614, 312] on input "checkbox" at bounding box center [619, 310] width 26 height 12
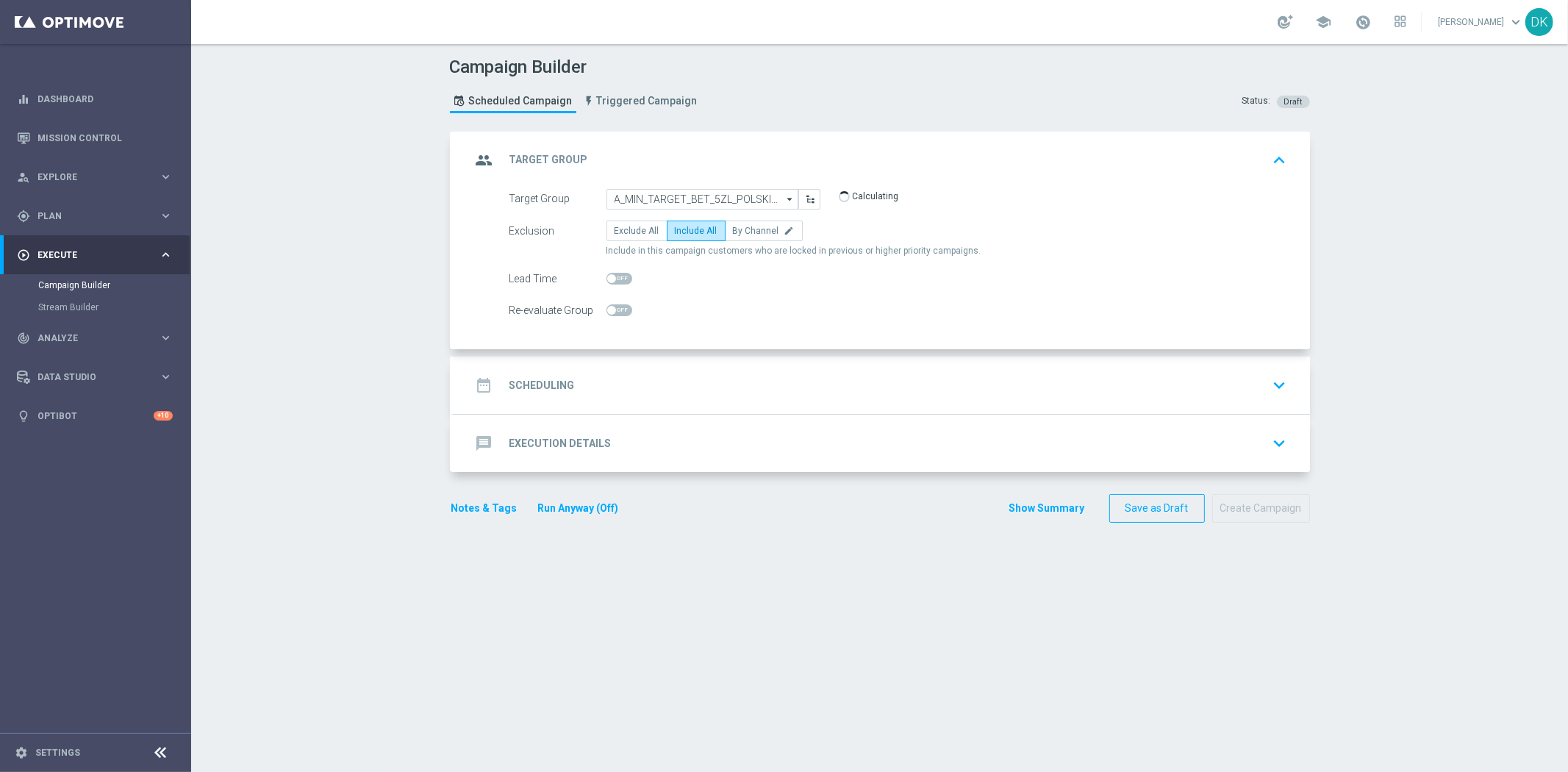
checkbox input "true"
click at [607, 376] on div "date_range Scheduling keyboard_arrow_down" at bounding box center [882, 385] width 821 height 28
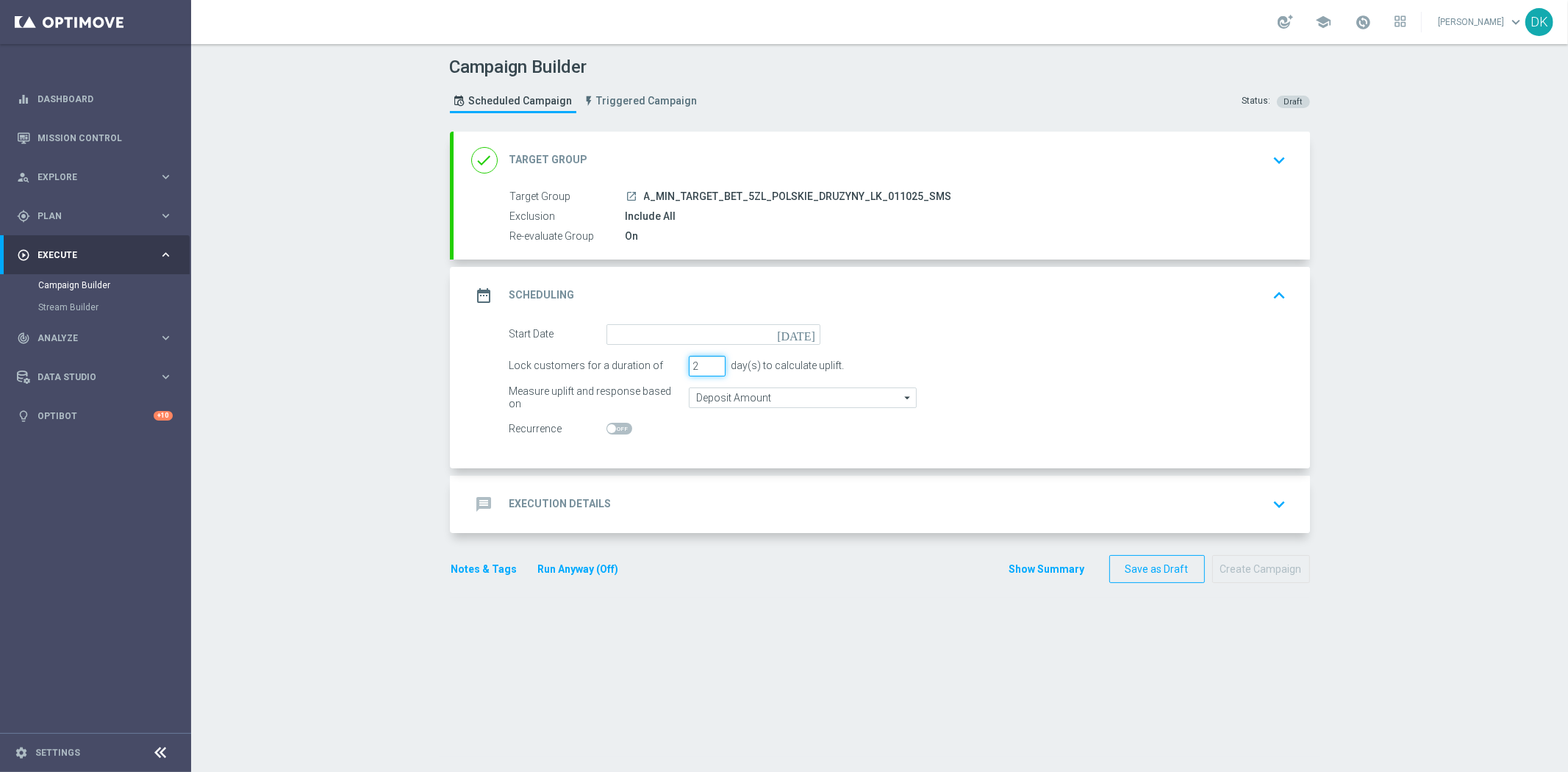
click at [707, 369] on input "2" at bounding box center [707, 366] width 37 height 21
type input "1"
click at [707, 369] on input "1" at bounding box center [707, 366] width 37 height 21
click at [718, 337] on input at bounding box center [714, 335] width 214 height 21
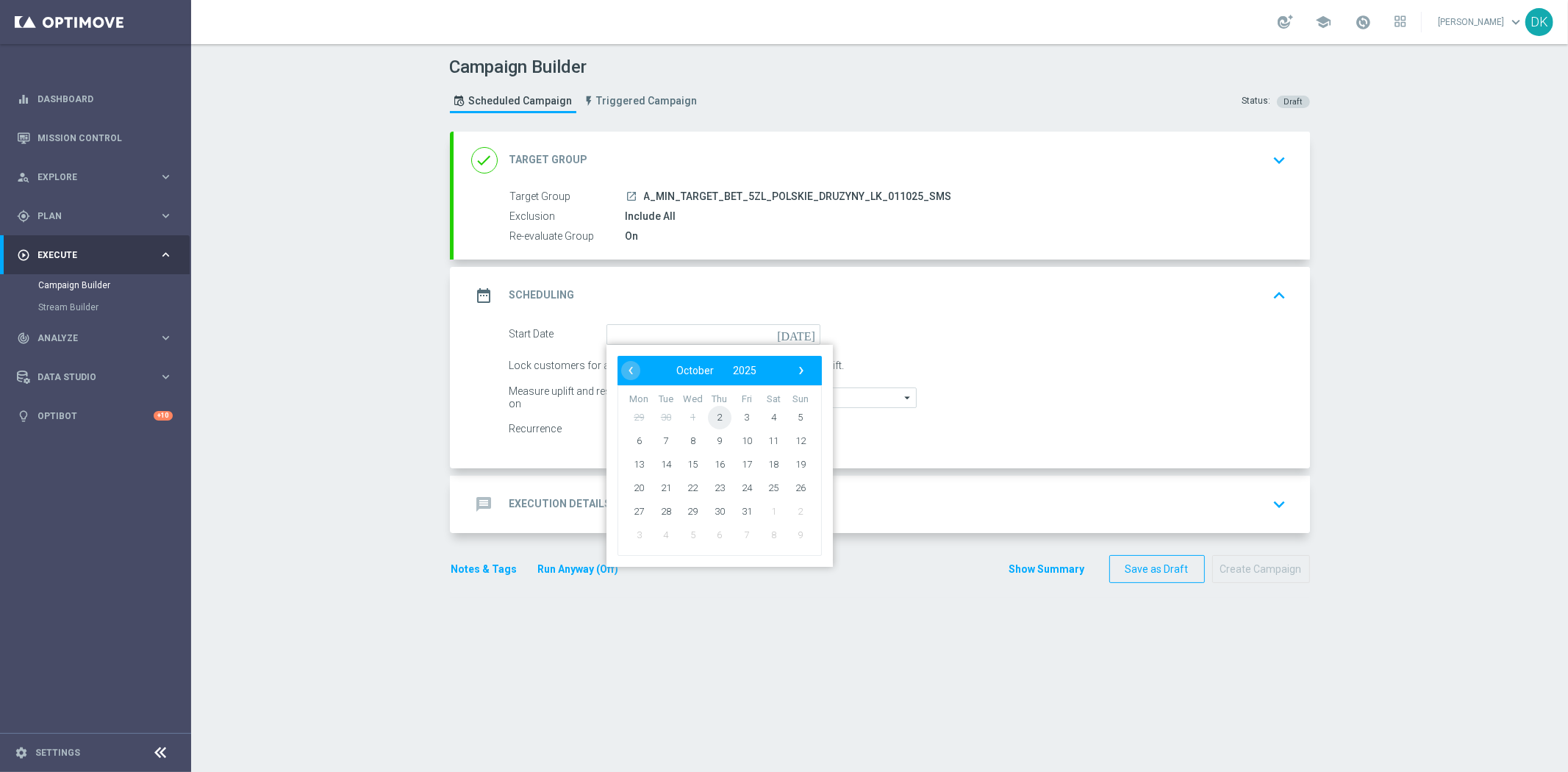
click at [716, 413] on span "2" at bounding box center [719, 417] width 23 height 23
type input "[DATE]"
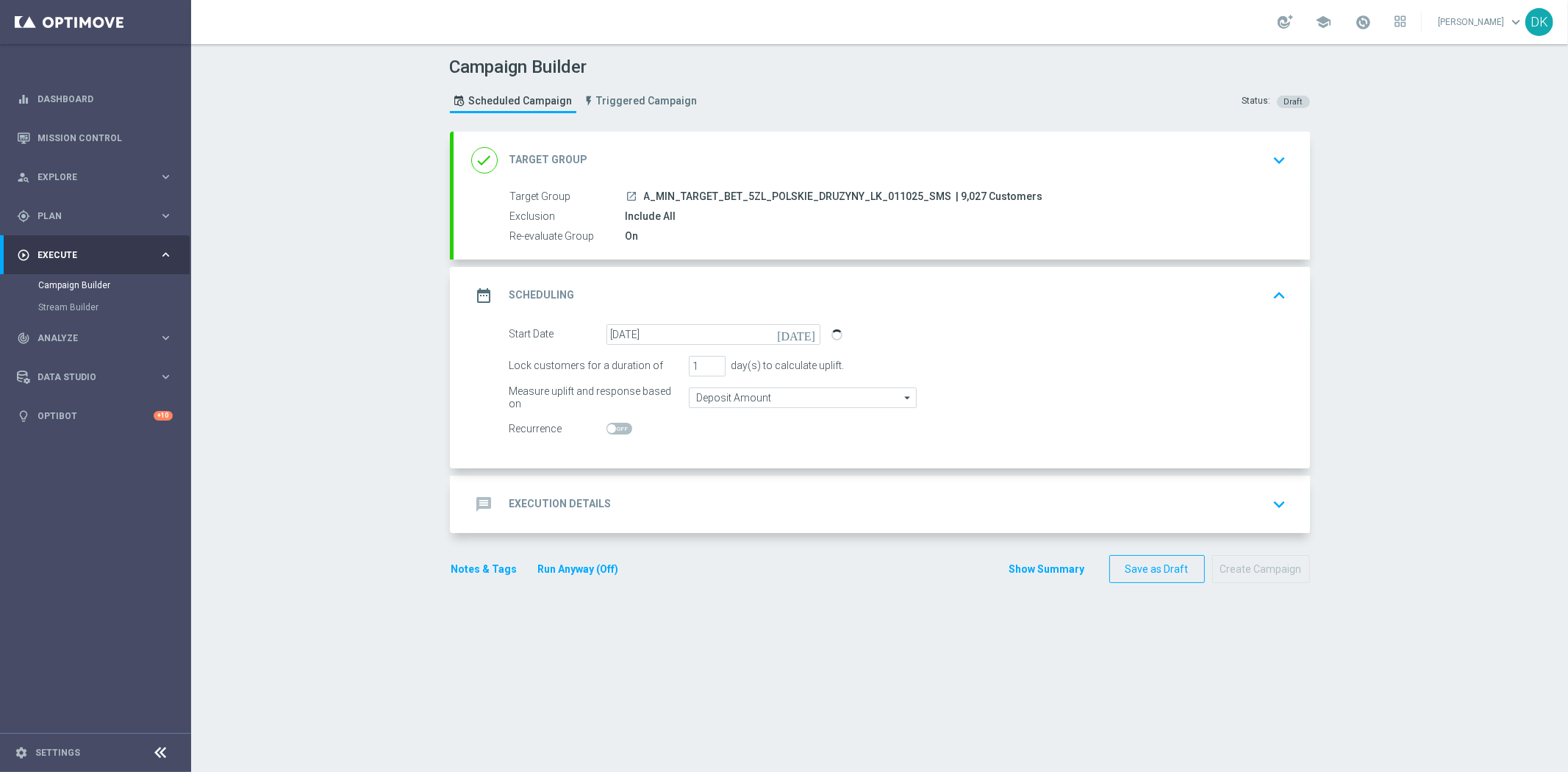
click at [654, 496] on div "message Execution Details keyboard_arrow_down" at bounding box center [882, 505] width 821 height 28
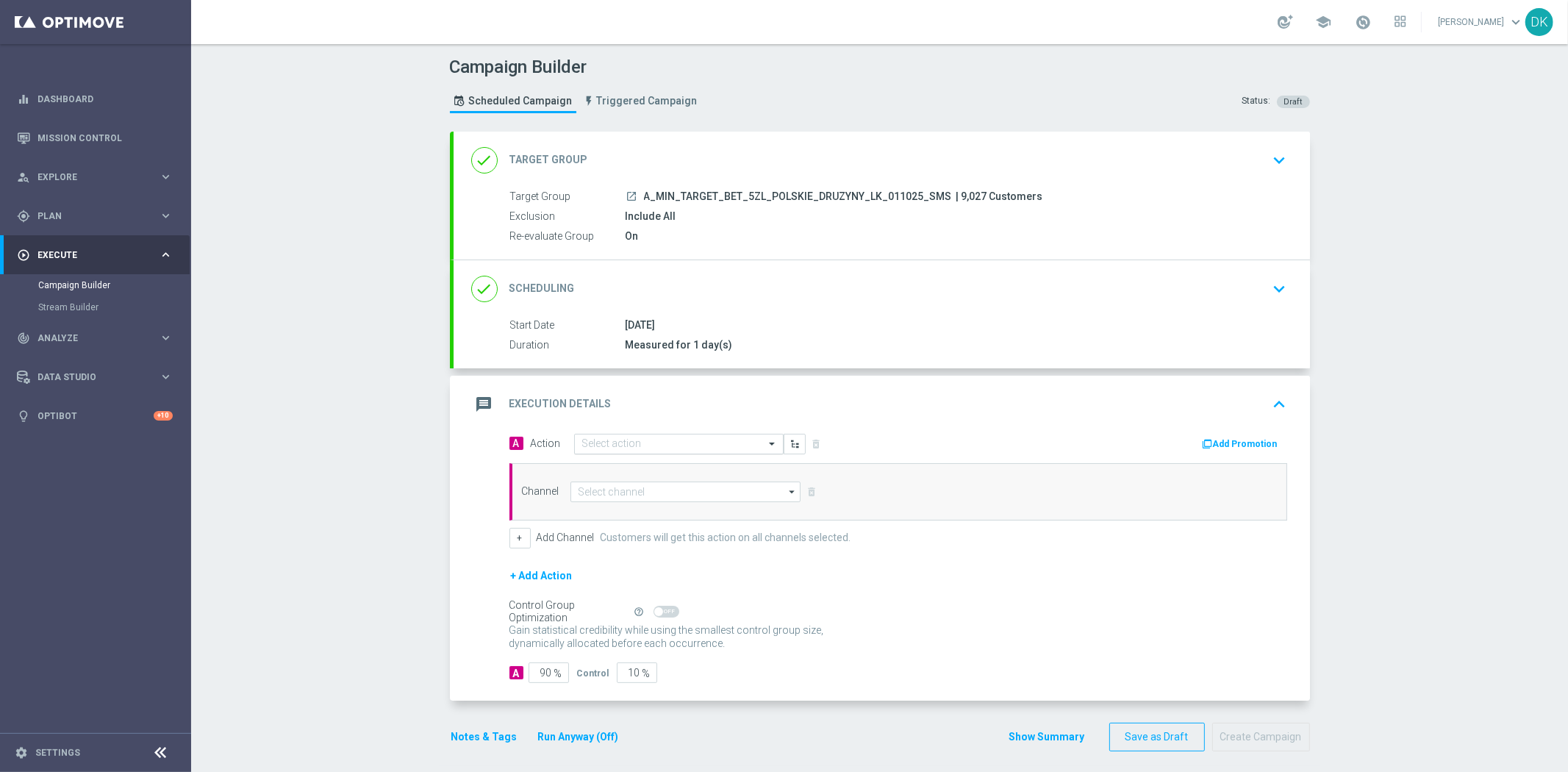
click at [643, 439] on input "text" at bounding box center [664, 444] width 164 height 12
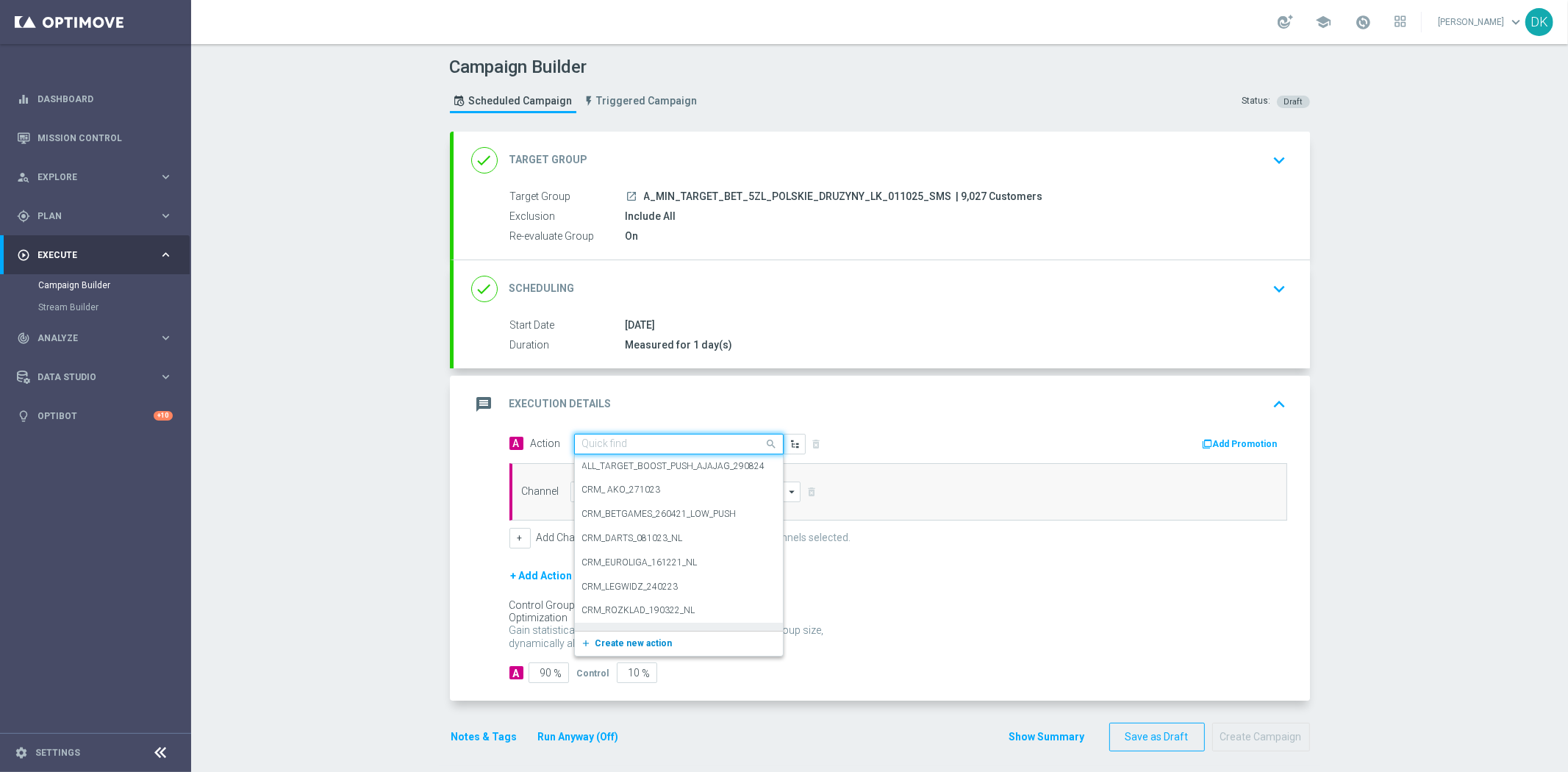
click at [625, 641] on span "Create new action" at bounding box center [633, 643] width 77 height 10
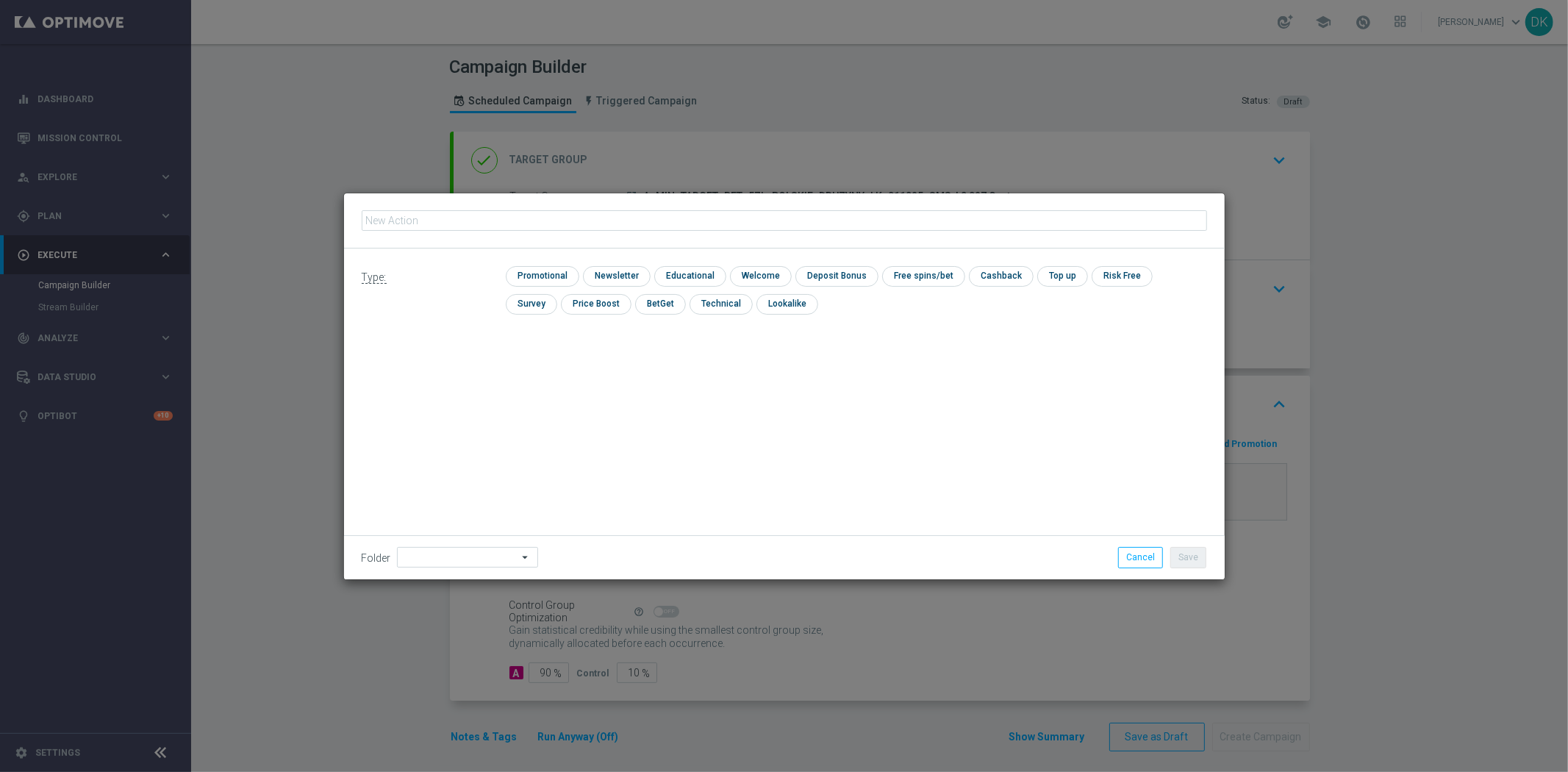
type input "A_MIN_TARGET_BET_5ZL_POLSKIE_DRUZYNY_LK_011025_SMS"
click at [551, 272] on input "checkbox" at bounding box center [540, 276] width 70 height 20
checkbox input "true"
click at [1213, 550] on div "Save Cancel" at bounding box center [1038, 557] width 362 height 21
click at [1193, 556] on button "Save" at bounding box center [1188, 557] width 36 height 21
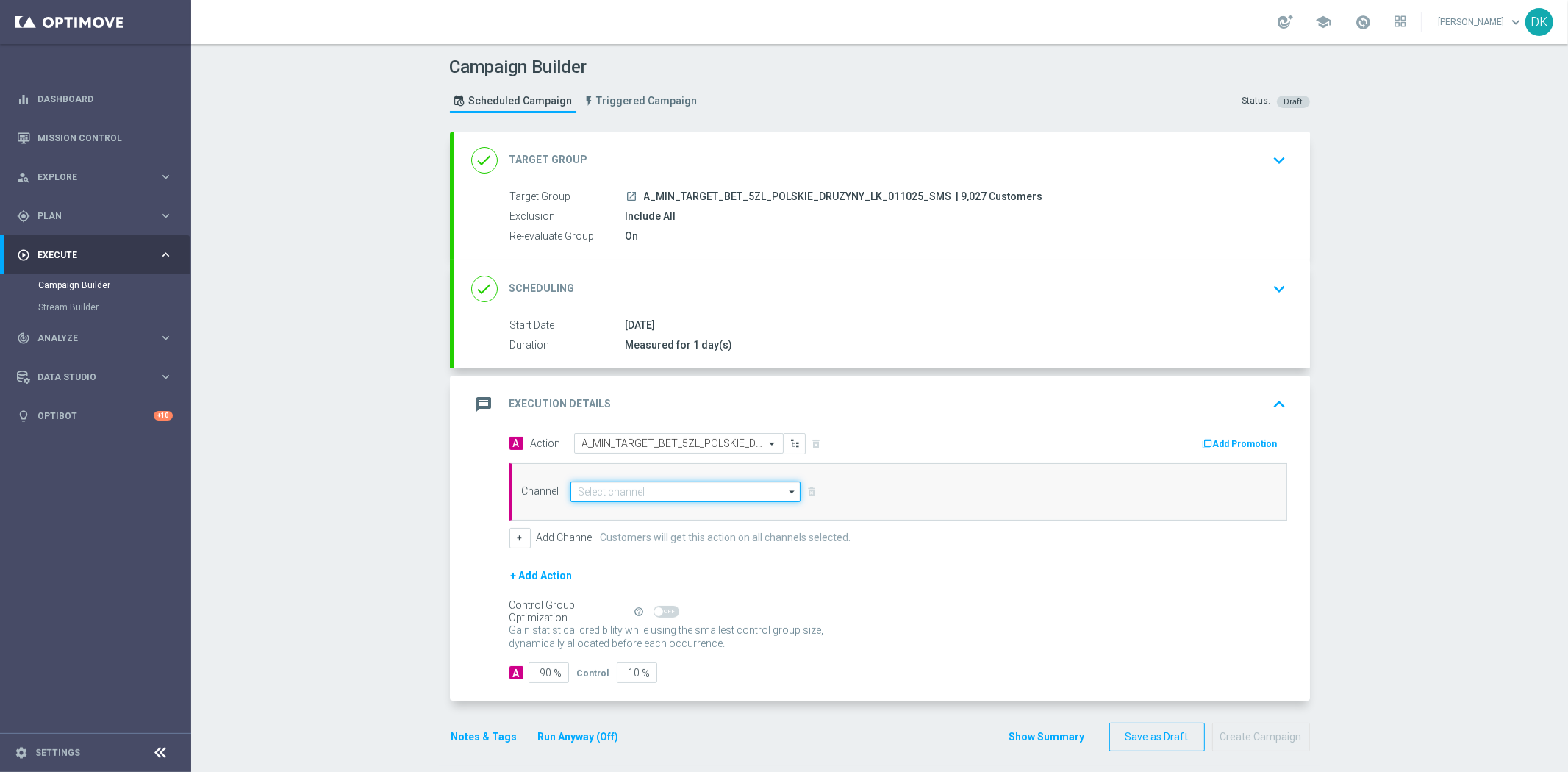
click at [672, 487] on input at bounding box center [686, 491] width 231 height 21
drag, startPoint x: 672, startPoint y: 487, endPoint x: 681, endPoint y: 508, distance: 22.8
drag, startPoint x: 681, startPoint y: 508, endPoint x: 670, endPoint y: 515, distance: 13.0
click at [670, 515] on div "SMS" at bounding box center [686, 513] width 232 height 21
type input "SMS"
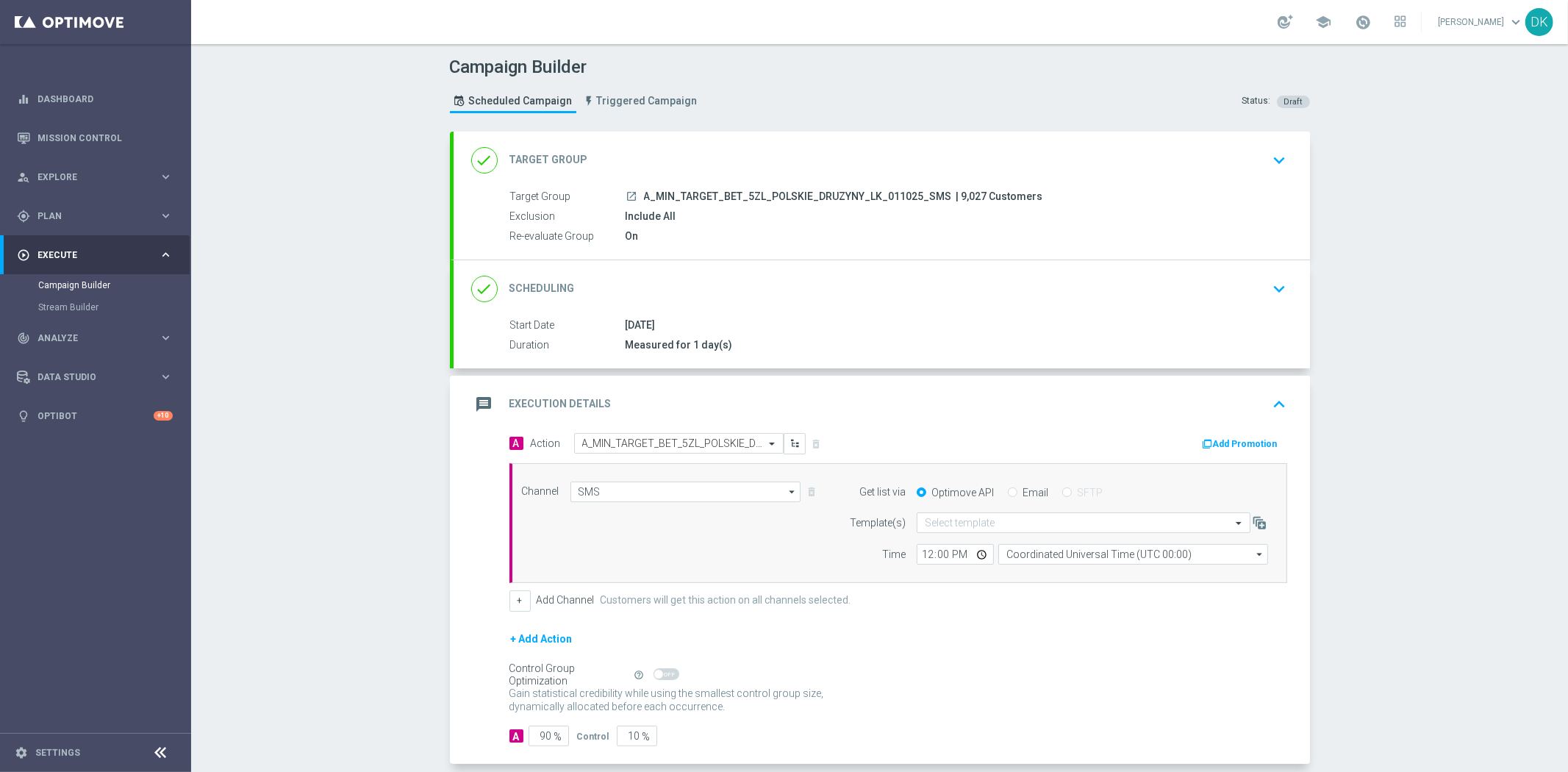
click at [972, 525] on input "text" at bounding box center [1068, 523] width 288 height 12
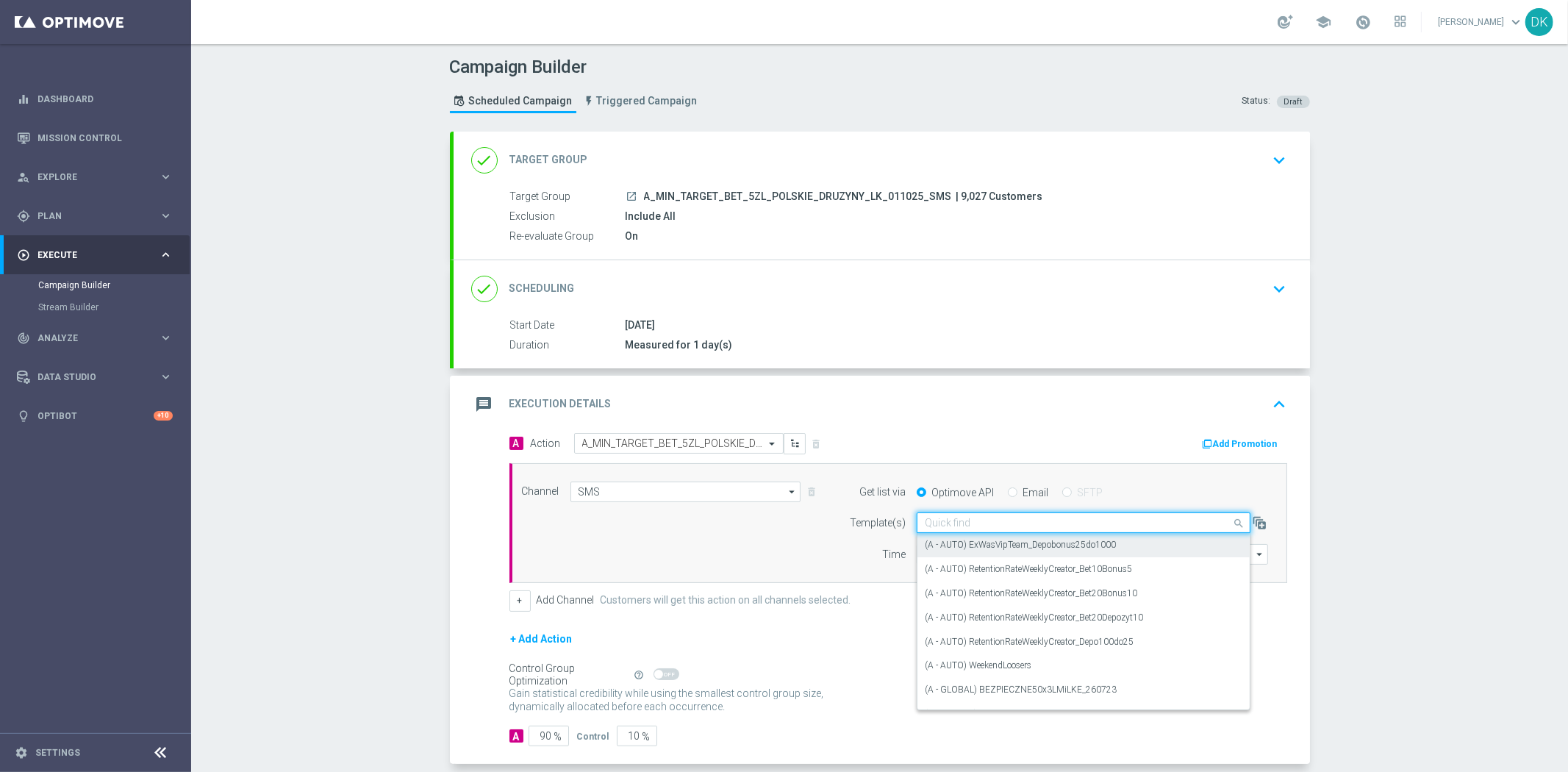
paste input "A_MIN_TARGET_BET_5ZL_POLSKIE_DRUZYNY_LK_011025_SMS"
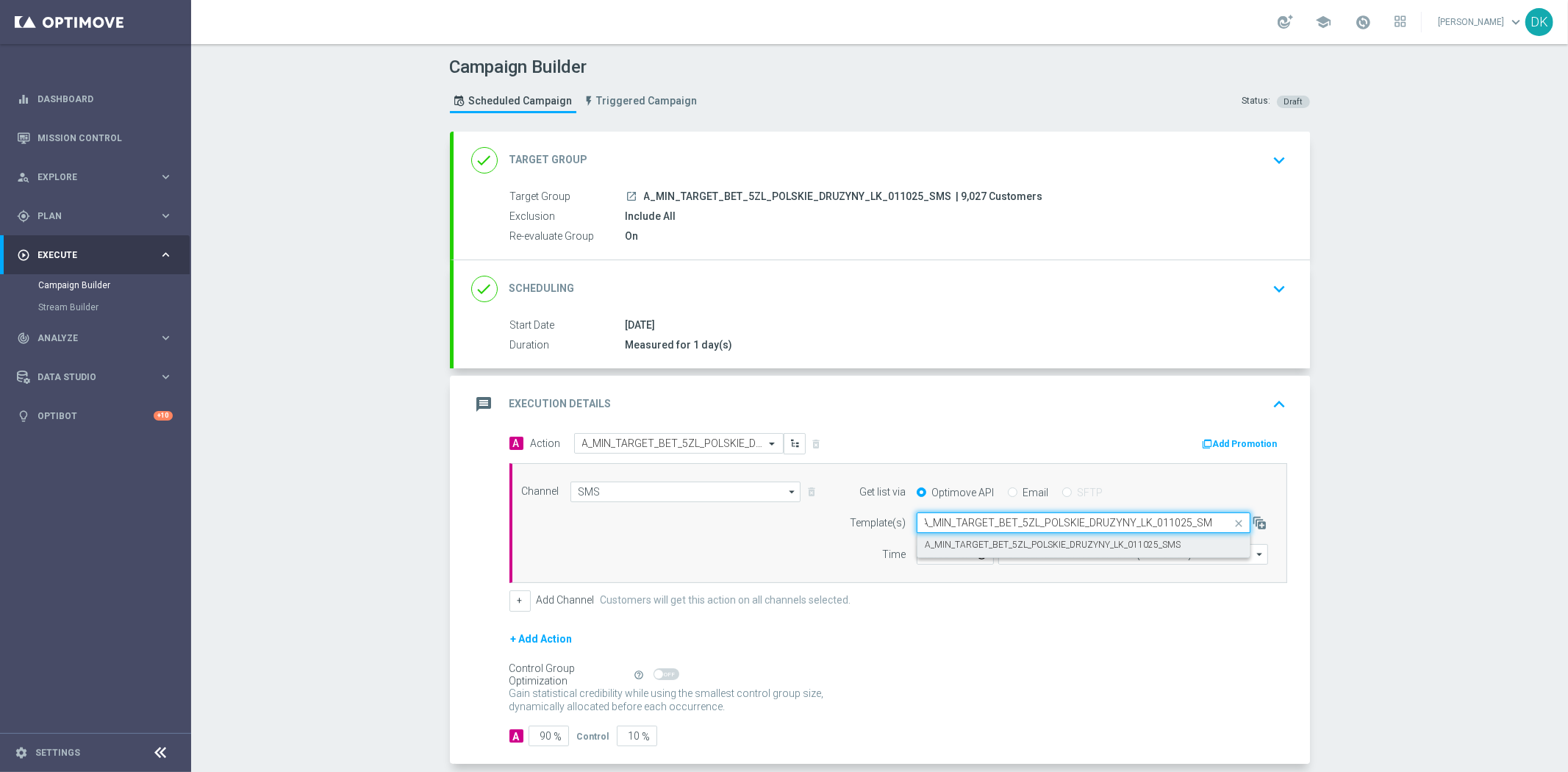
click at [970, 550] on label "A_MIN_TARGET_BET_5ZL_POLSKIE_DRUZYNY_LK_011025_SMS" at bounding box center [1053, 545] width 256 height 12
type input "A_MIN_TARGET_BET_5ZL_POLSKIE_DRUZYNY_LK_011025_SMS"
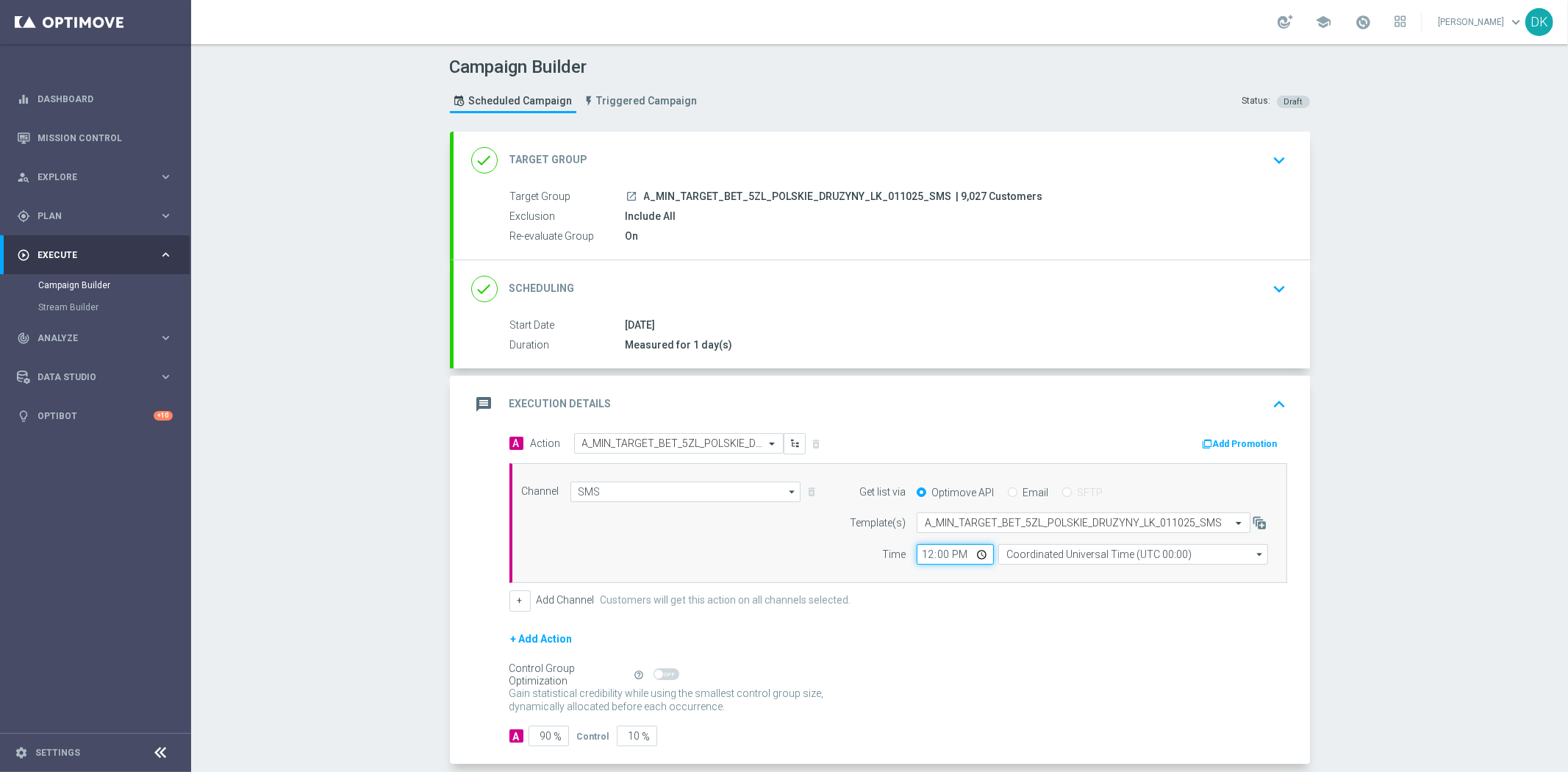
click at [921, 556] on input "12:00" at bounding box center [955, 554] width 77 height 21
type input "14:15"
click at [1078, 556] on input "Coordinated Universal Time (UTC 00:00)" at bounding box center [1133, 554] width 270 height 21
click at [1071, 582] on div "Central European Time ([GEOGRAPHIC_DATA]) (UTC +02:00)" at bounding box center [1134, 576] width 271 height 22
type input "Central European Time ([GEOGRAPHIC_DATA]) (UTC +02:00)"
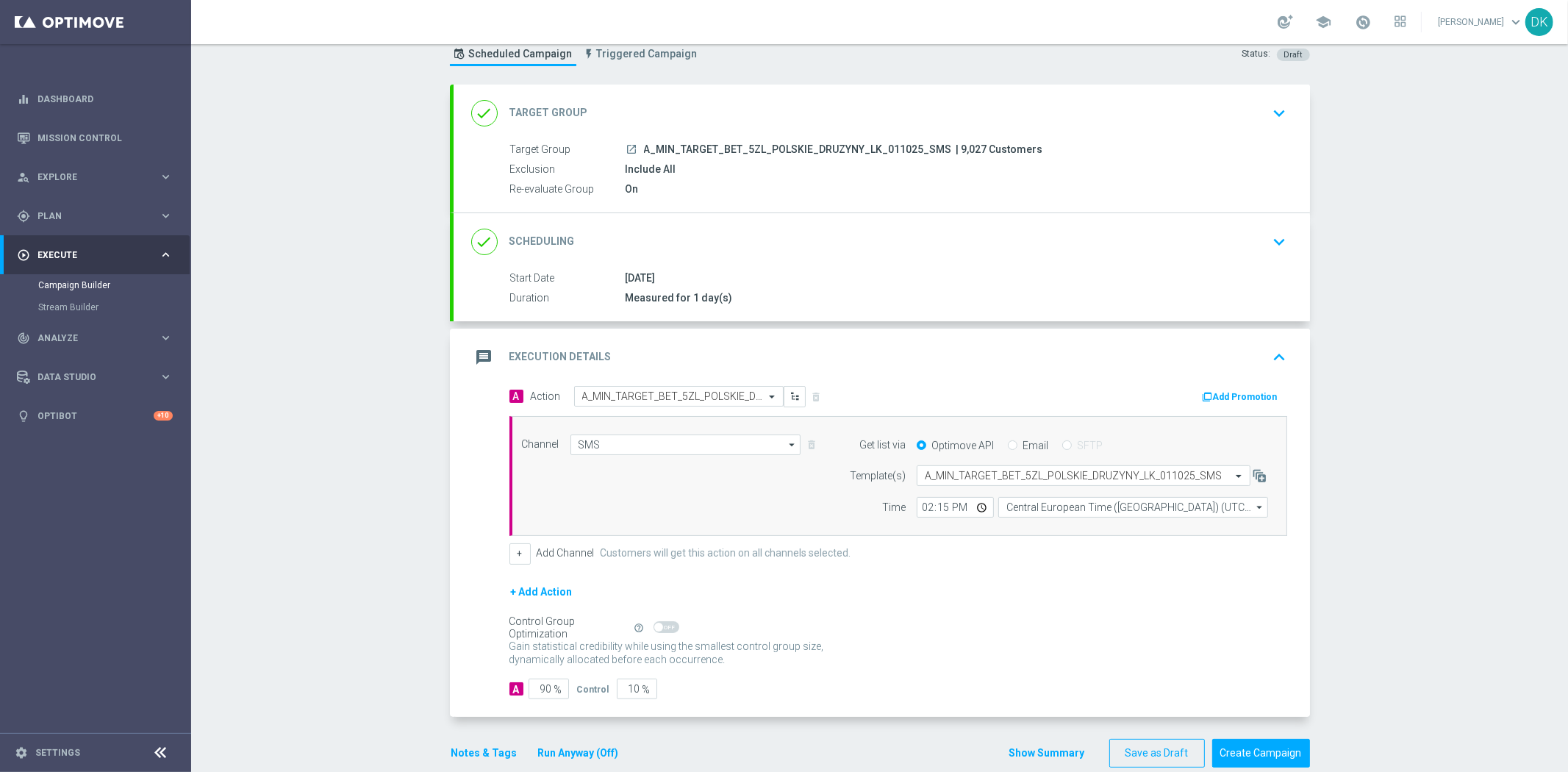
scroll to position [71, 0]
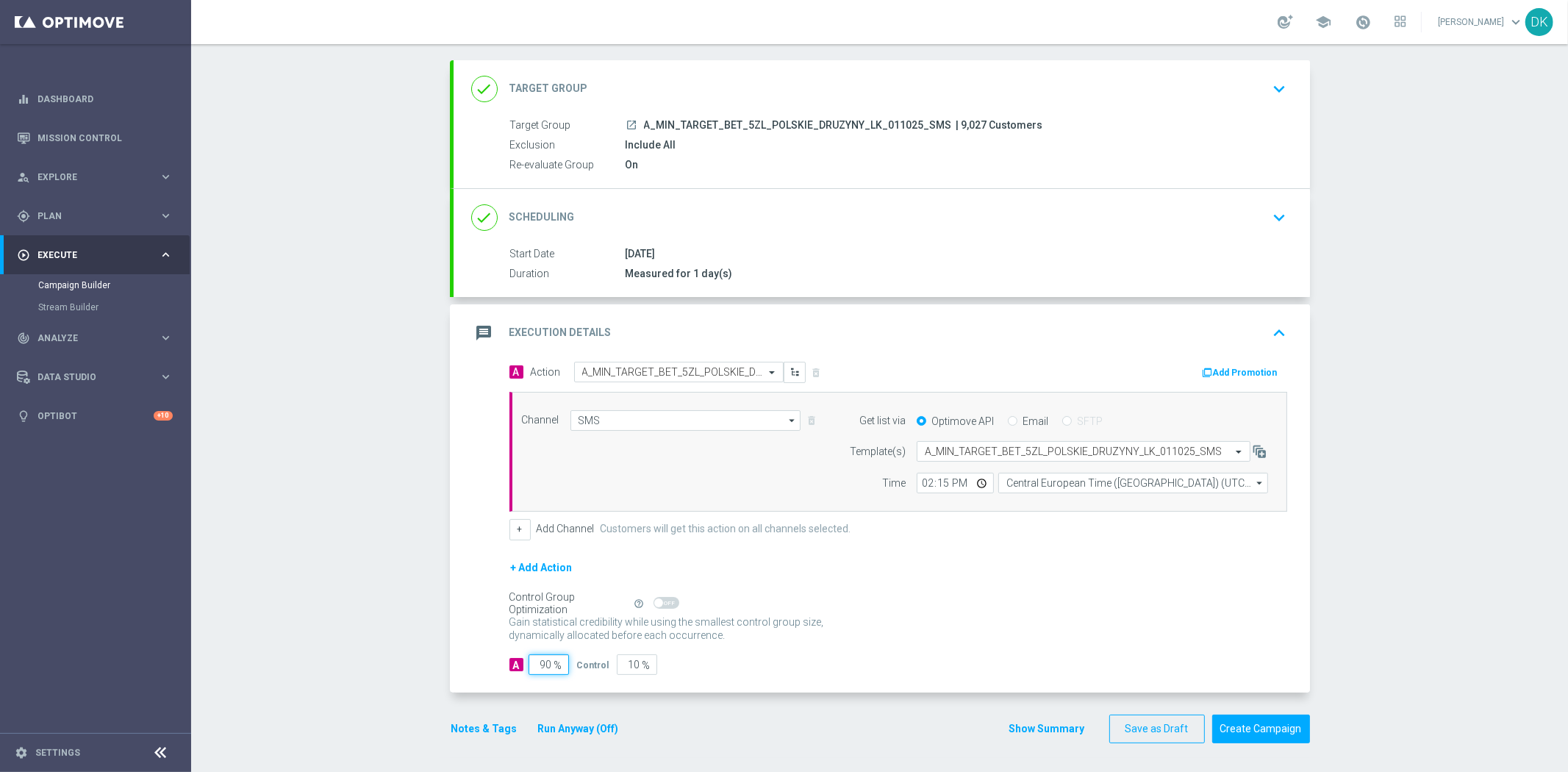
drag, startPoint x: 540, startPoint y: 666, endPoint x: 660, endPoint y: 681, distance: 120.9
click at [647, 677] on div "A Action Select action A_MIN_TARGET_BET_5ZL_POLSKIE_DRUZYNY_LK_011025_SMS delet…" at bounding box center [882, 527] width 857 height 331
type input "98"
type input "2"
type input "98"
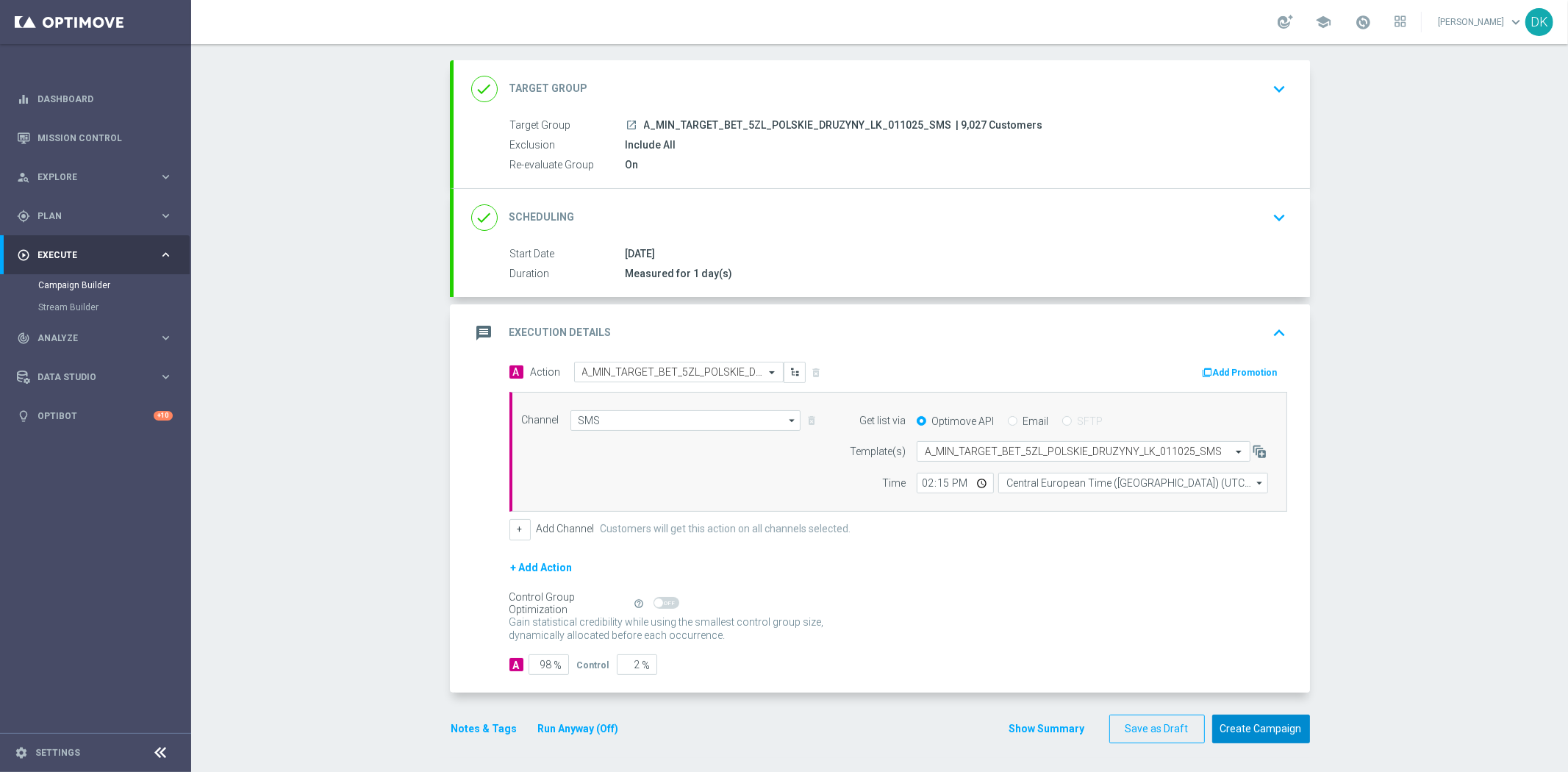
click at [1248, 721] on button "Create Campaign" at bounding box center [1262, 729] width 98 height 29
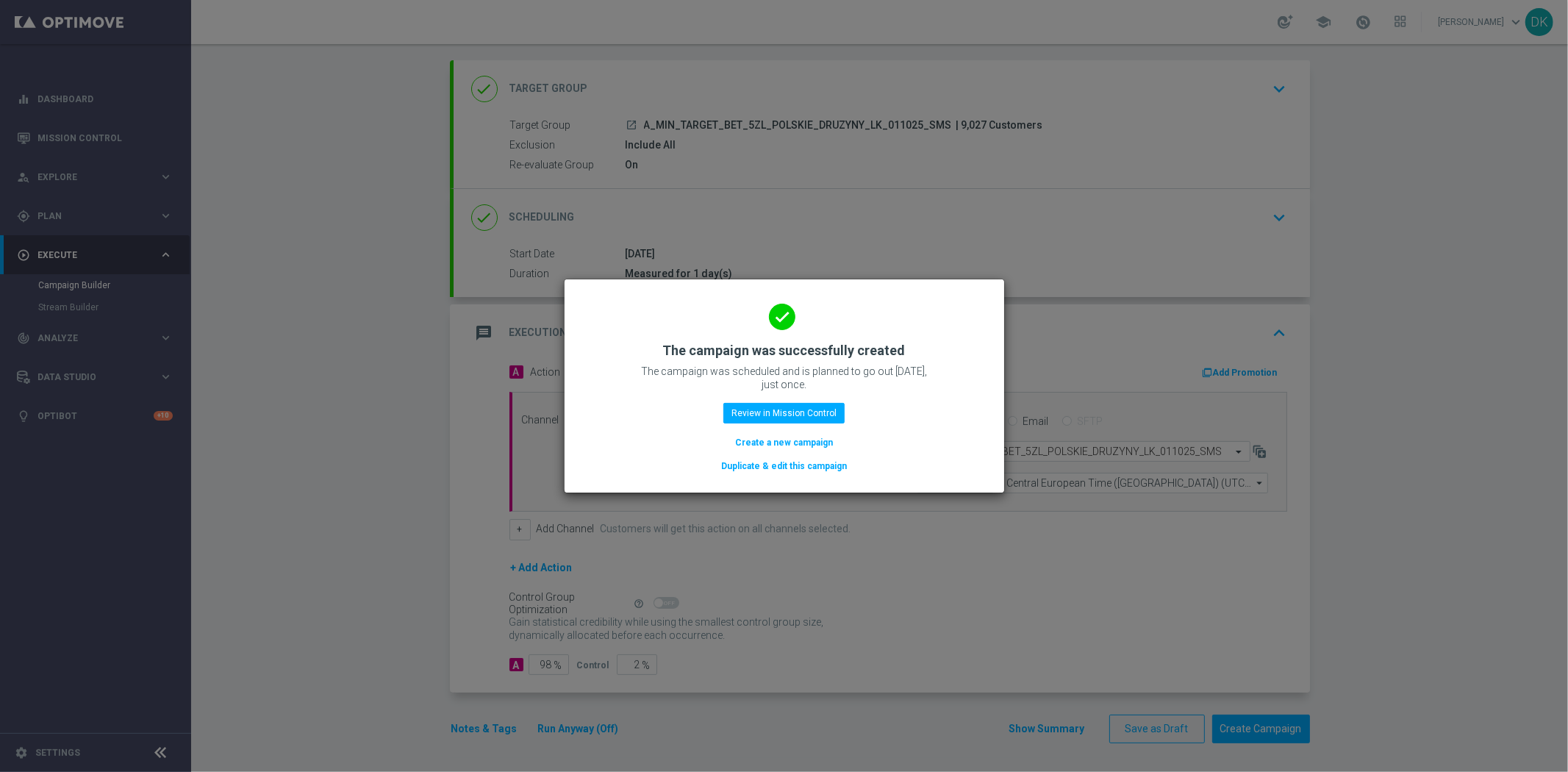
click at [777, 442] on button "Create a new campaign" at bounding box center [784, 442] width 100 height 16
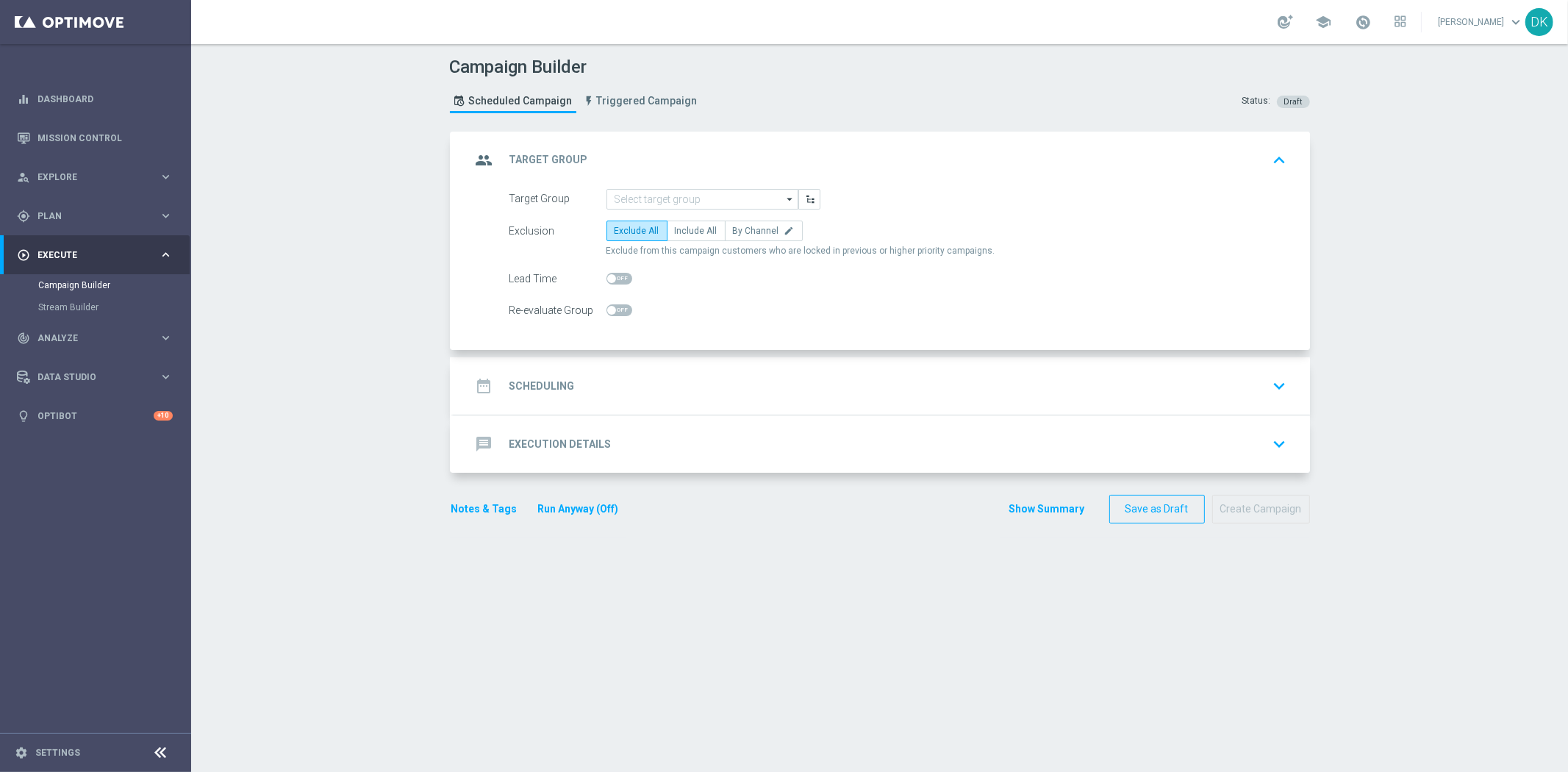
scroll to position [0, 0]
click at [687, 197] on input at bounding box center [702, 199] width 192 height 21
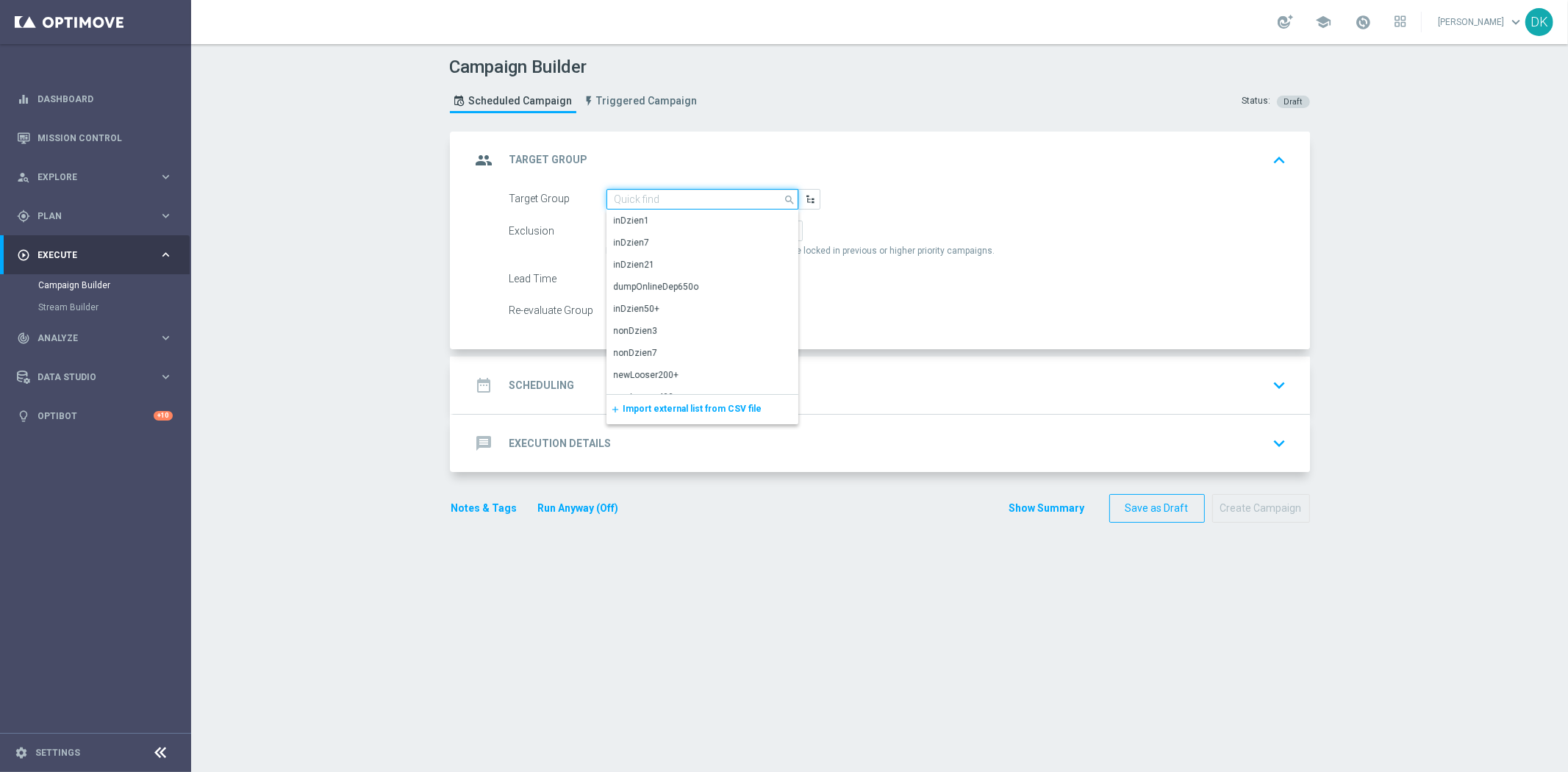
paste input "A_LOW_TARGET_BET_10ZL_POLSKIE_DRUZYNY_LK_011025_SMS"
click at [680, 217] on div "A_LOW_TARGET_BET_10ZL_POLSKIE_DRUZYNY_LK_011025_SMS" at bounding box center [703, 227] width 178 height 27
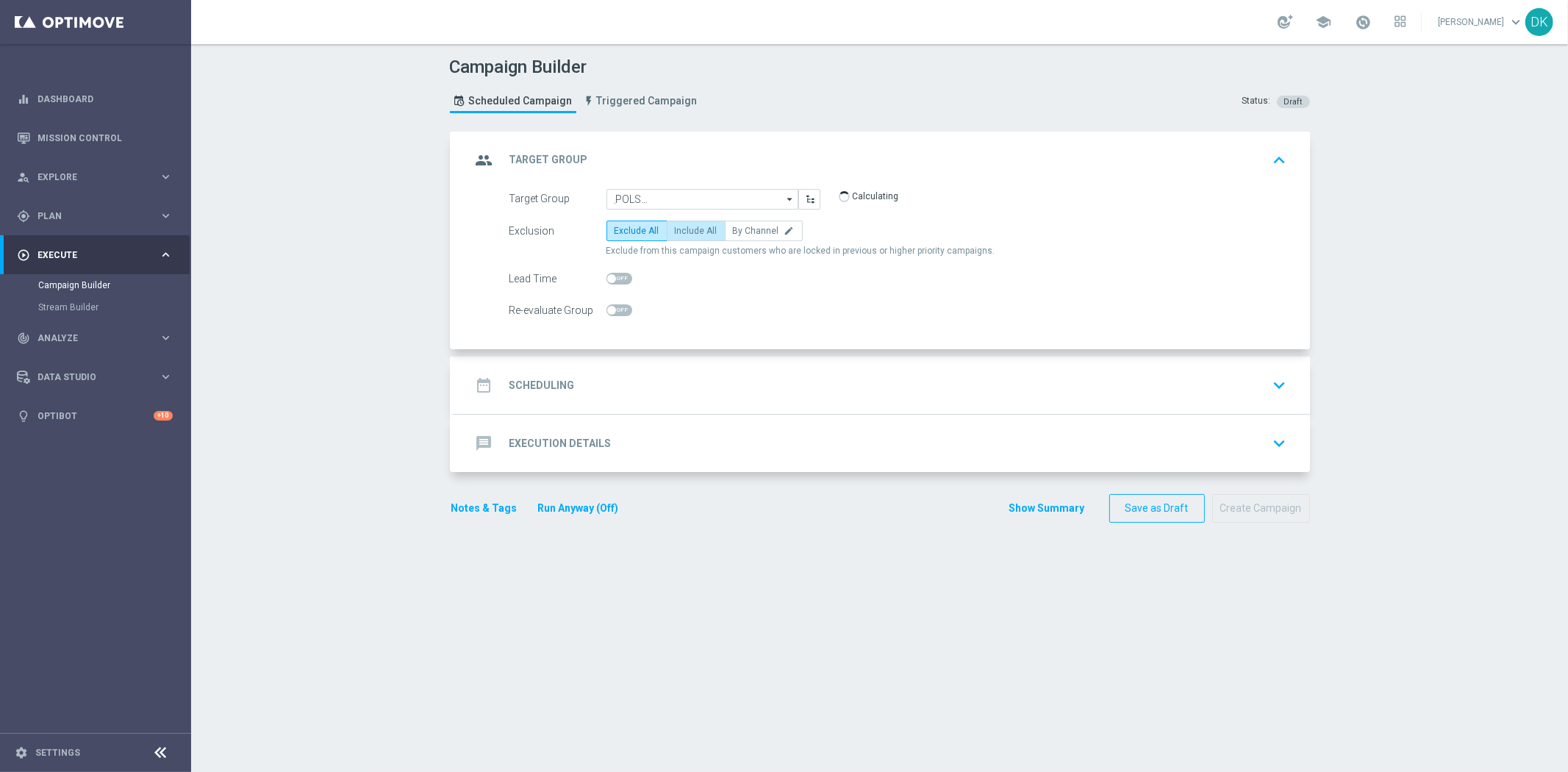
type input "A_LOW_TARGET_BET_10ZL_POLSKIE_DRUZYNY_LK_011025_SMS"
click at [688, 232] on span "Include All" at bounding box center [696, 231] width 42 height 10
click at [685, 232] on input "Include All" at bounding box center [680, 233] width 10 height 10
radio input "true"
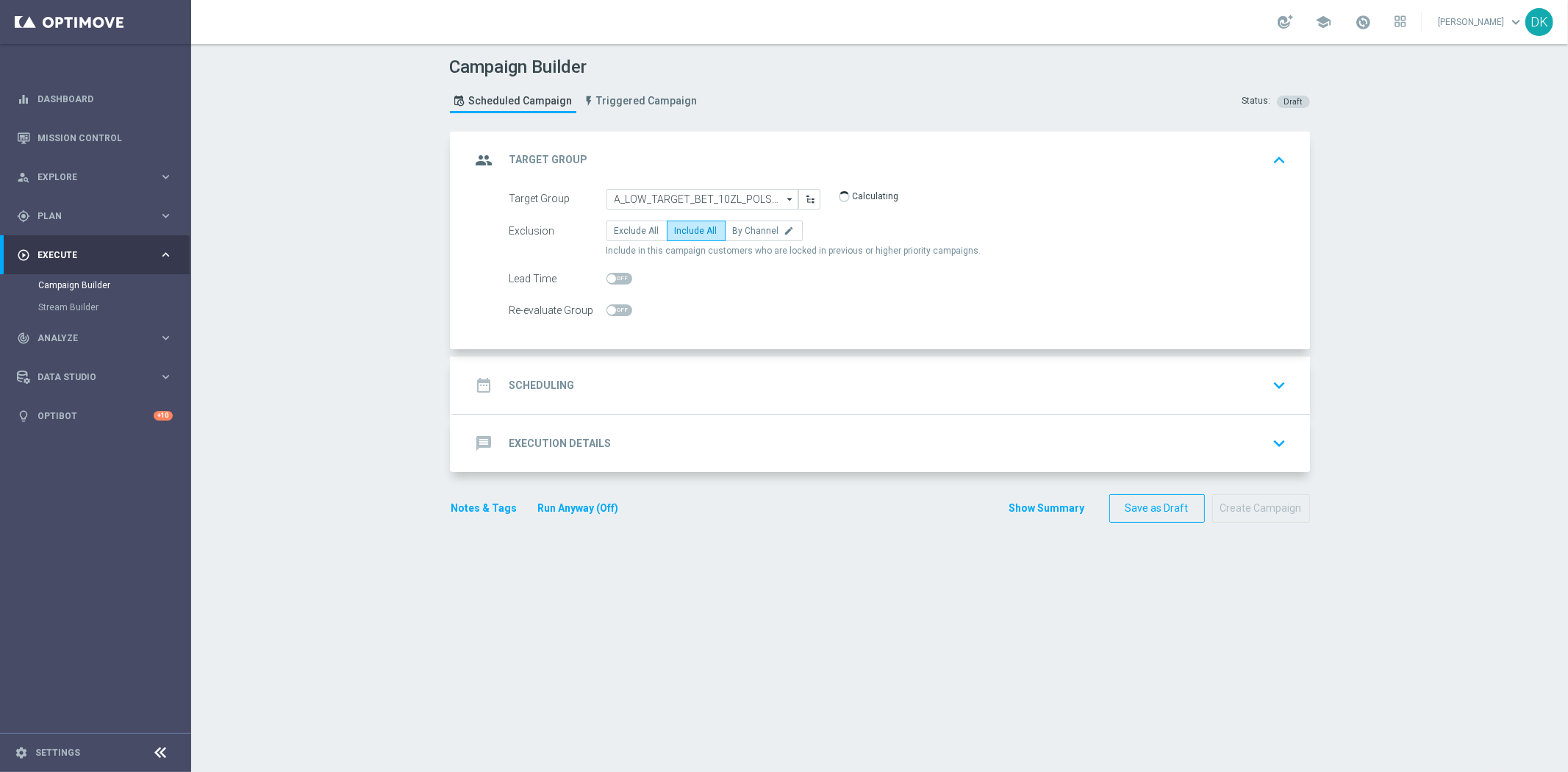
click at [614, 311] on span at bounding box center [619, 310] width 26 height 12
click at [614, 311] on input "checkbox" at bounding box center [619, 310] width 26 height 12
checkbox input "true"
click at [584, 384] on div "date_range Scheduling keyboard_arrow_down" at bounding box center [882, 385] width 821 height 28
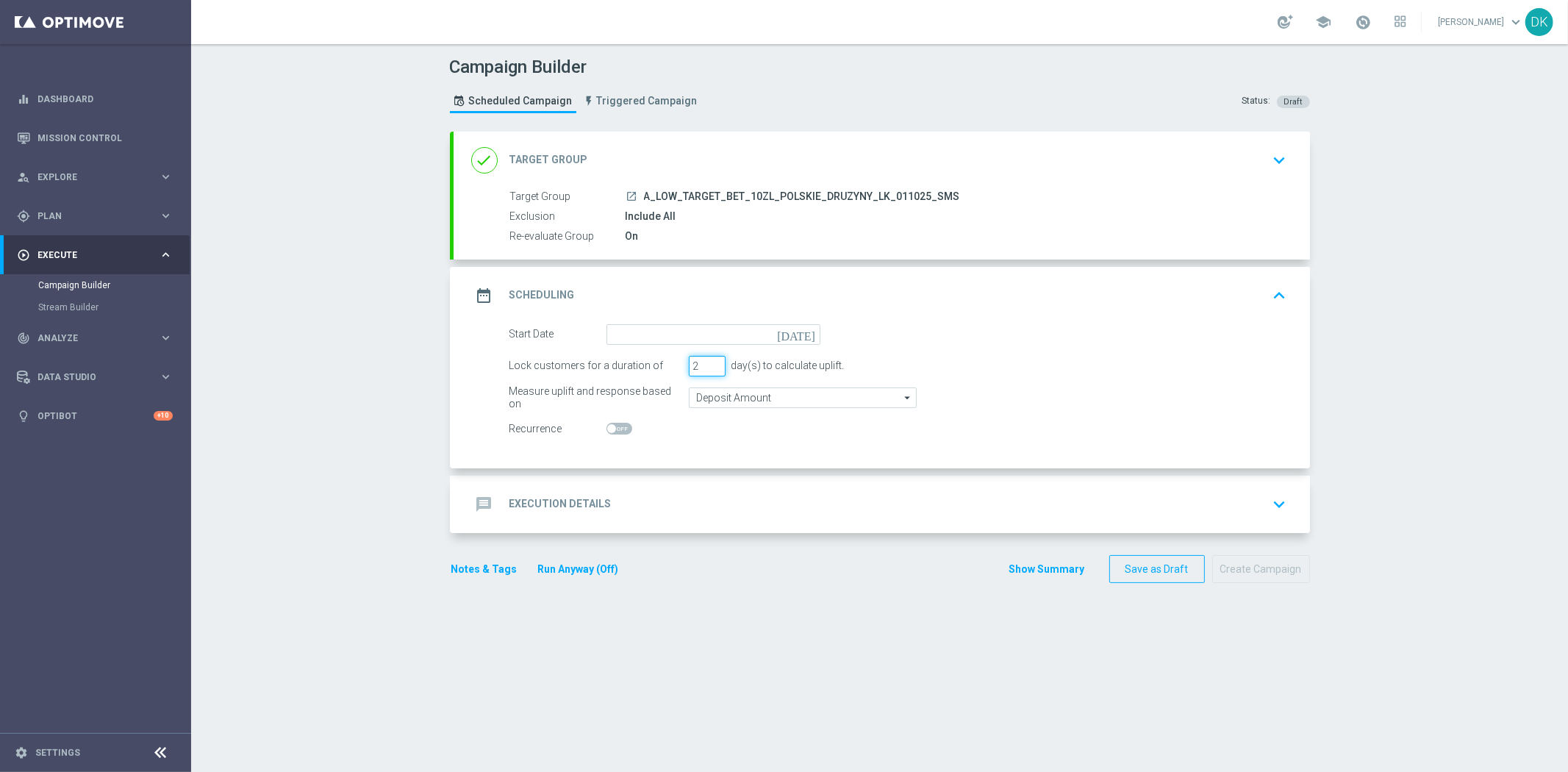
click at [708, 370] on input "2" at bounding box center [707, 366] width 37 height 21
type input "1"
click at [708, 370] on input "1" at bounding box center [707, 366] width 37 height 21
click at [740, 338] on input at bounding box center [714, 335] width 214 height 21
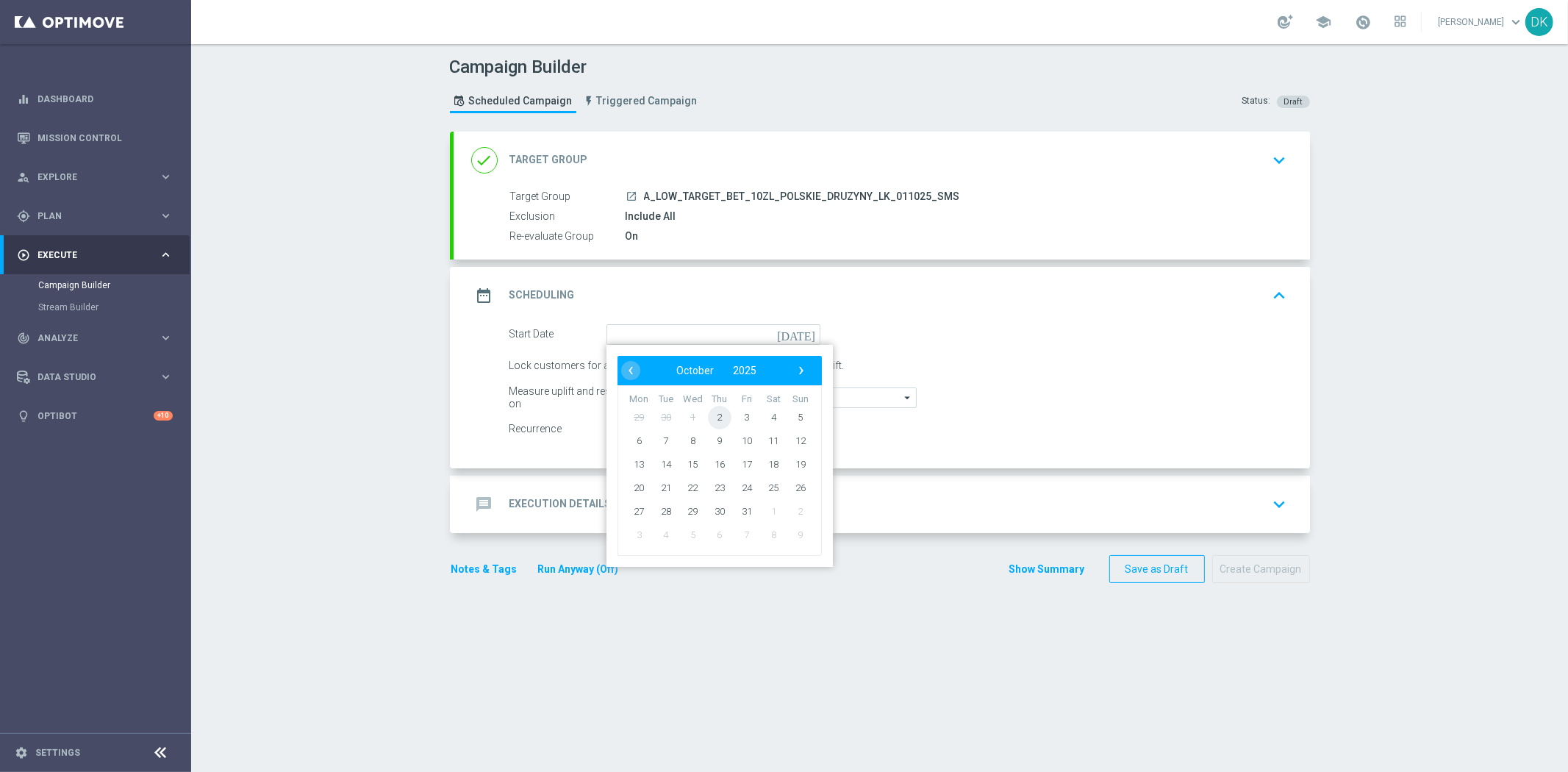
click at [709, 415] on span "2" at bounding box center [719, 417] width 23 height 23
type input "[DATE]"
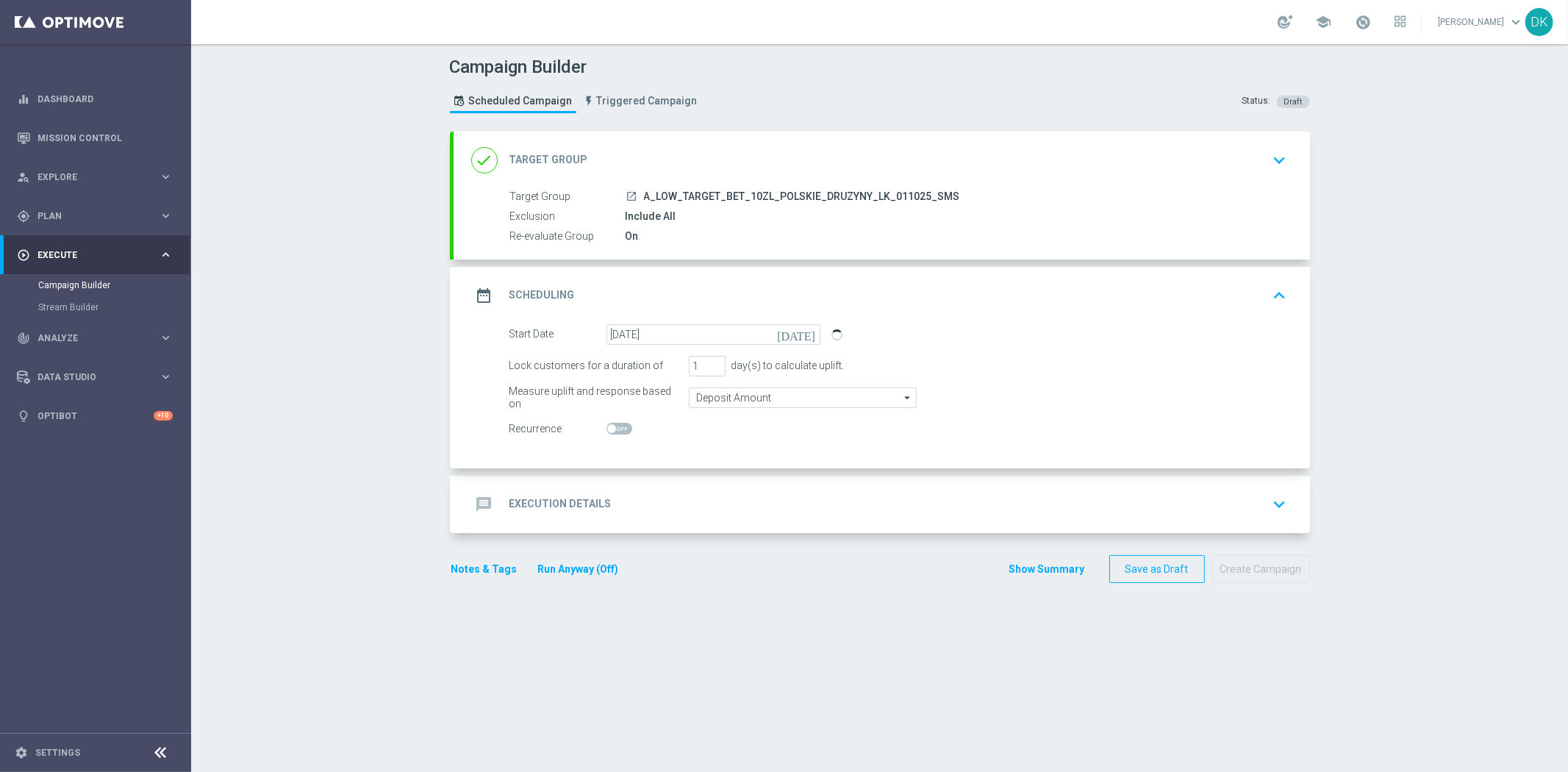
drag, startPoint x: 633, startPoint y: 499, endPoint x: 662, endPoint y: 494, distance: 29.4
click at [633, 500] on div "message Execution Details keyboard_arrow_down" at bounding box center [882, 505] width 821 height 28
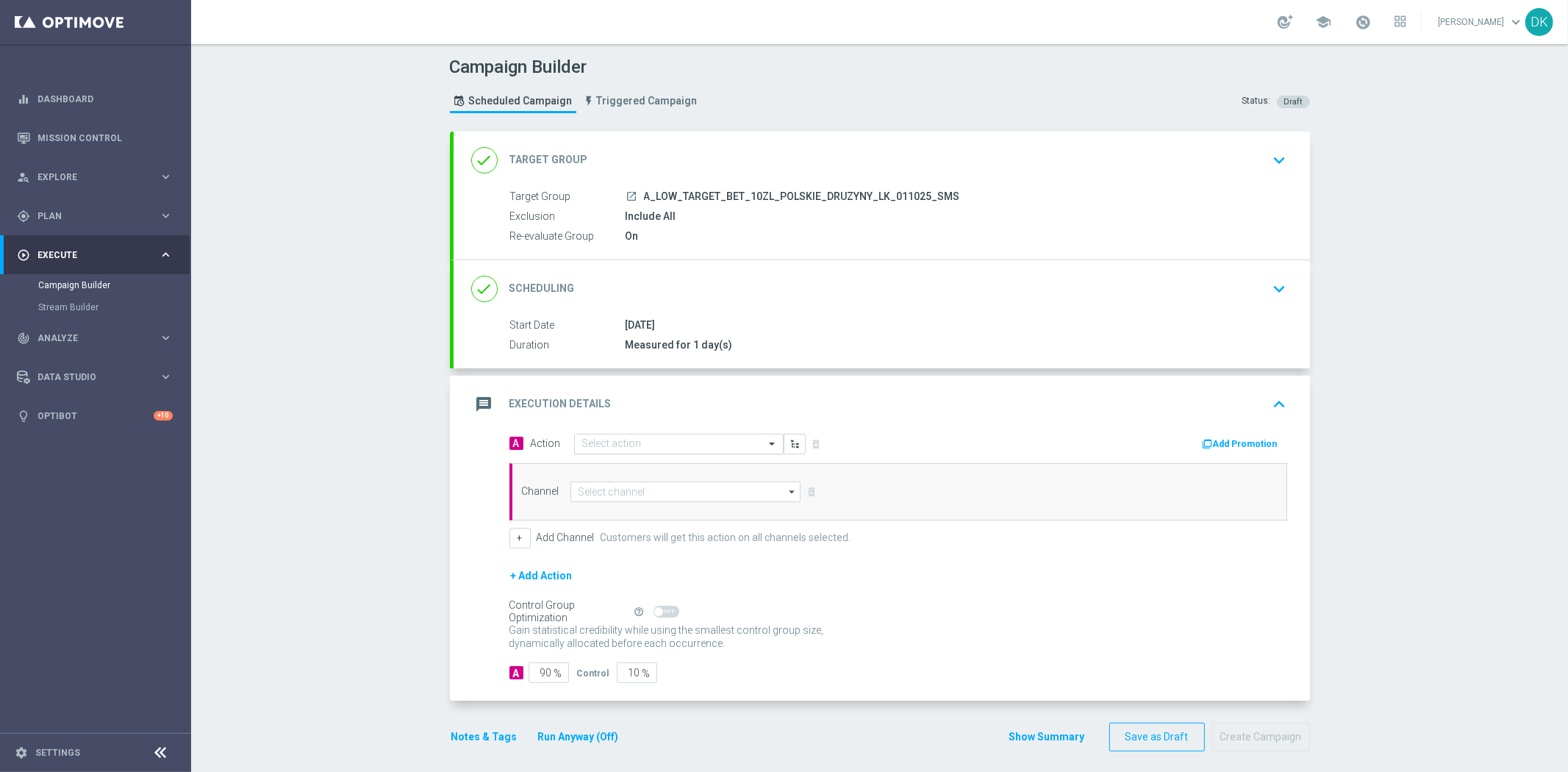
click at [582, 443] on input "text" at bounding box center [664, 444] width 164 height 12
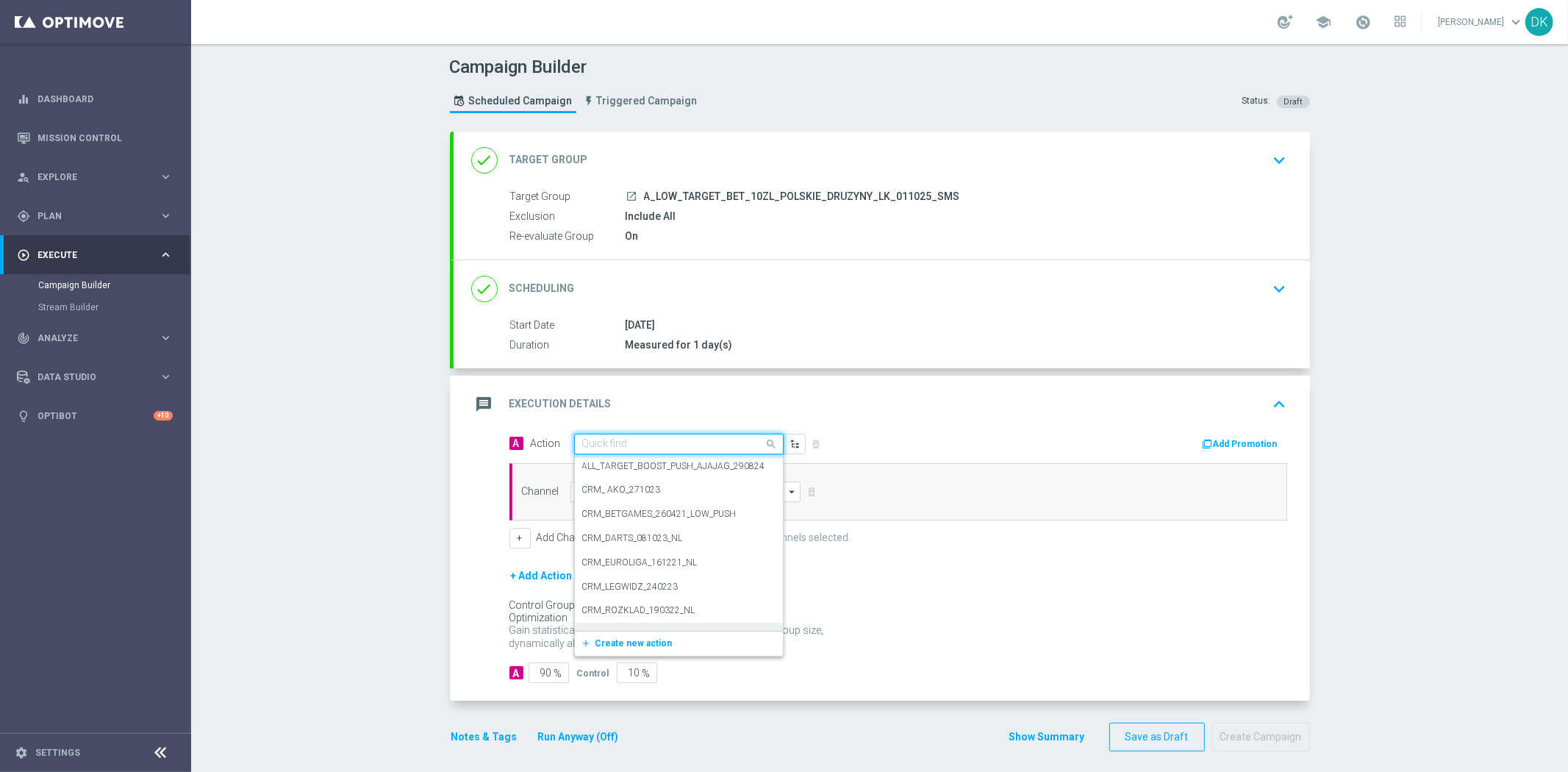
click at [608, 638] on span "Create new action" at bounding box center [633, 643] width 77 height 10
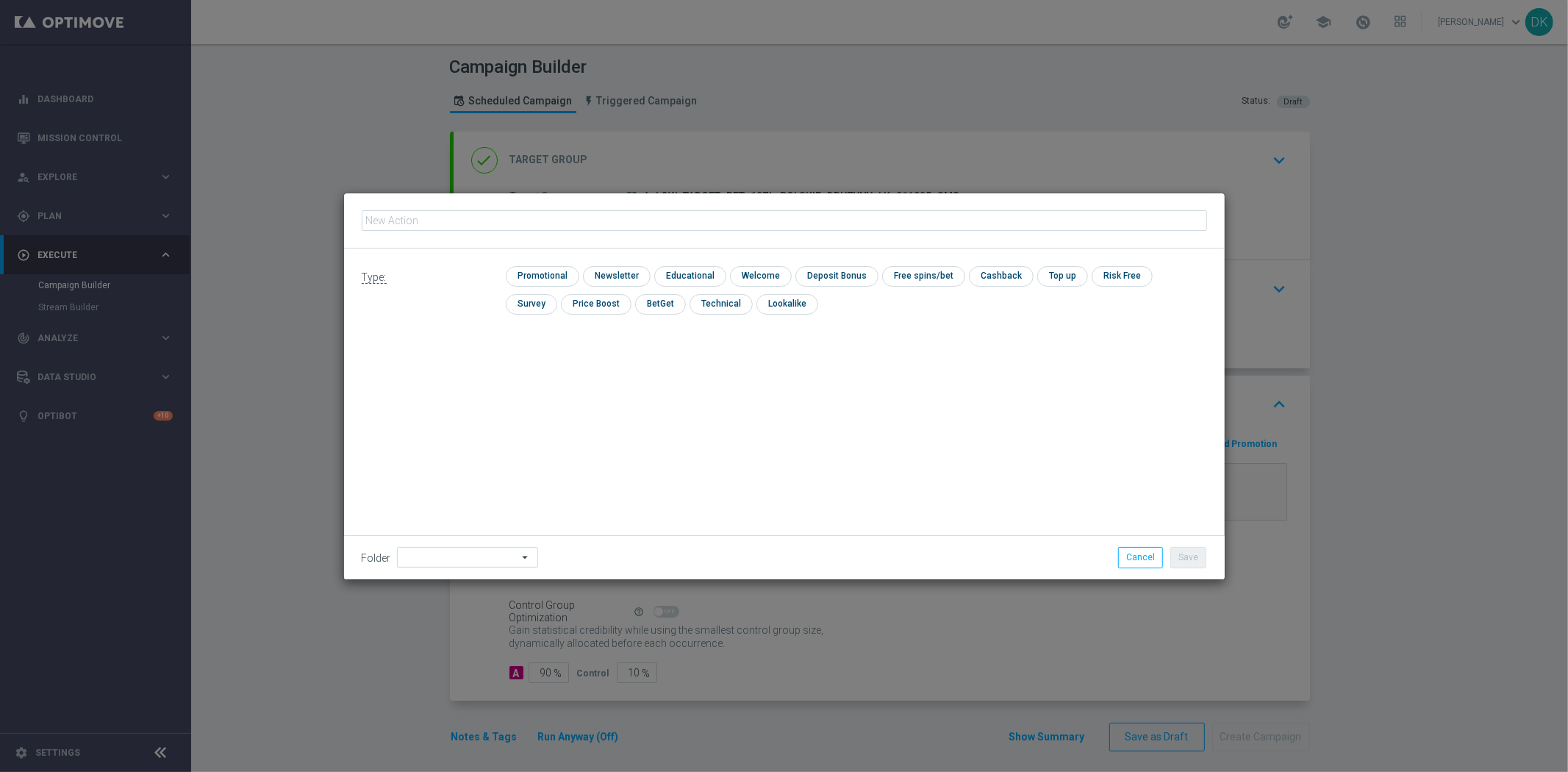
type input "A_LOW_TARGET_BET_10ZL_POLSKIE_DRUZYNY_LK_011025_SMS"
click at [541, 276] on input "checkbox" at bounding box center [540, 276] width 70 height 20
checkbox input "true"
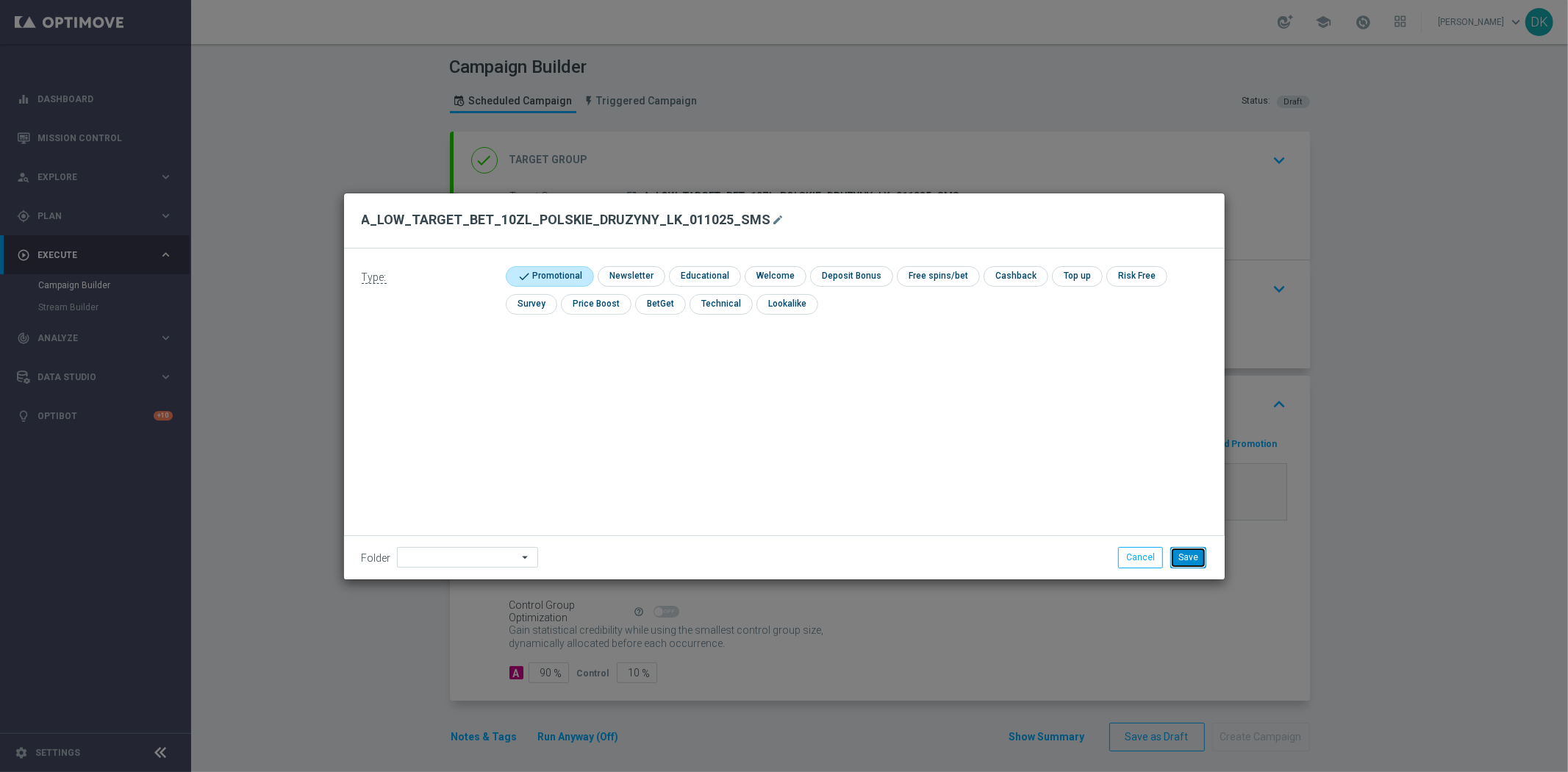
click at [1177, 556] on button "Save" at bounding box center [1188, 557] width 36 height 21
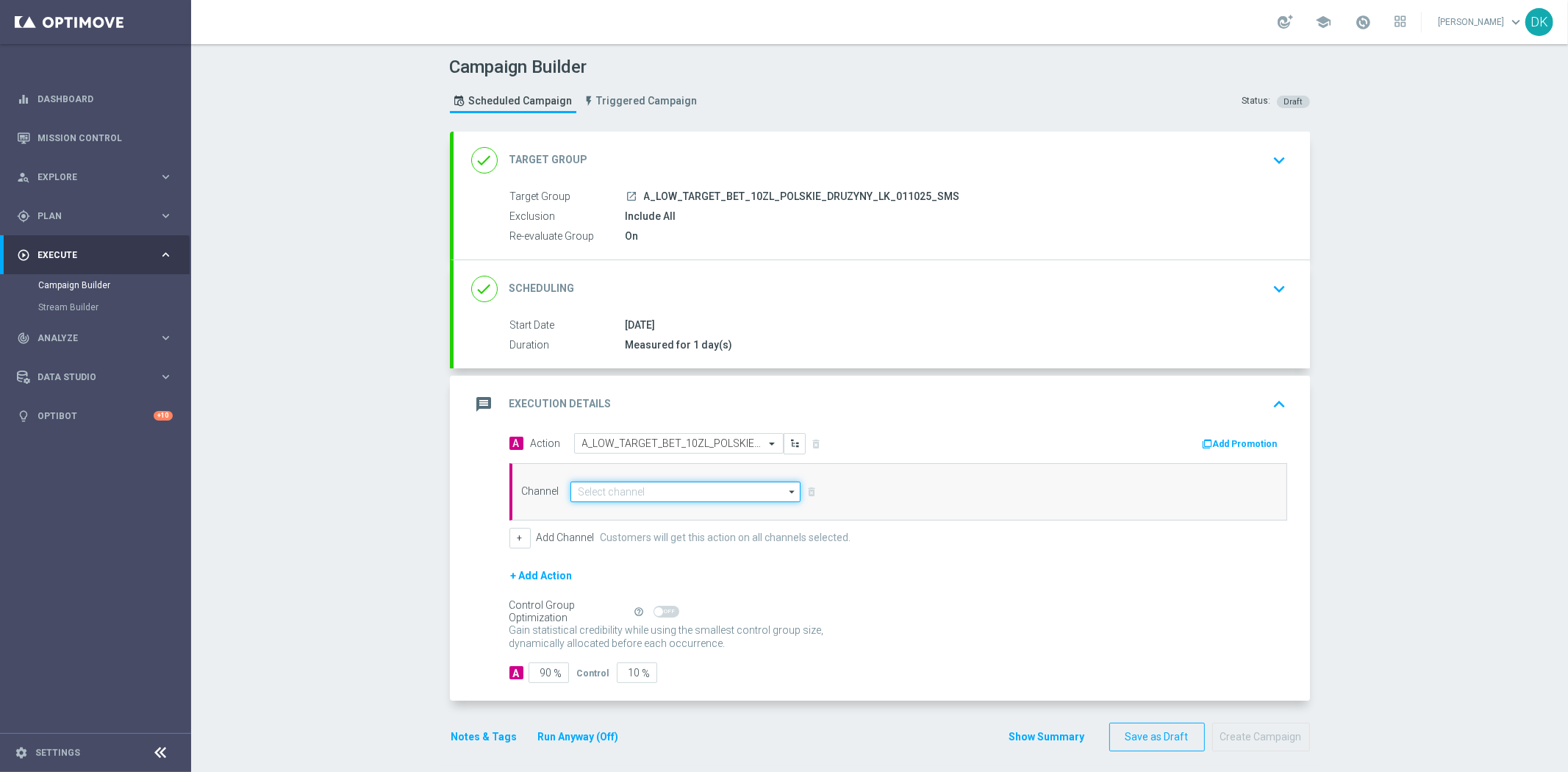
click at [652, 486] on input at bounding box center [686, 491] width 231 height 21
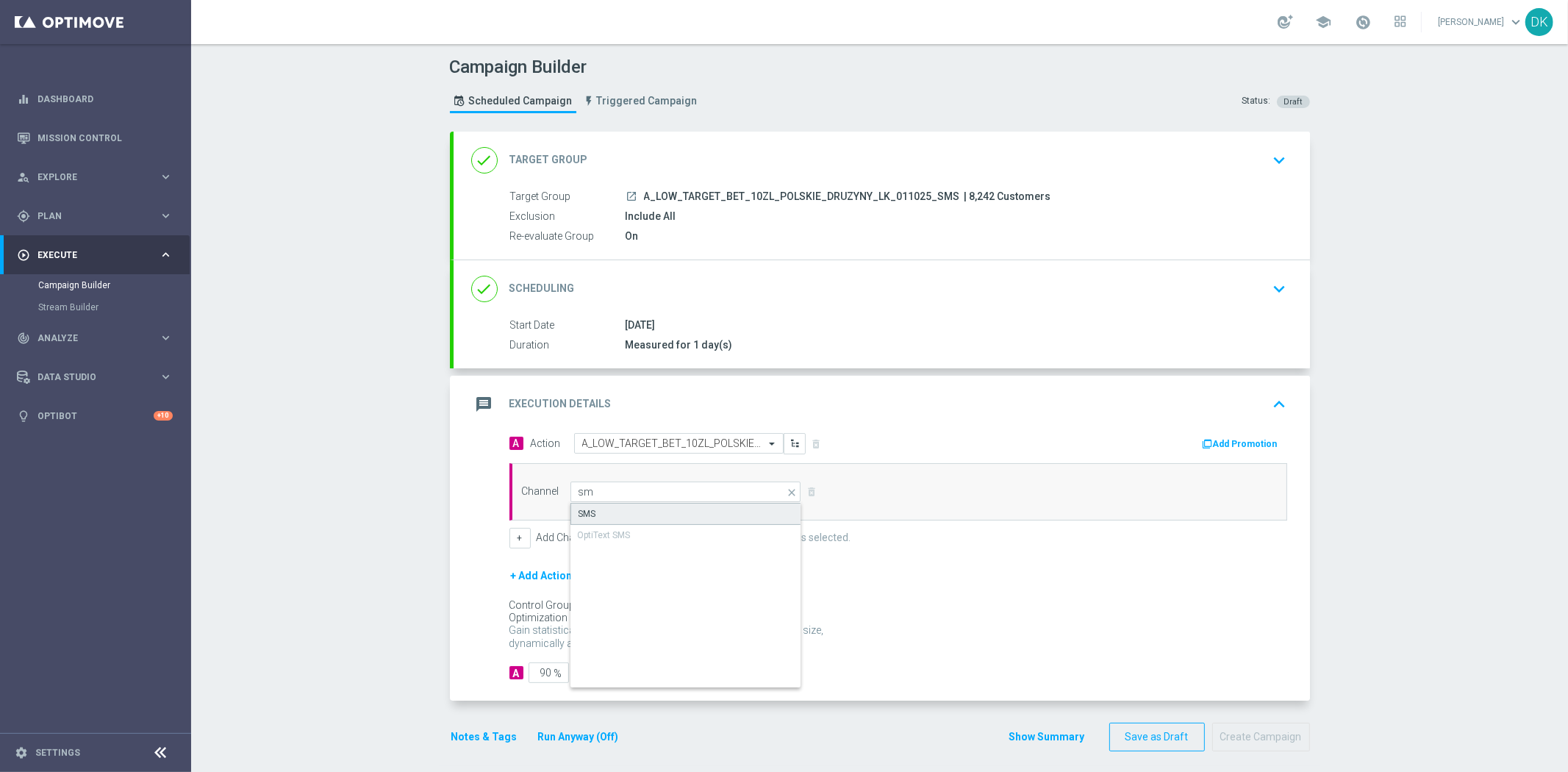
click at [644, 505] on div "SMS" at bounding box center [686, 514] width 232 height 22
type input "SMS"
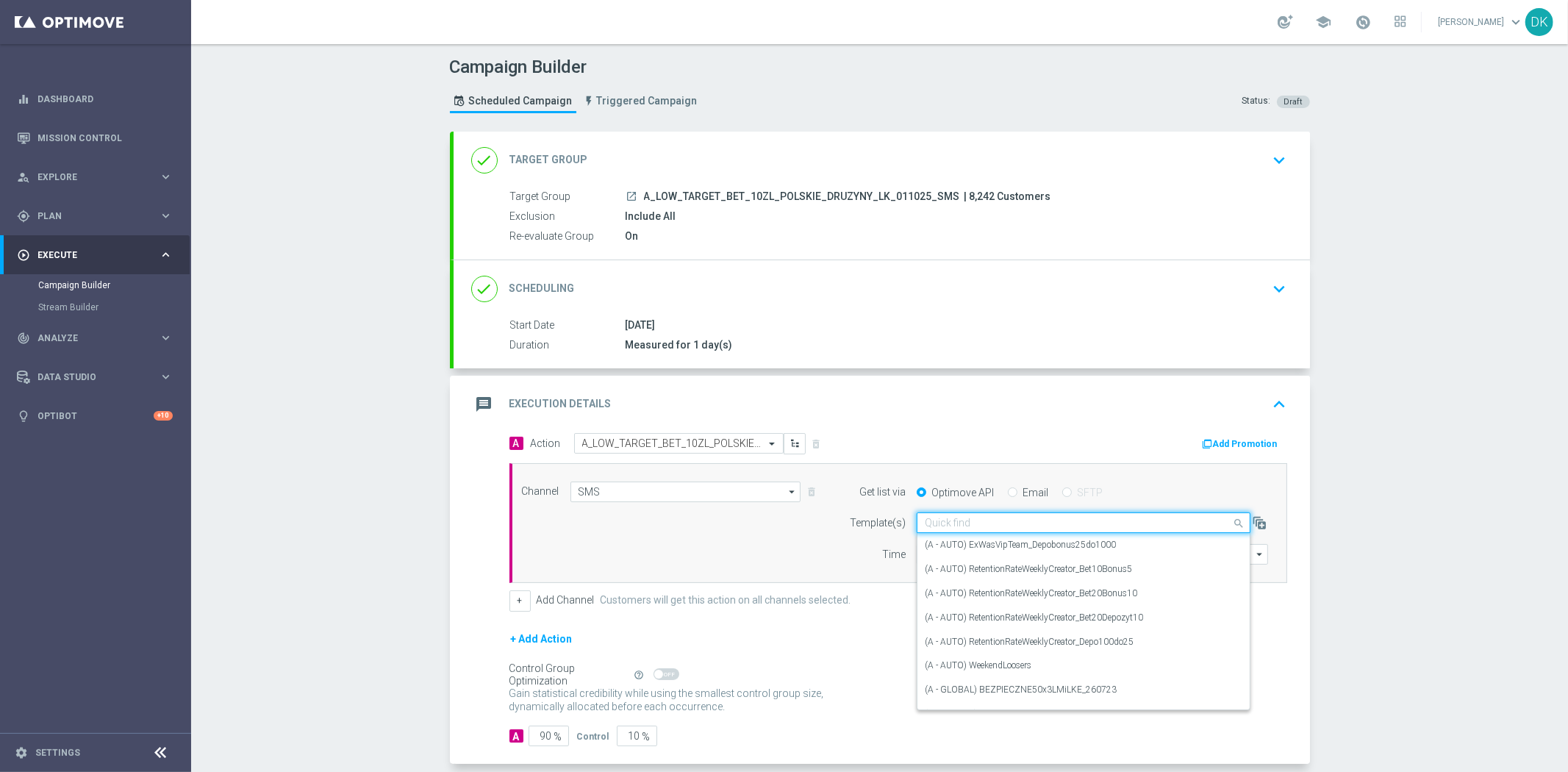
click at [1006, 526] on input "text" at bounding box center [1068, 523] width 288 height 12
paste input "A_LOW_TARGET_BET_10ZL_POLSKIE_DRUZYNY_LK_011025_SMS"
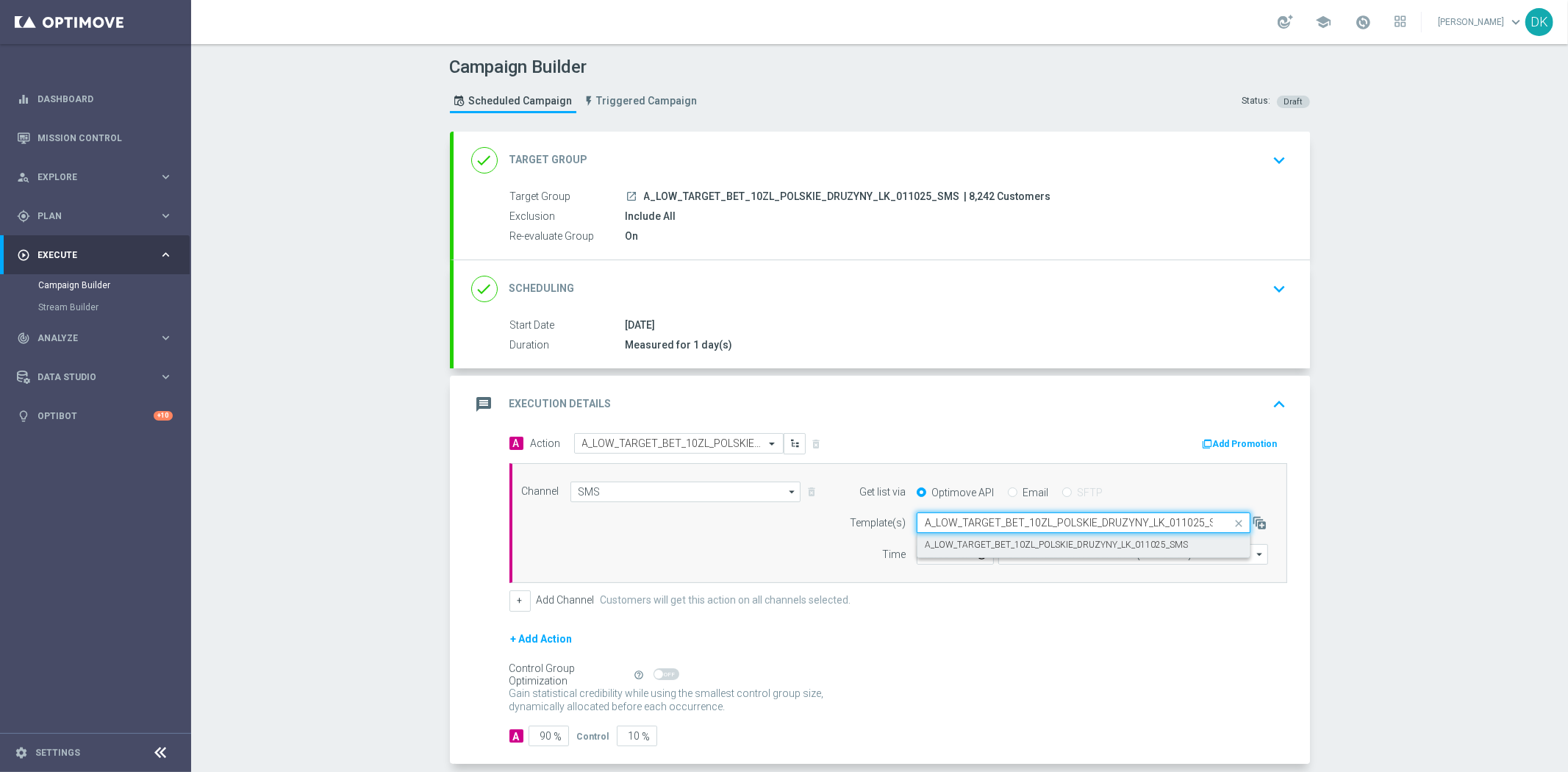
scroll to position [0, 11]
click at [997, 546] on label "A_LOW_TARGET_BET_10ZL_POLSKIE_DRUZYNY_LK_011025_SMS" at bounding box center [1056, 545] width 263 height 12
type input "A_LOW_TARGET_BET_10ZL_POLSKIE_DRUZYNY_LK_011025_SMS"
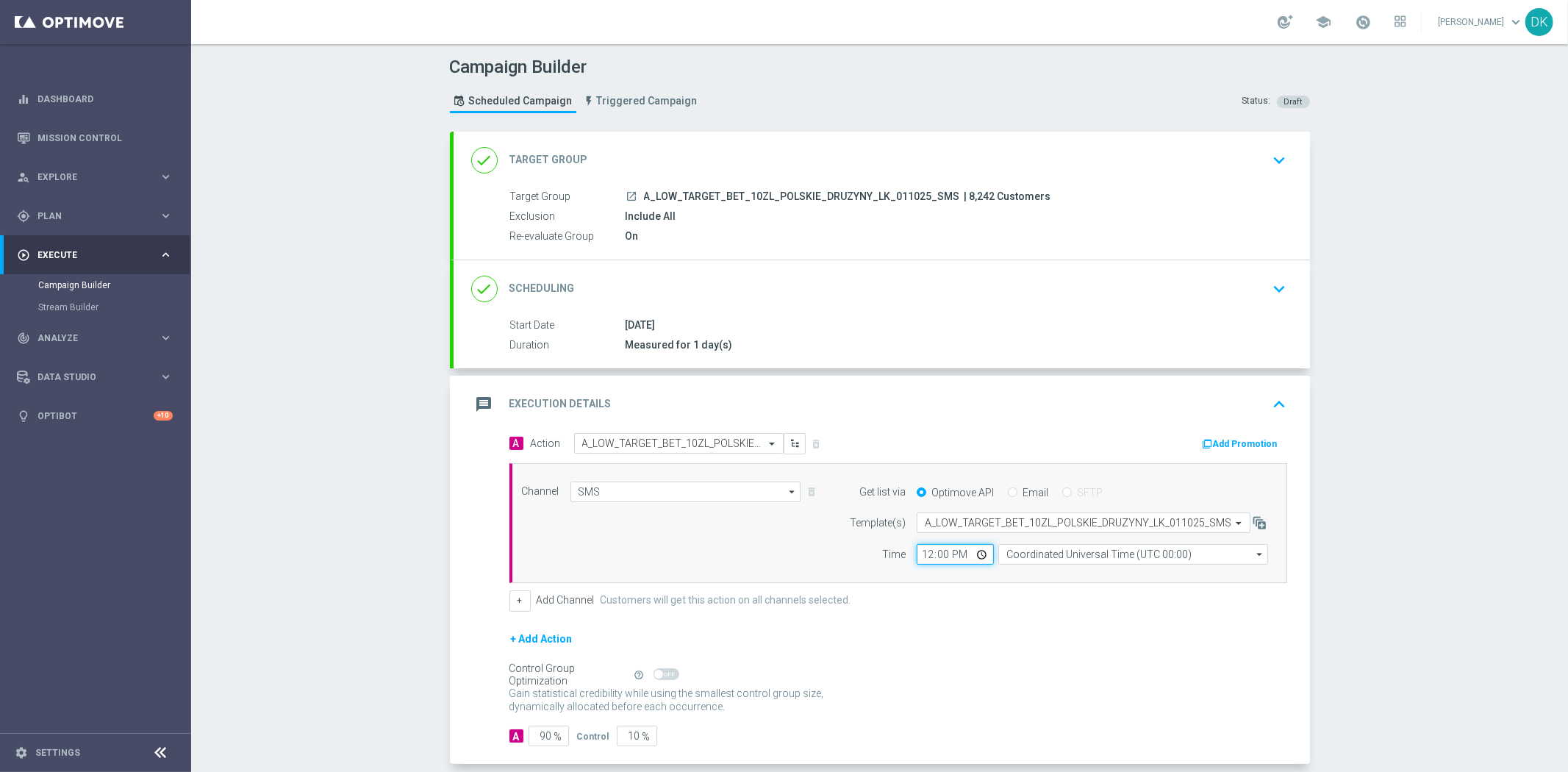
click at [921, 555] on input "12:00" at bounding box center [955, 554] width 77 height 21
click at [921, 559] on input "15:15" at bounding box center [955, 554] width 77 height 21
type input "14:15"
click at [1074, 559] on input "Coordinated Universal Time (UTC 00:00)" at bounding box center [1133, 554] width 270 height 21
click at [1067, 577] on div "Central European Time ([GEOGRAPHIC_DATA]) (UTC +02:00)" at bounding box center [1126, 576] width 241 height 13
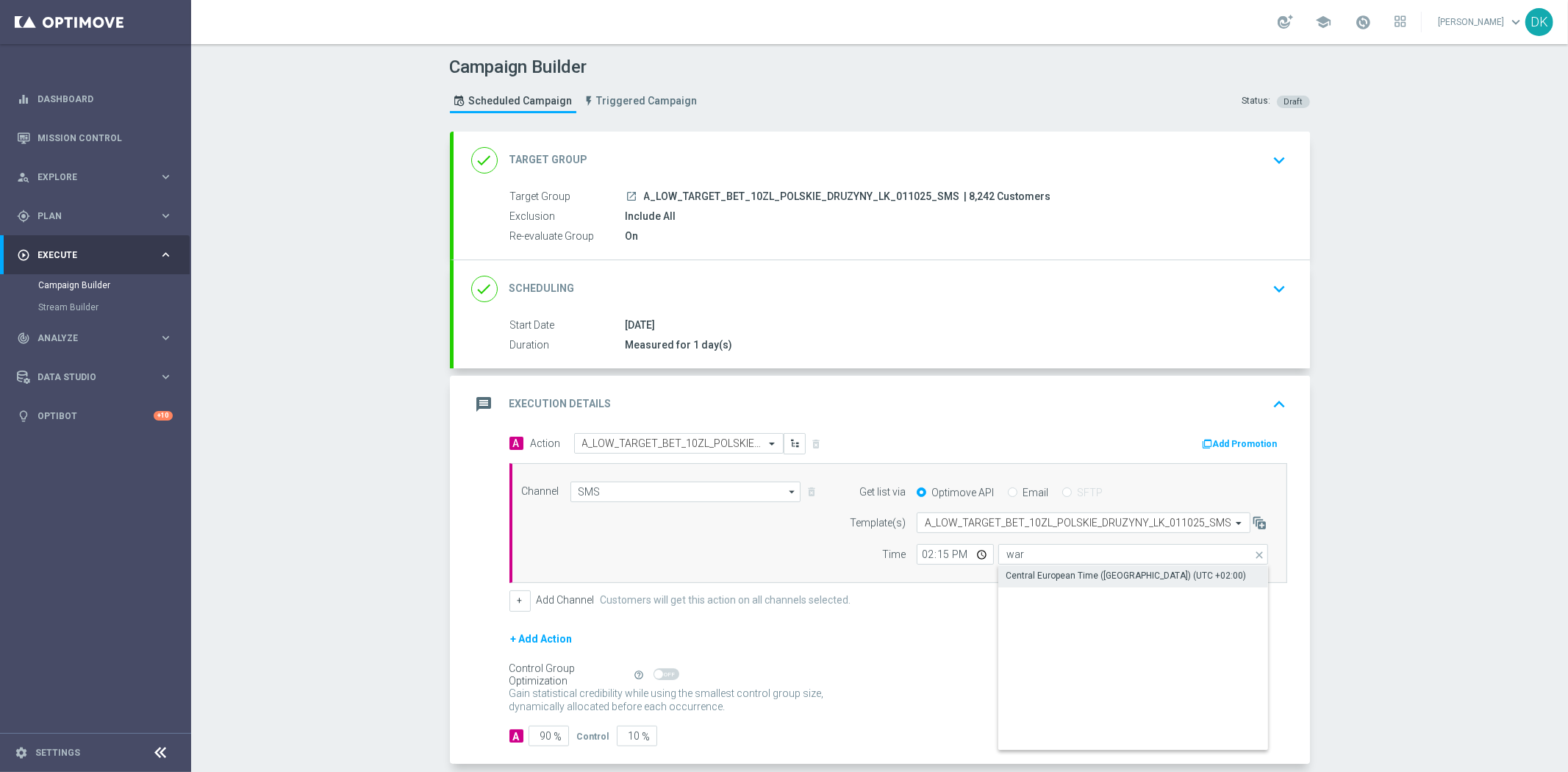
type input "Central European Time ([GEOGRAPHIC_DATA]) (UTC +02:00)"
click at [1070, 657] on div "+ Add Action" at bounding box center [898, 648] width 778 height 37
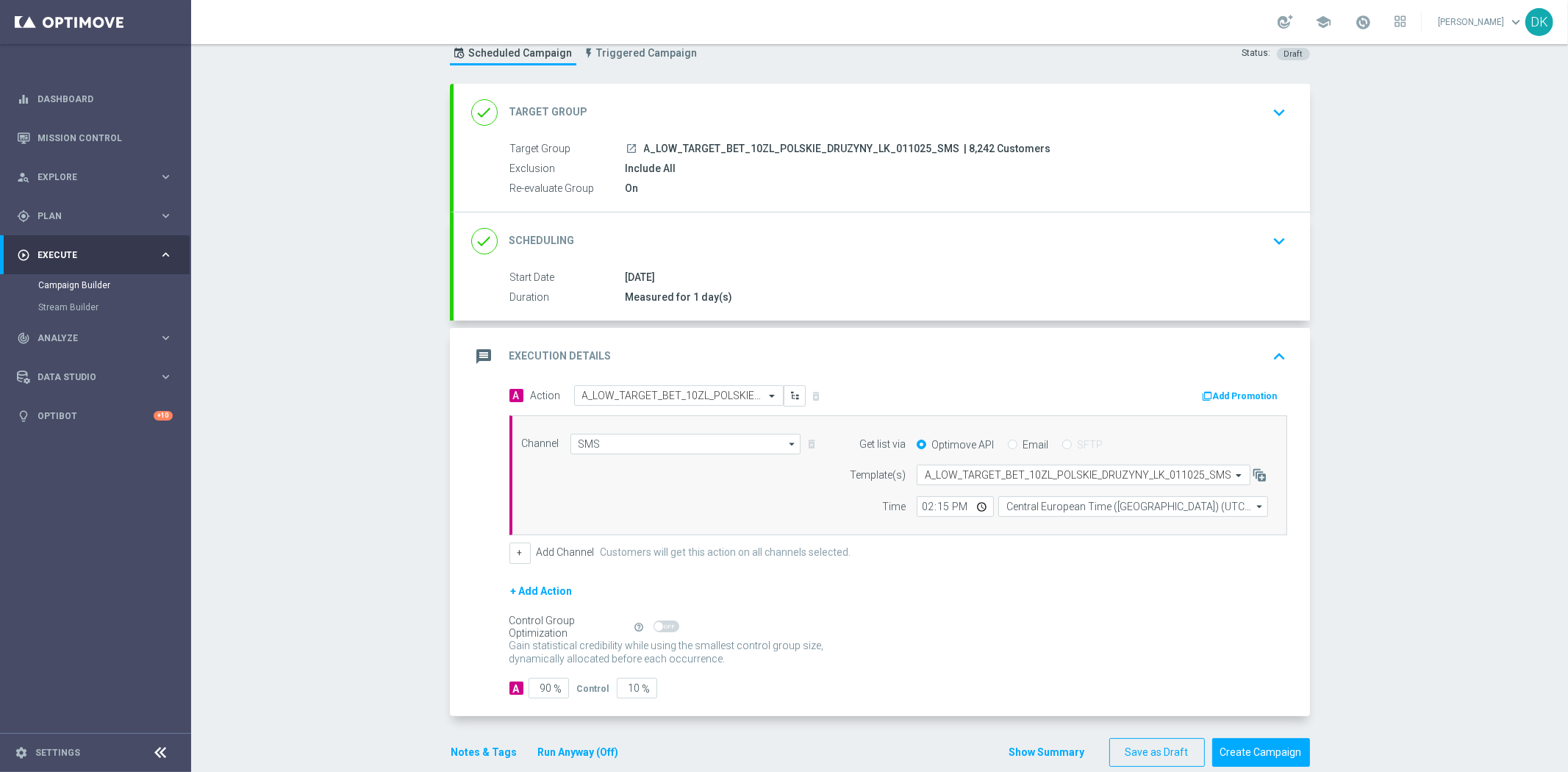
scroll to position [71, 0]
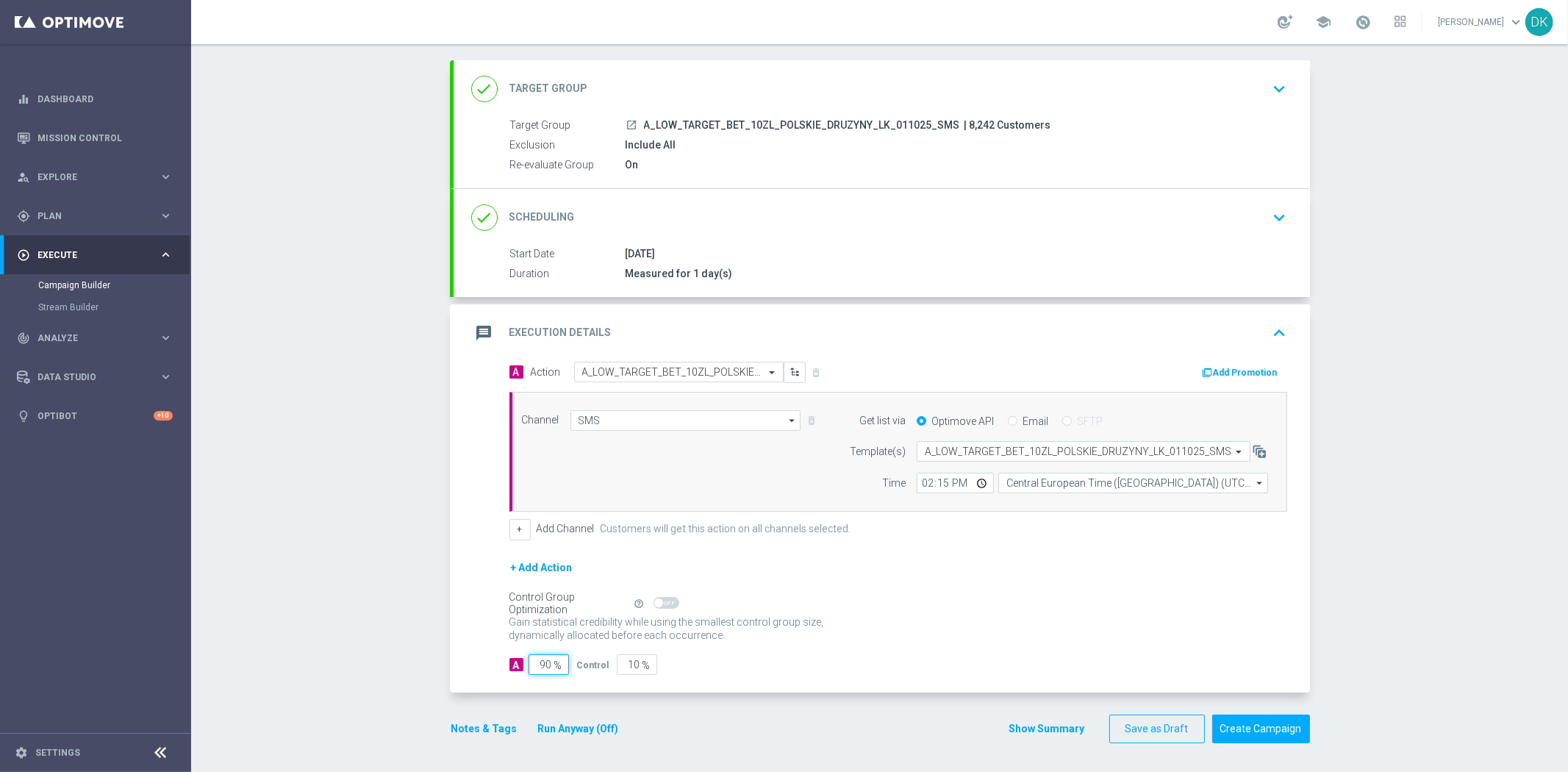
drag, startPoint x: 539, startPoint y: 666, endPoint x: 693, endPoint y: 667, distance: 154.0
click at [667, 667] on div "A 90 % Control 10 %" at bounding box center [898, 664] width 778 height 21
type input "98"
type input "2"
type input "98"
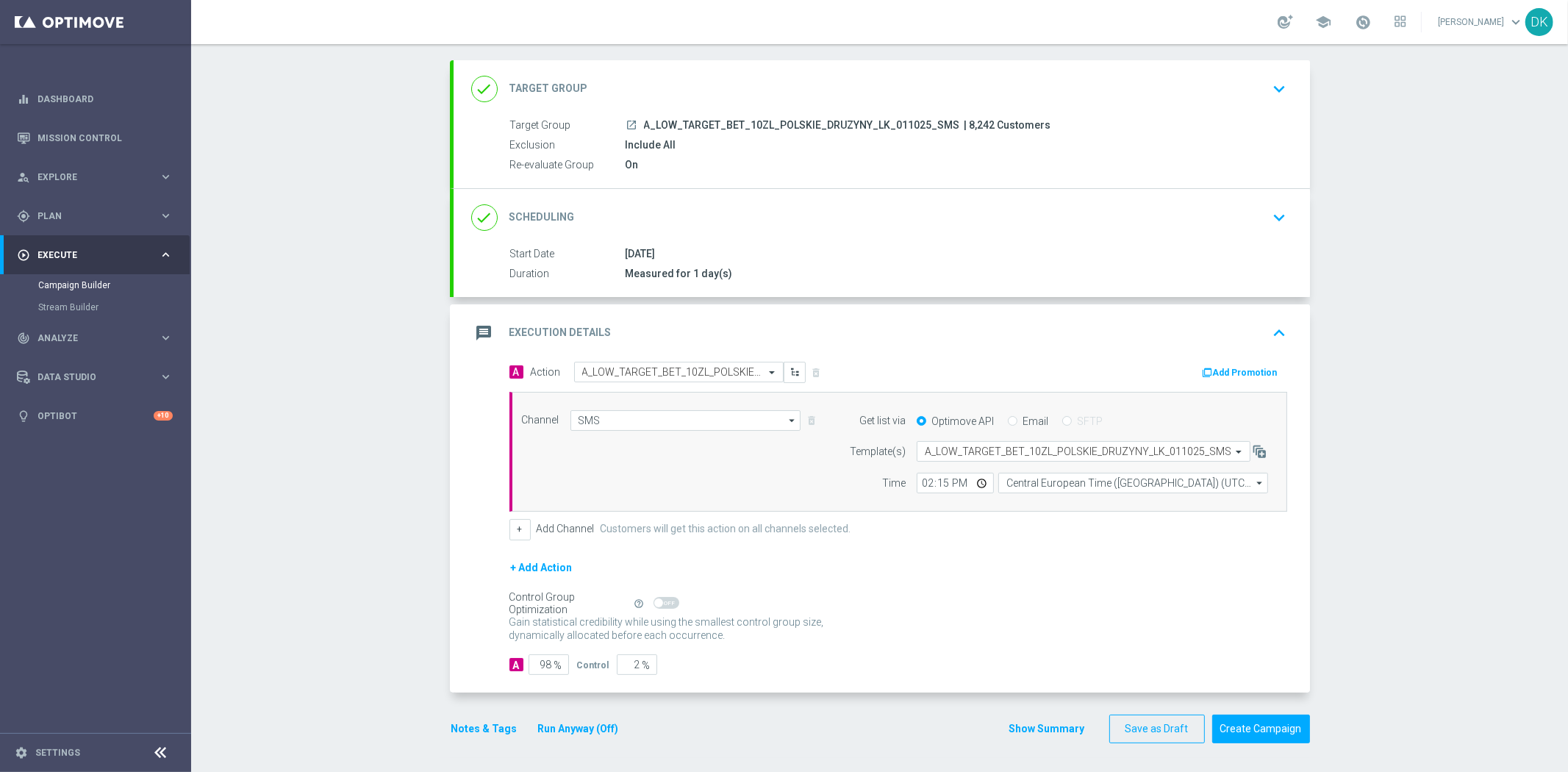
click at [978, 640] on div "Gain statistical credibility while using the smallest control group size, dynam…" at bounding box center [898, 629] width 778 height 36
click at [1253, 734] on button "Create Campaign" at bounding box center [1262, 729] width 98 height 29
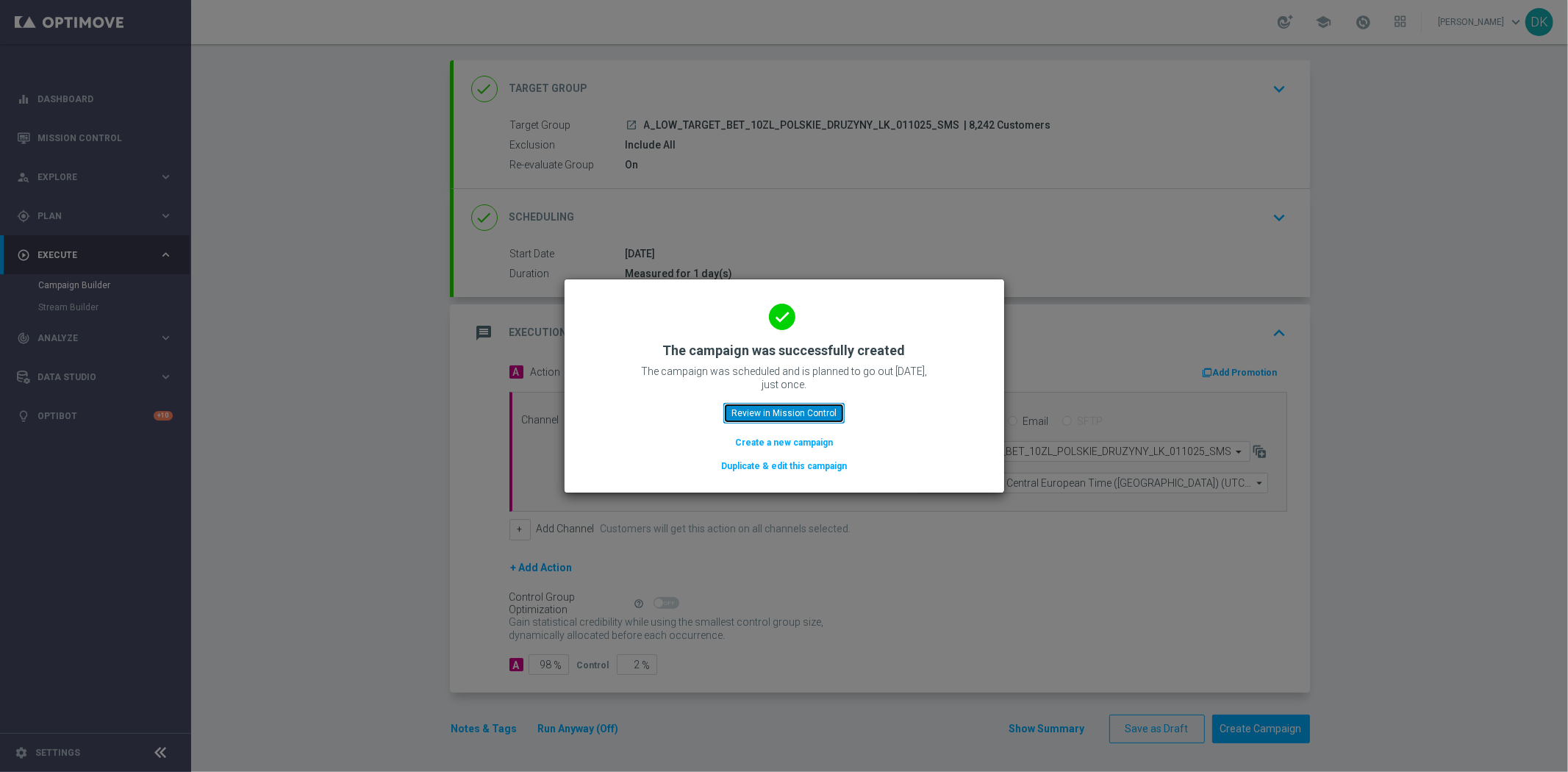
click at [783, 418] on button "Review in Mission Control" at bounding box center [784, 413] width 121 height 21
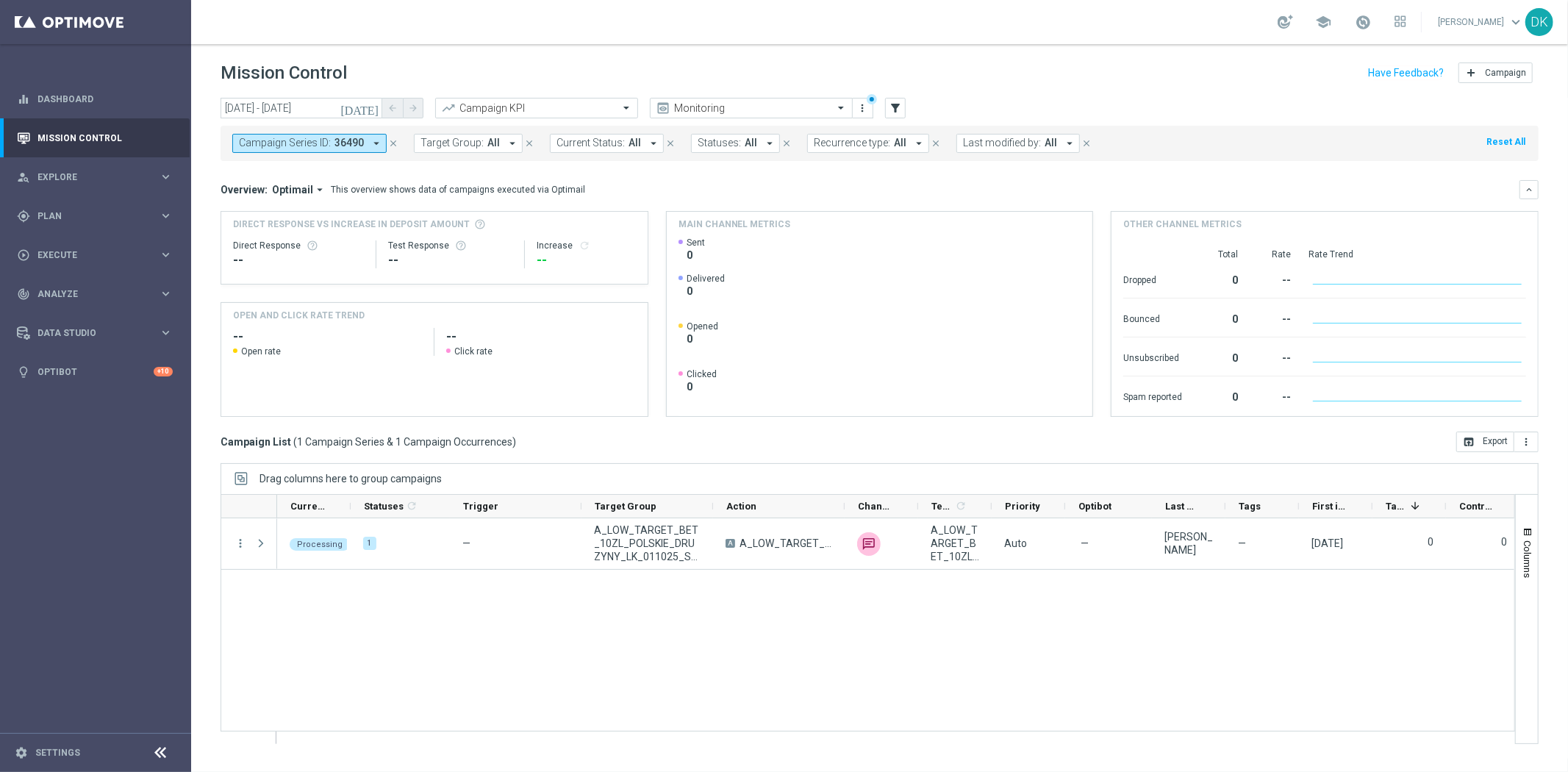
click at [578, 662] on div "Processing 1 — A_LOW_TARGET_BET_10ZL_POLSKIE_DRUZYNY_LK_011025_SMS A A_LOW_TARG…" at bounding box center [896, 630] width 1238 height 225
click at [364, 149] on button "Campaign Series ID: 36490 arrow_drop_down" at bounding box center [310, 143] width 154 height 19
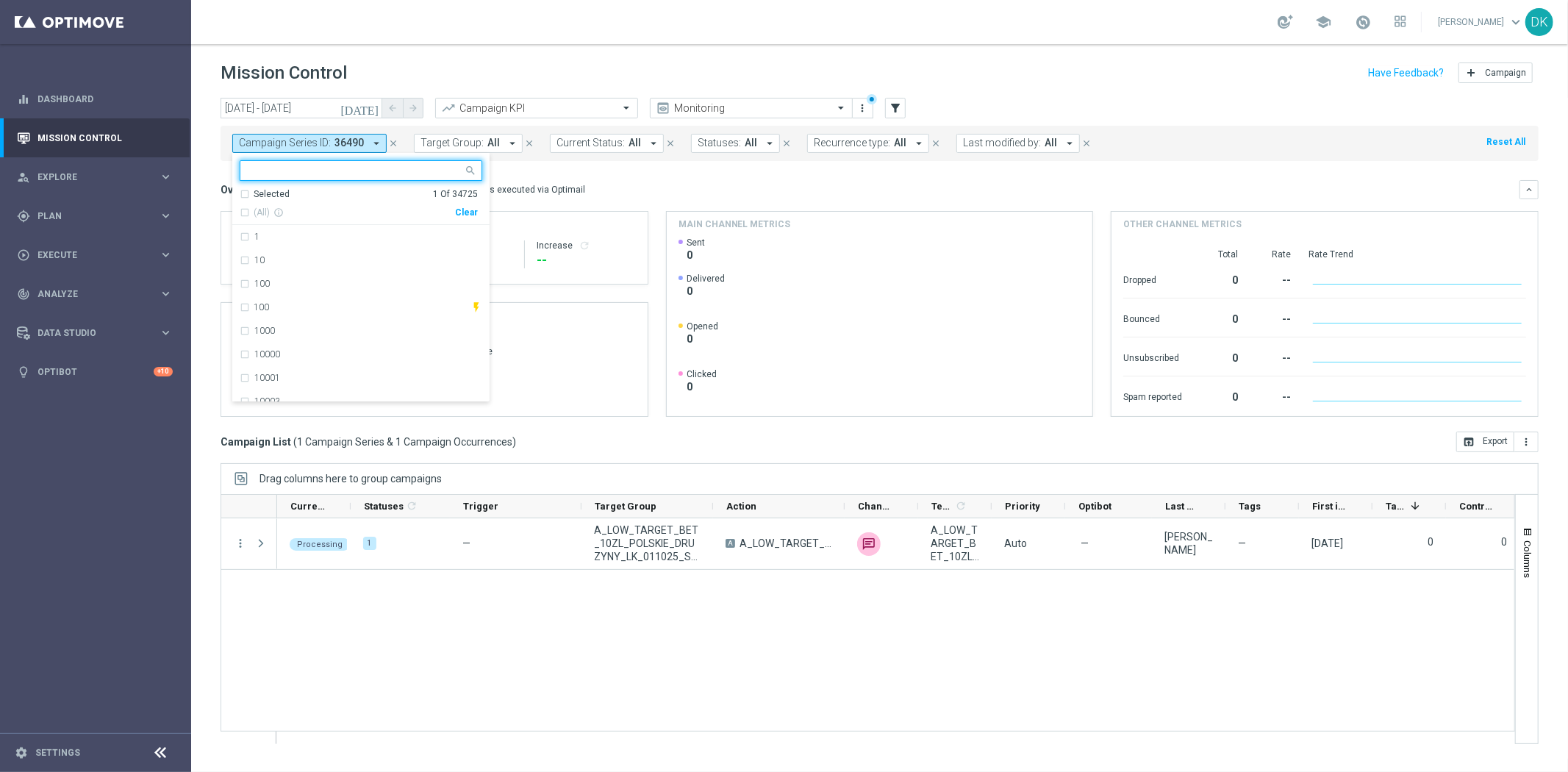
click at [0, 0] on div "Clear" at bounding box center [0, 0] width 0 height 0
click at [552, 174] on mini-dashboard "Overview: Optimail arrow_drop_down This overview shows data of campaigns execut…" at bounding box center [880, 296] width 1318 height 271
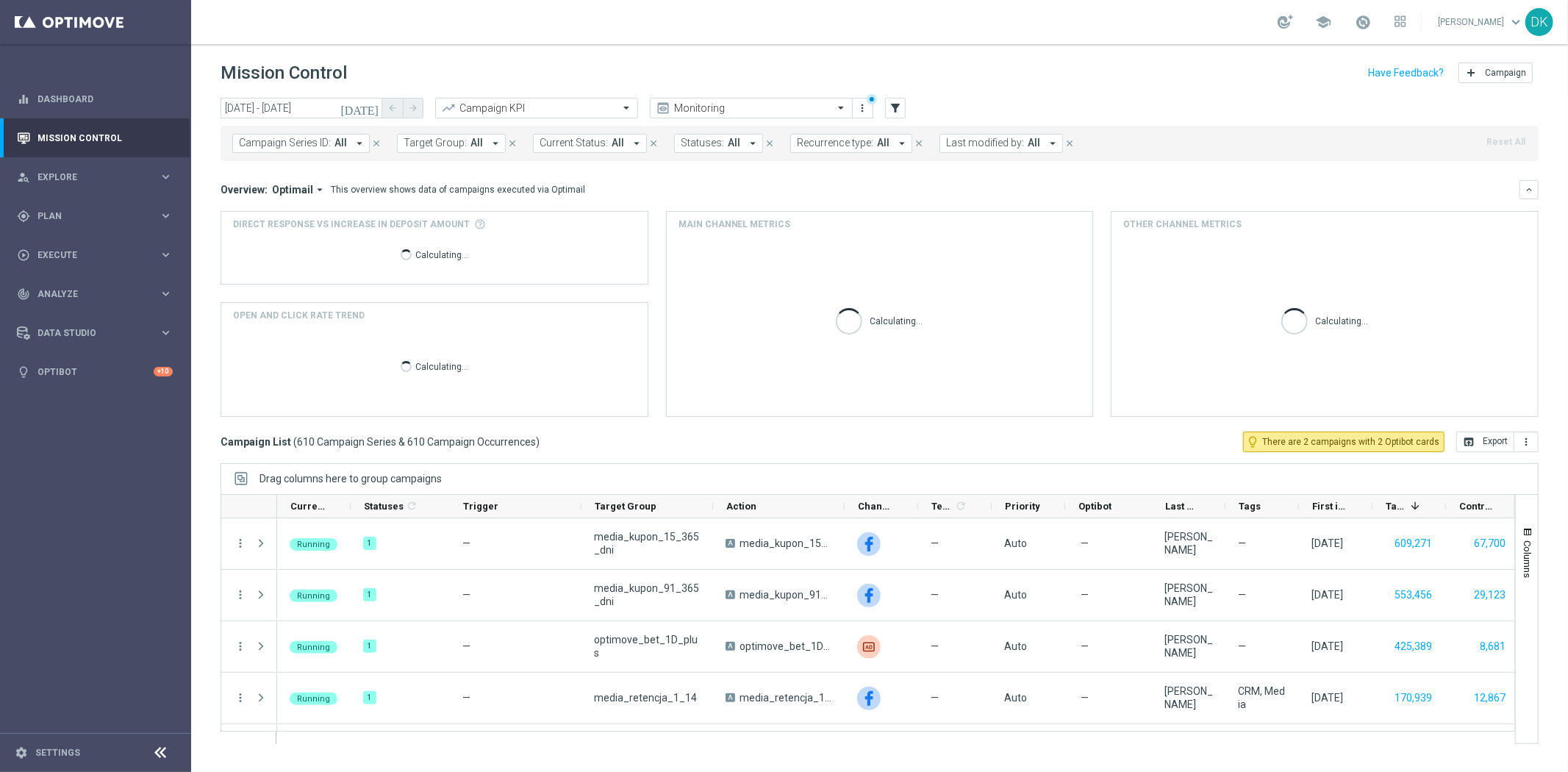
click at [450, 144] on span "Target Group:" at bounding box center [435, 143] width 63 height 12
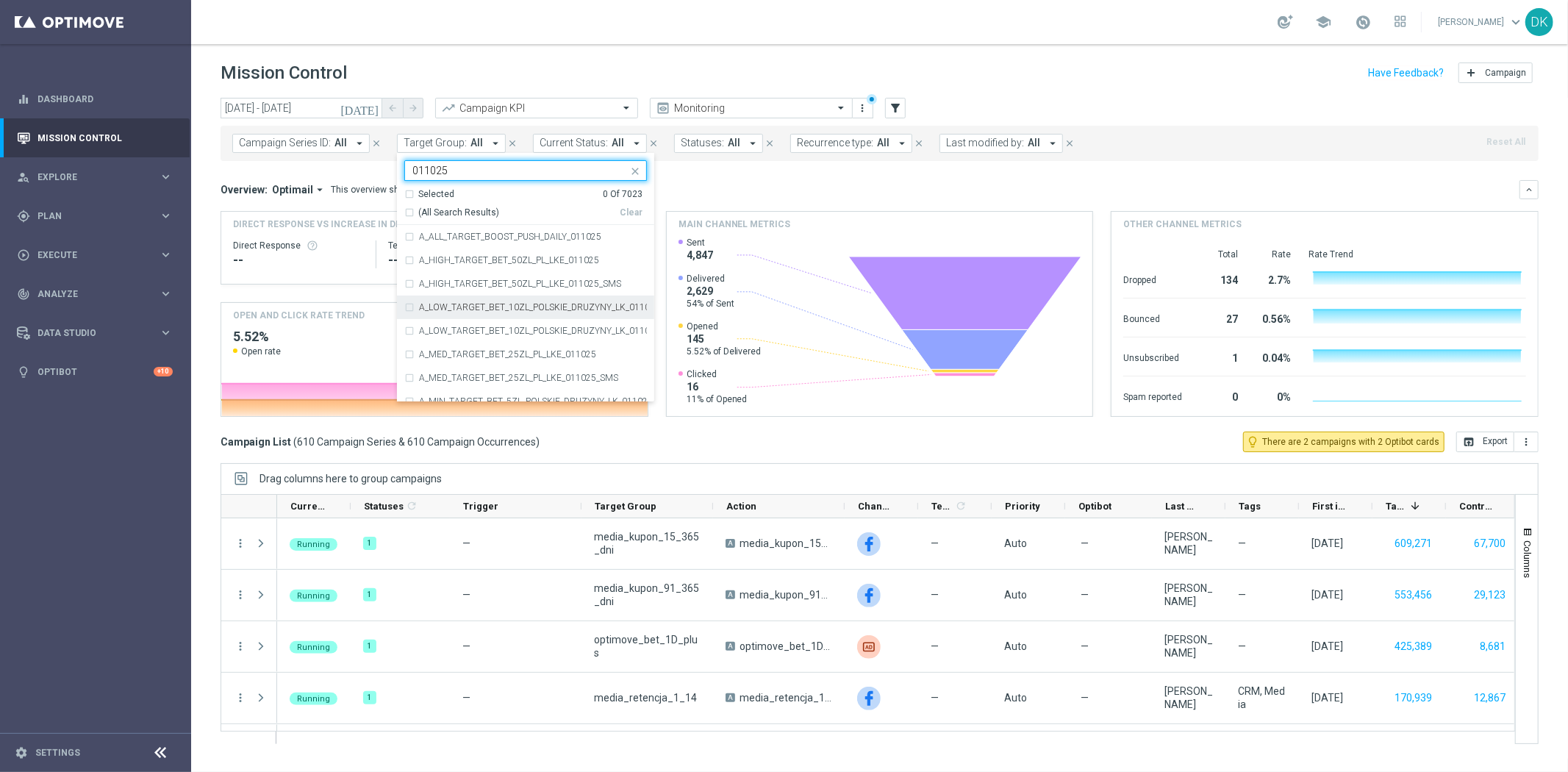
click at [496, 310] on label "A_LOW_TARGET_BET_10ZL_POLSKIE_DRUZYNY_LK_011025" at bounding box center [533, 307] width 228 height 9
type input "011025"
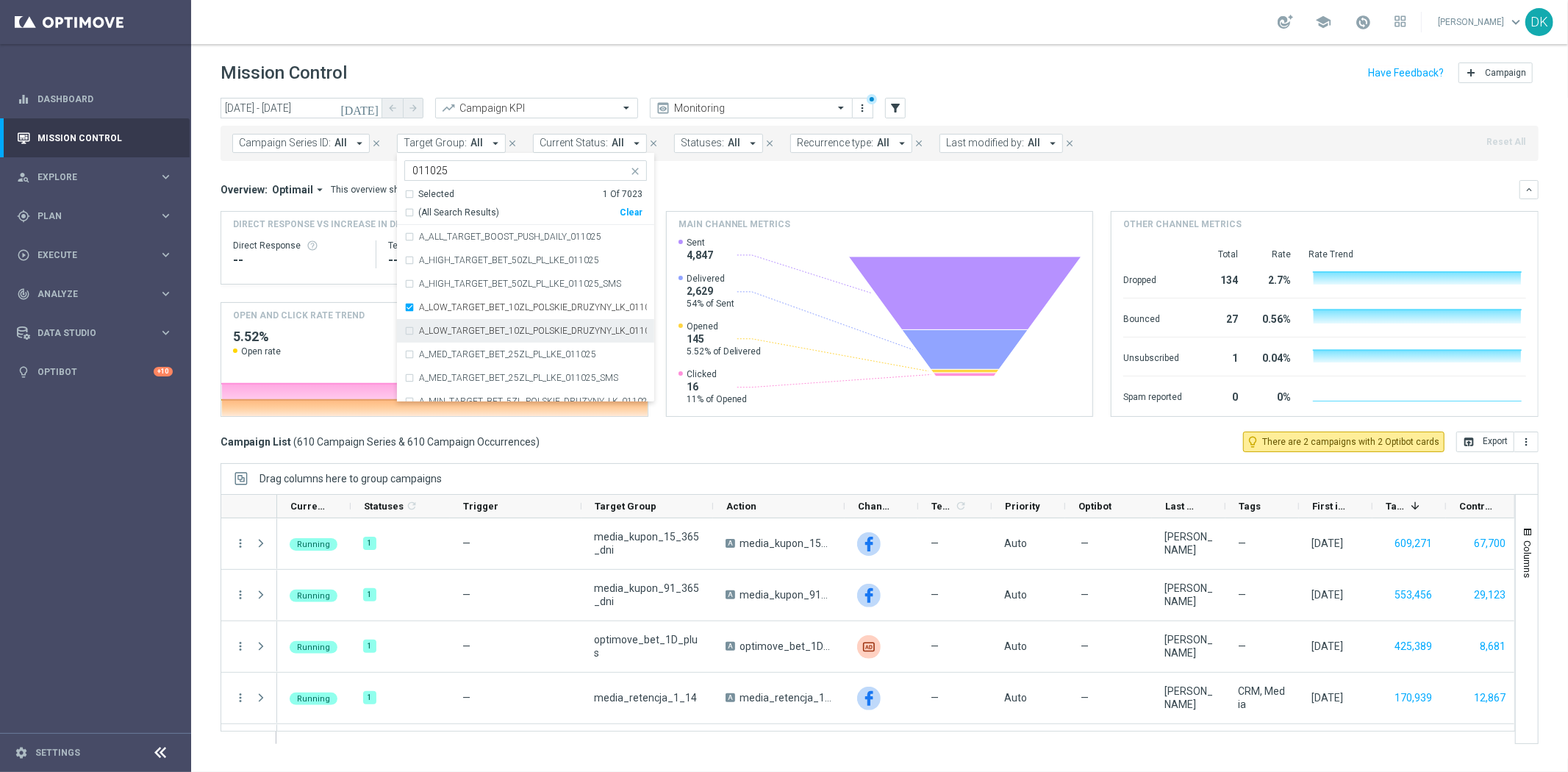
click at [496, 332] on label "A_LOW_TARGET_BET_10ZL_POLSKIE_DRUZYNY_LK_011025_SMS" at bounding box center [533, 330] width 228 height 9
click at [500, 337] on div "A_MIN_TARGET_BET_5ZL_POLSKIE_DRUZYNY_LK_011025_SMS" at bounding box center [525, 343] width 242 height 23
click at [504, 325] on label "A_MIN_TARGET_BET_5ZL_POLSKIE_DRUZYNY_LK_011025" at bounding box center [533, 320] width 228 height 9
click at [217, 173] on div "[DATE] [DATE] - [DATE] arrow_back arrow_forward Campaign KPI trending_up Monito…" at bounding box center [879, 428] width 1377 height 661
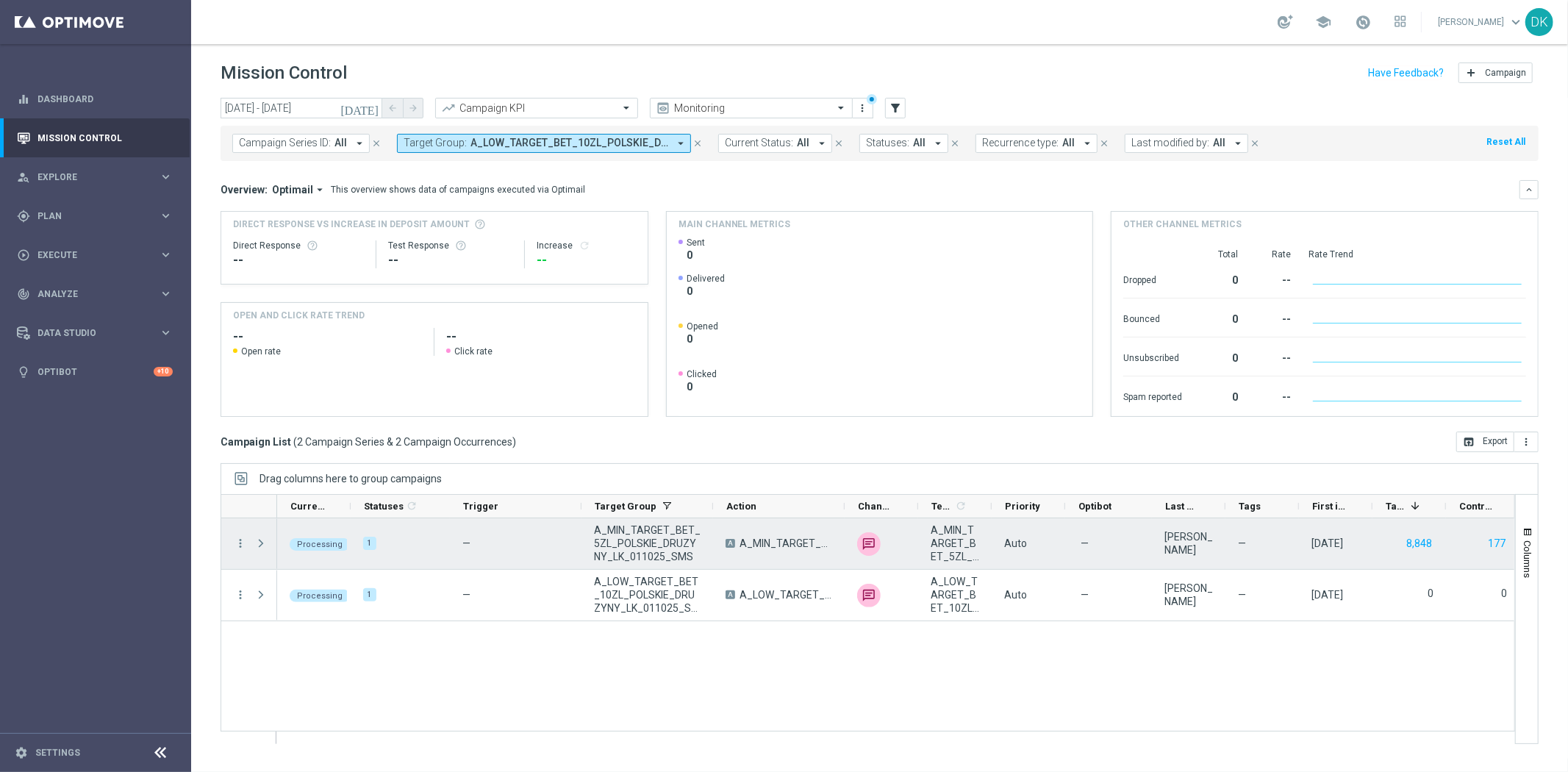
click at [261, 534] on span at bounding box center [261, 543] width 16 height 29
click at [261, 539] on span at bounding box center [261, 543] width 13 height 12
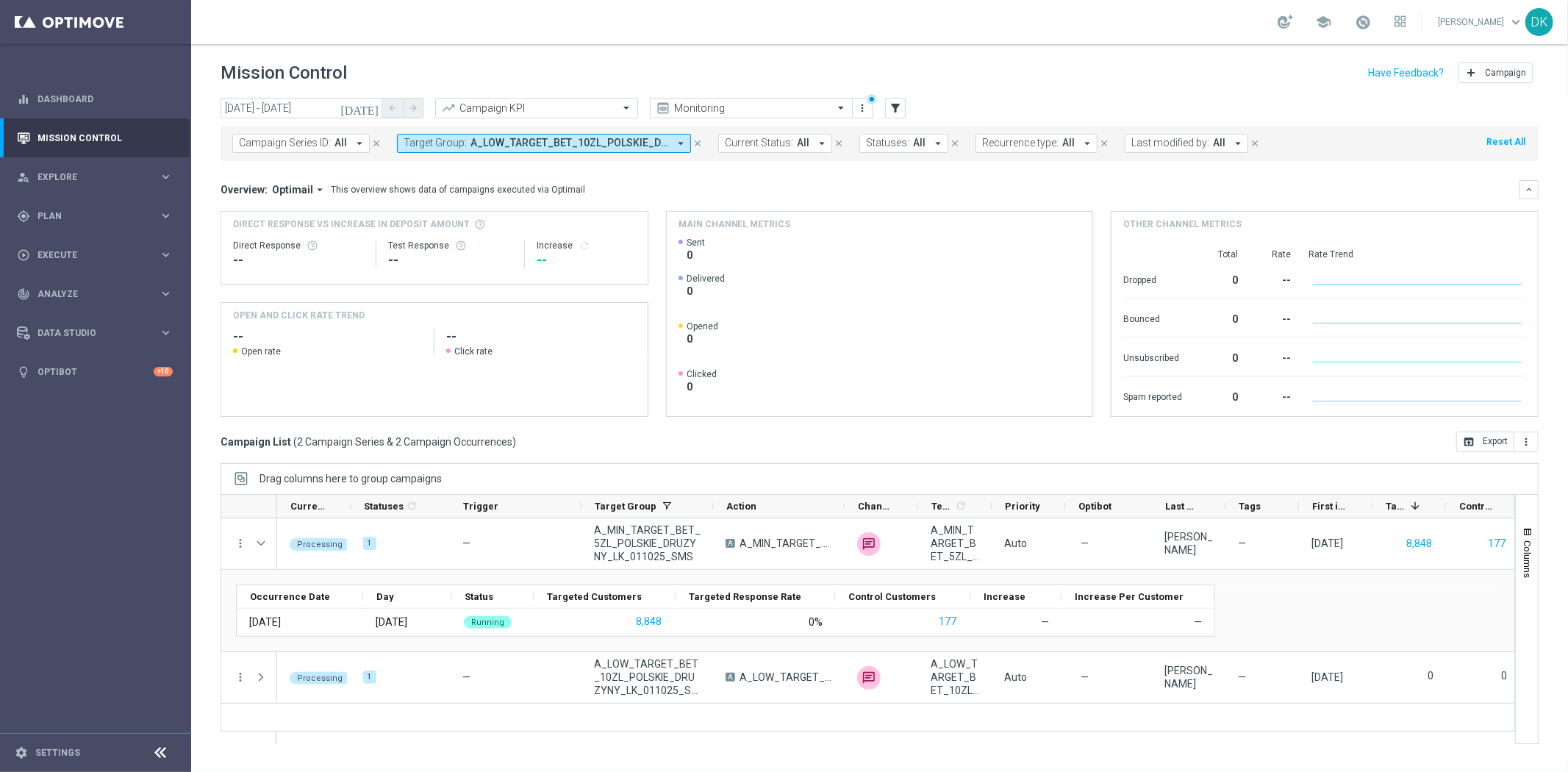
scroll to position [0, 0]
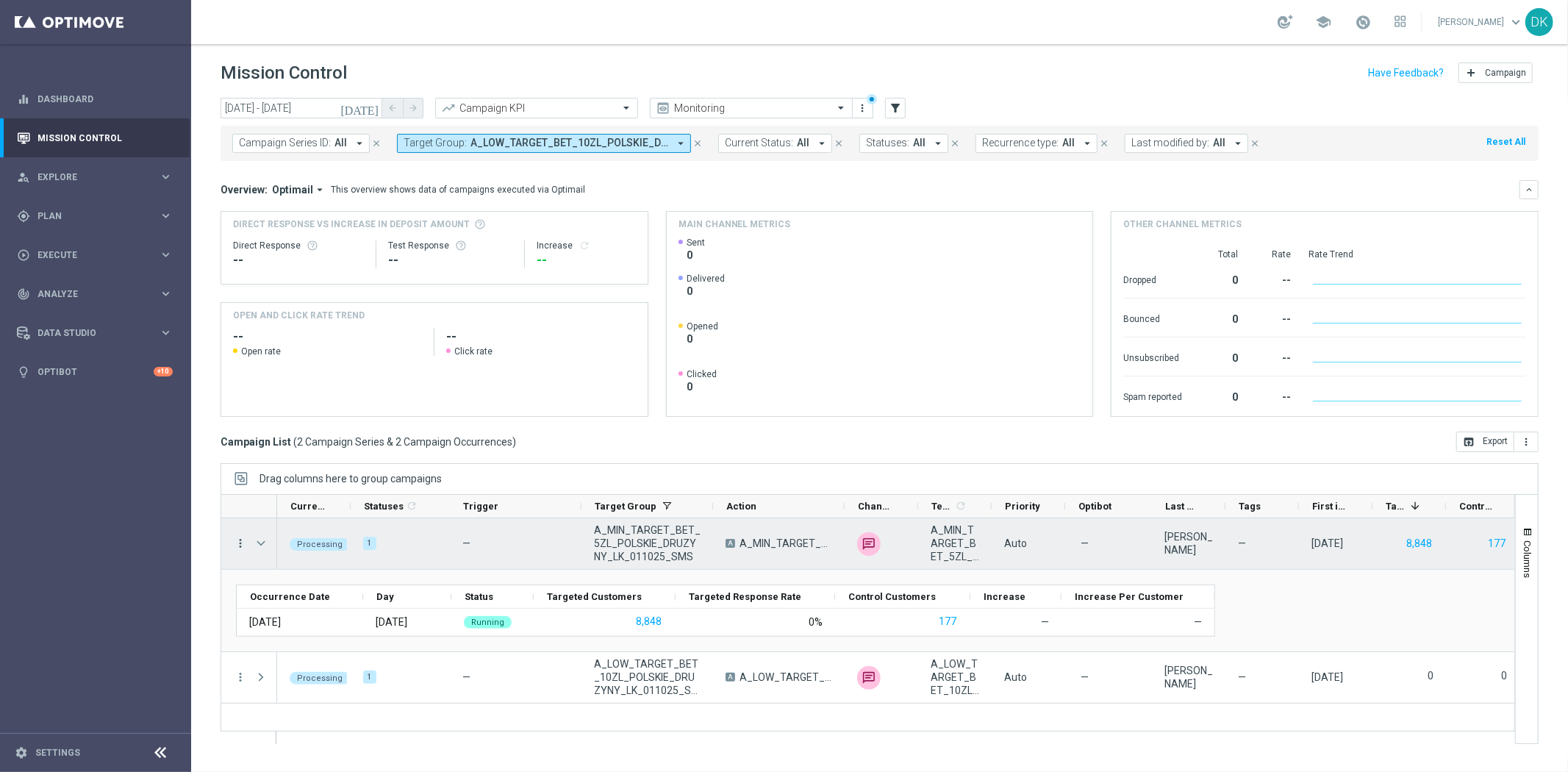
click at [240, 545] on icon "more_vert" at bounding box center [241, 544] width 13 height 13
click at [292, 562] on div "list Campaign Details" at bounding box center [330, 553] width 165 height 21
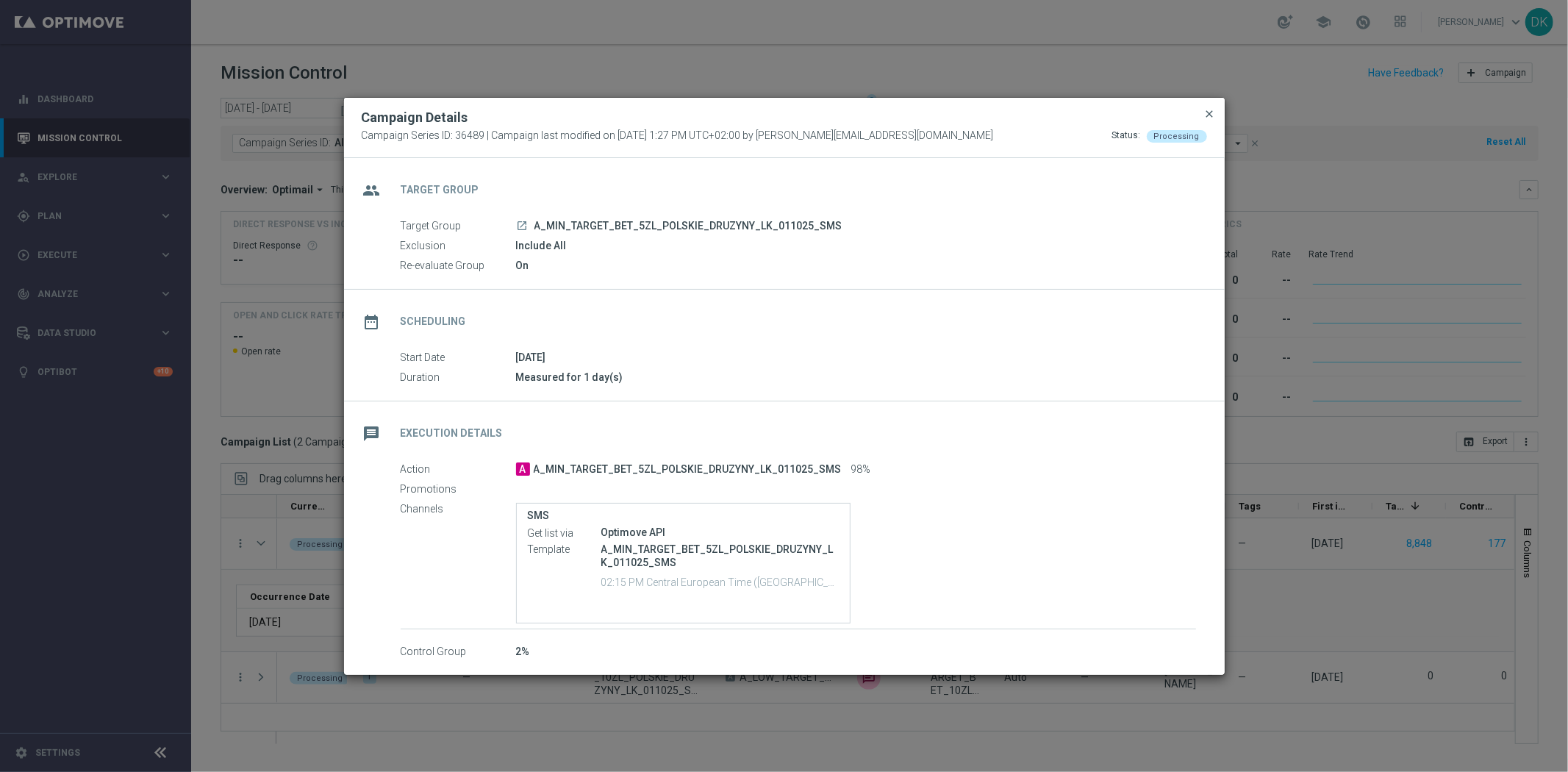
click at [1214, 111] on span "close" at bounding box center [1210, 114] width 12 height 12
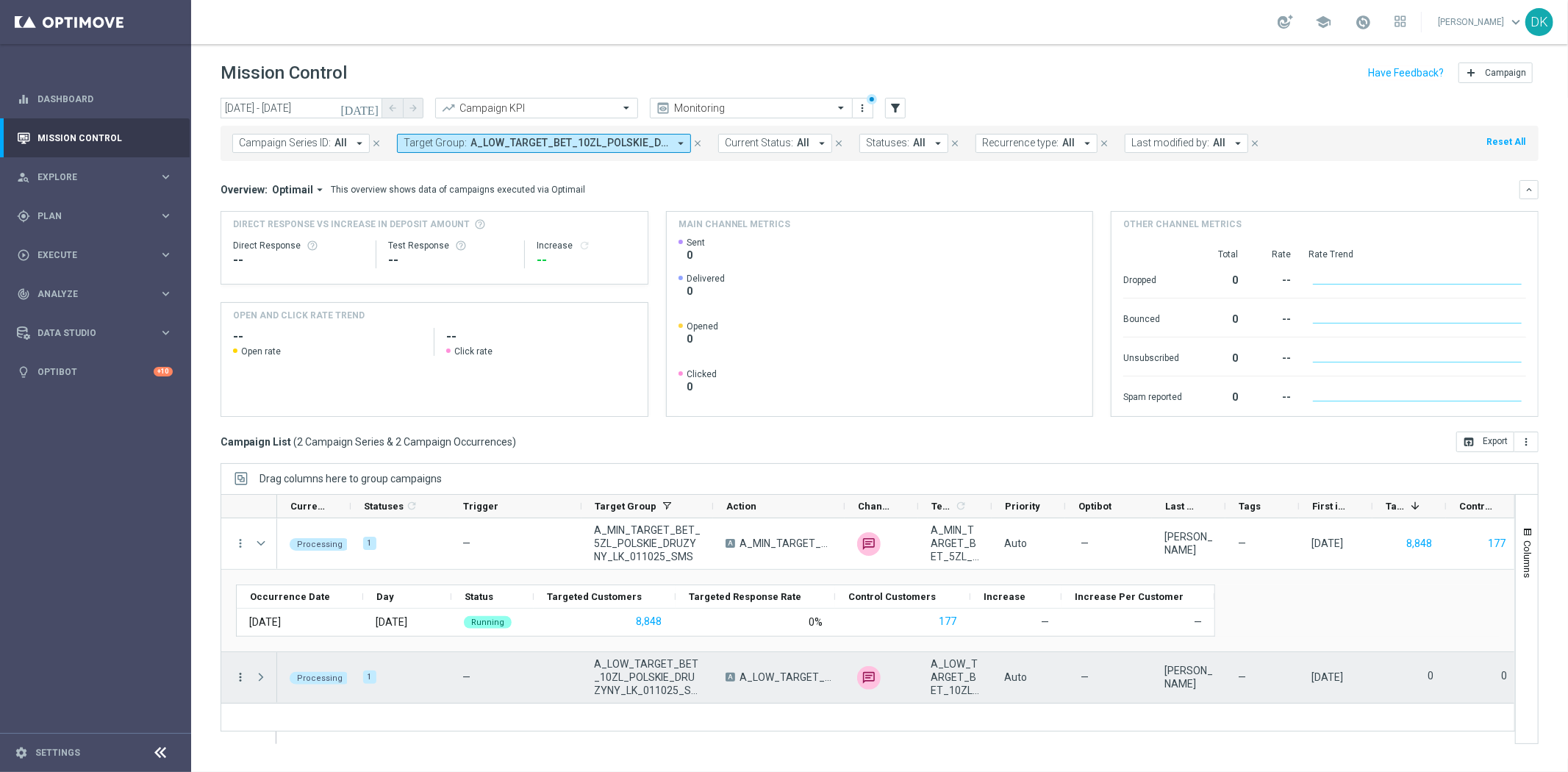
click at [238, 678] on icon "more_vert" at bounding box center [241, 677] width 13 height 13
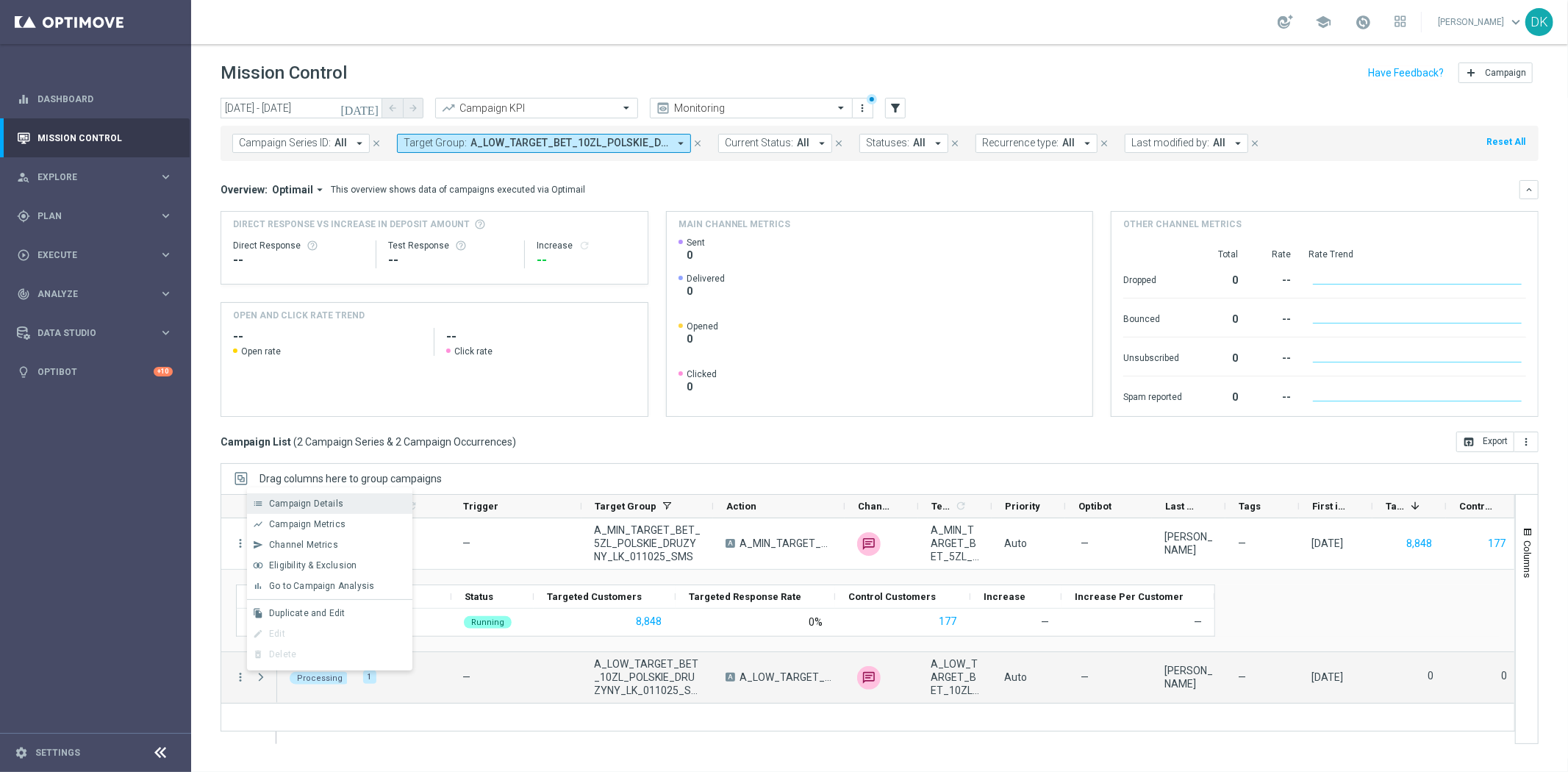
click at [310, 505] on span "Campaign Details" at bounding box center [305, 504] width 74 height 10
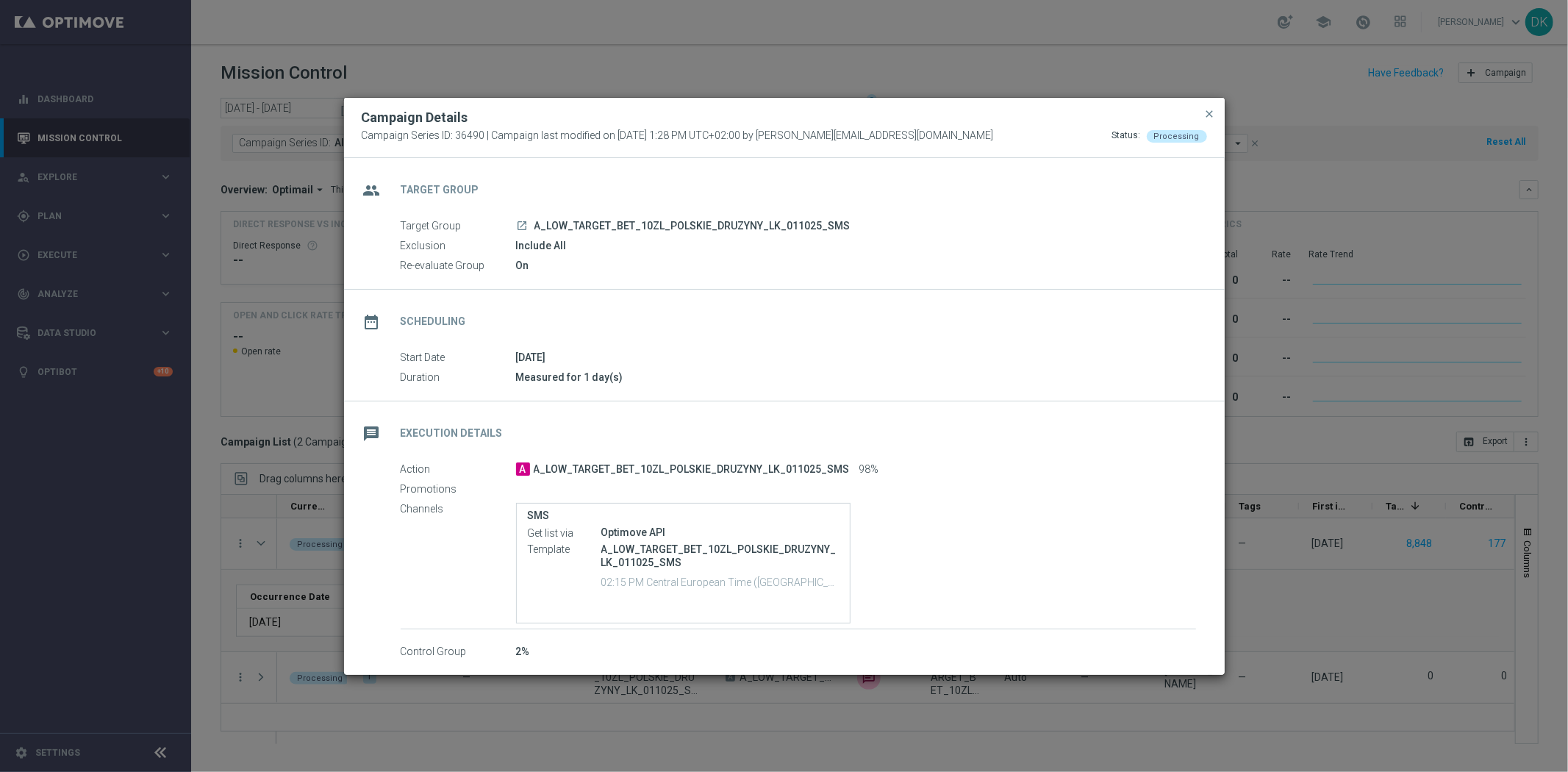
click at [227, 496] on modal-container "Campaign Details Campaign Series ID: 36490 | Campaign last modified on [DATE] 1…" at bounding box center [784, 386] width 1568 height 772
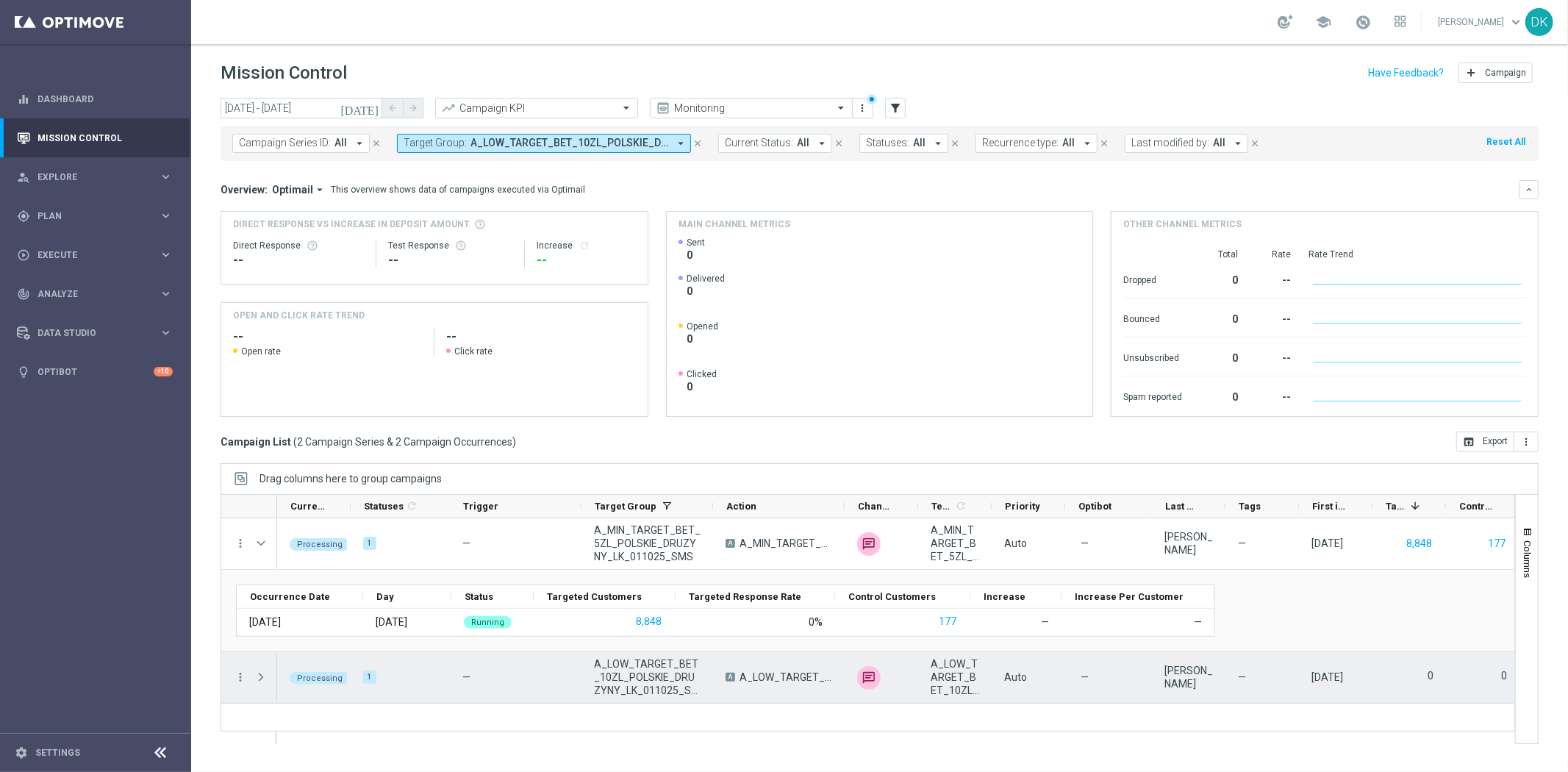
click at [259, 673] on span "Press SPACE to select this row." at bounding box center [261, 677] width 13 height 12
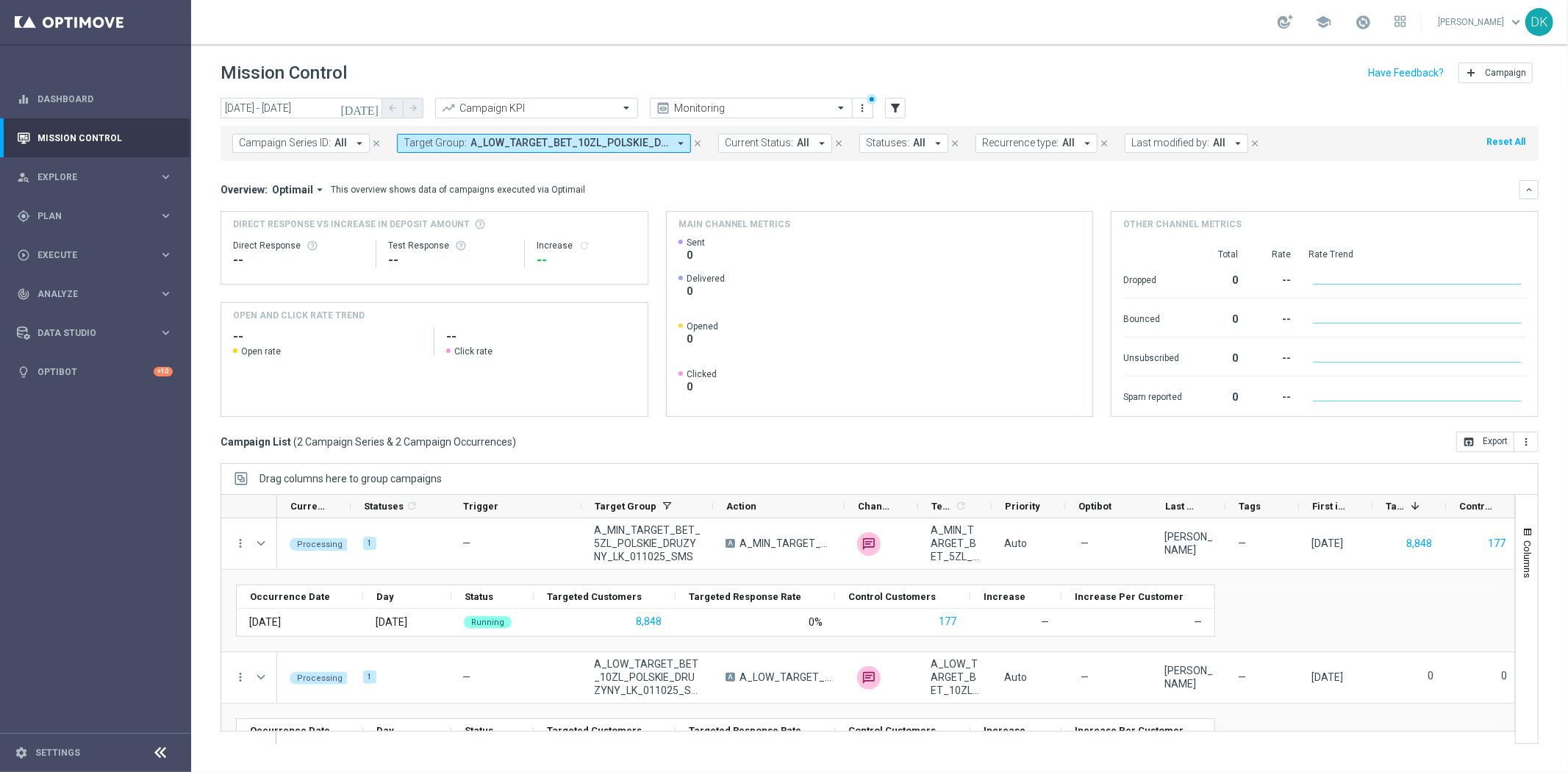
click at [203, 524] on div "[DATE] [DATE] - [DATE] arrow_back arrow_forward Campaign KPI trending_up Monito…" at bounding box center [879, 428] width 1377 height 661
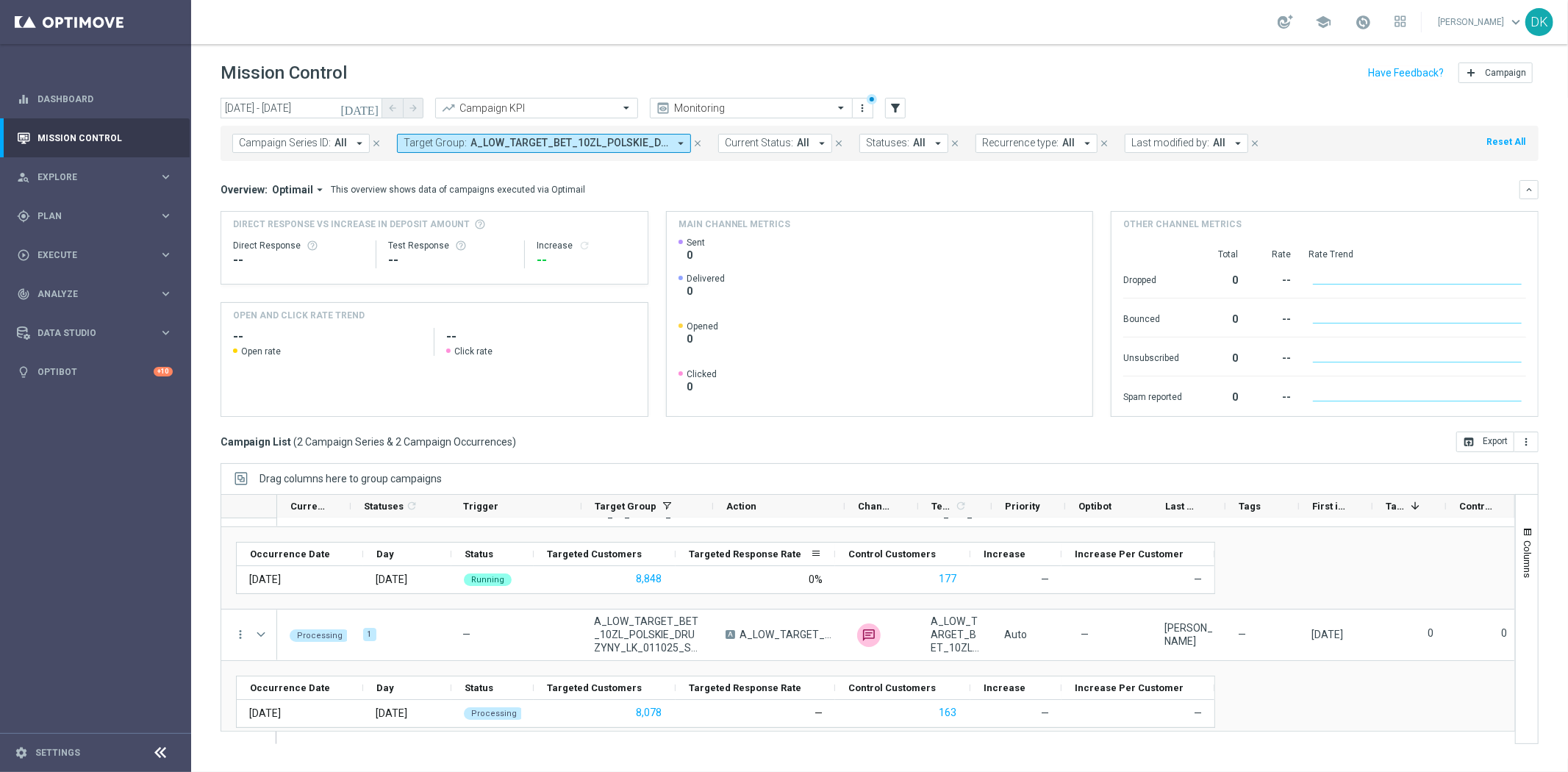
scroll to position [55, 0]
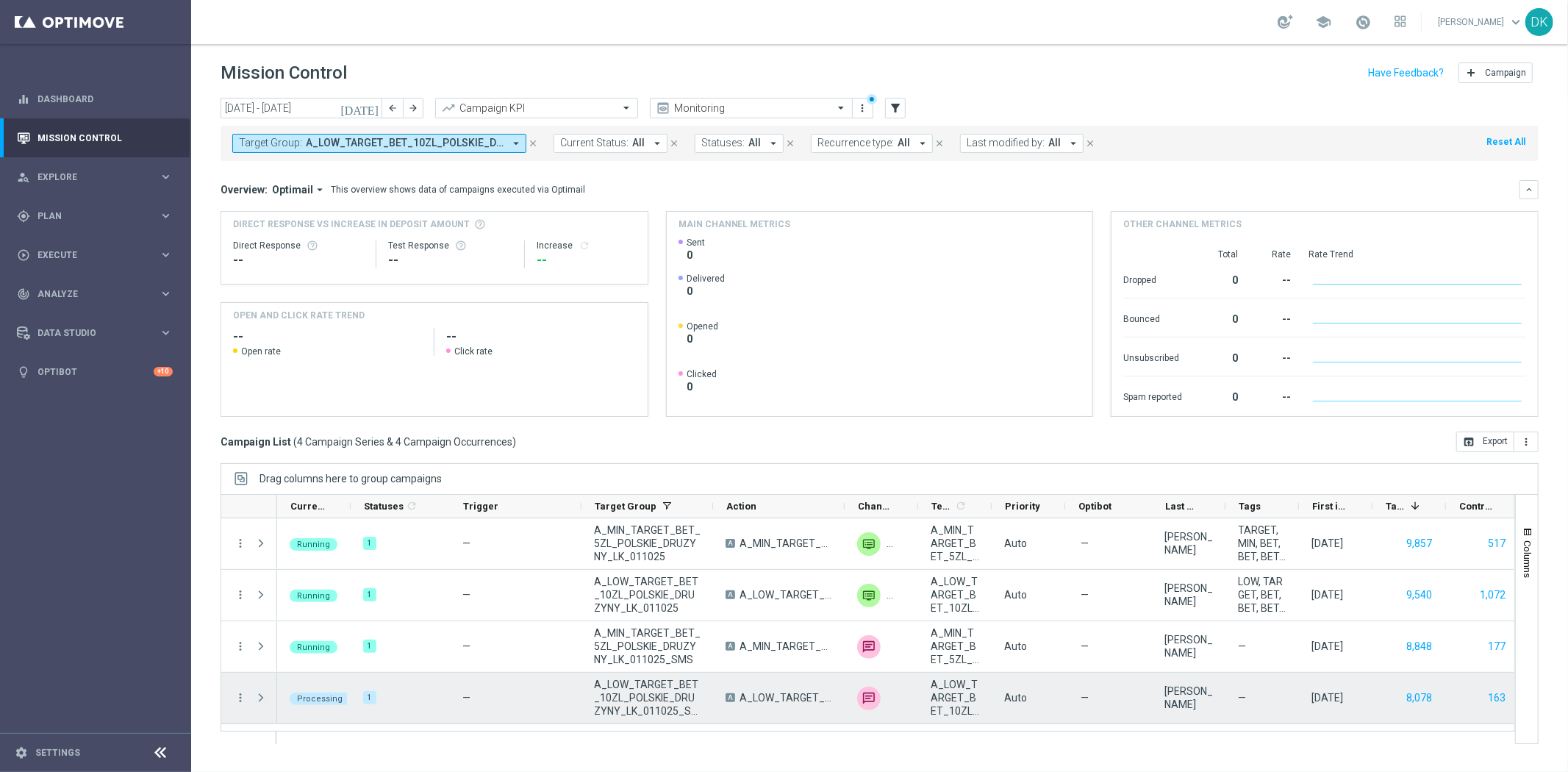
click at [259, 699] on span "Press SPACE to select this row." at bounding box center [261, 697] width 13 height 12
